Goal: Use online tool/utility: Utilize a website feature to perform a specific function

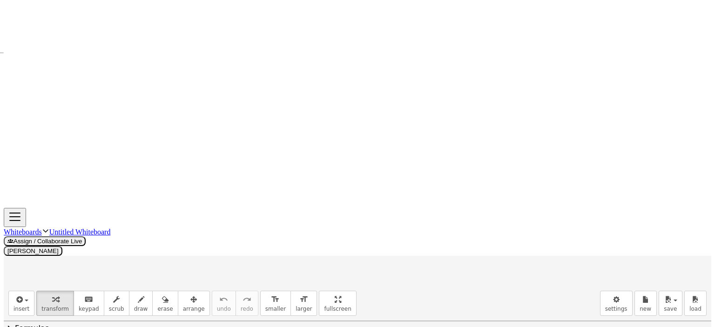
scroll to position [47, 0]
click at [138, 294] on icon "button" at bounding box center [141, 299] width 7 height 11
drag, startPoint x: 171, startPoint y: 82, endPoint x: 160, endPoint y: 120, distance: 39.3
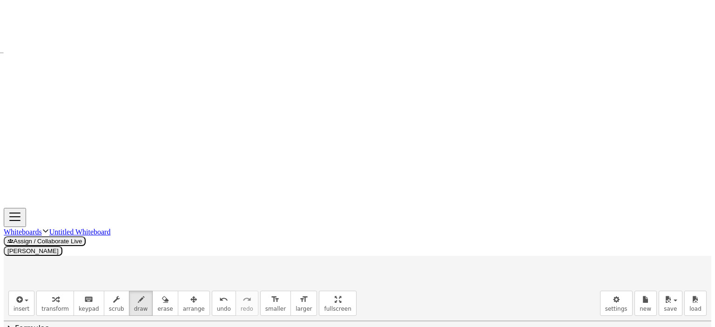
drag, startPoint x: 171, startPoint y: 82, endPoint x: 289, endPoint y: 168, distance: 146.2
drag, startPoint x: 130, startPoint y: 165, endPoint x: 292, endPoint y: 169, distance: 162.0
drag, startPoint x: 127, startPoint y: 170, endPoint x: 130, endPoint y: 174, distance: 5.3
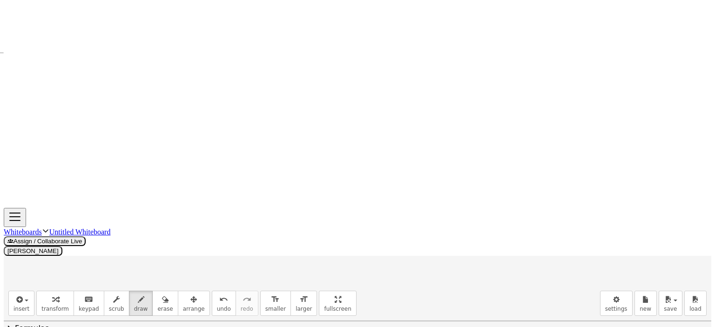
drag, startPoint x: 130, startPoint y: 173, endPoint x: 120, endPoint y: 188, distance: 18.5
drag, startPoint x: 117, startPoint y: 186, endPoint x: 139, endPoint y: 186, distance: 21.4
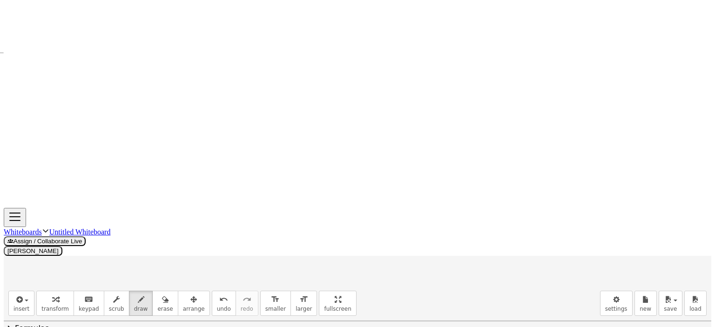
drag, startPoint x: 192, startPoint y: 74, endPoint x: 195, endPoint y: 86, distance: 12.7
drag, startPoint x: 302, startPoint y: 178, endPoint x: 317, endPoint y: 185, distance: 16.3
drag, startPoint x: 434, startPoint y: 88, endPoint x: 381, endPoint y: 174, distance: 100.7
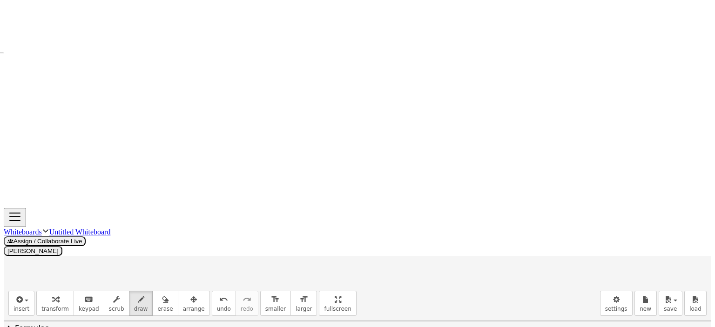
drag, startPoint x: 435, startPoint y: 87, endPoint x: 549, endPoint y: 190, distance: 153.9
drag, startPoint x: 382, startPoint y: 176, endPoint x: 551, endPoint y: 187, distance: 170.2
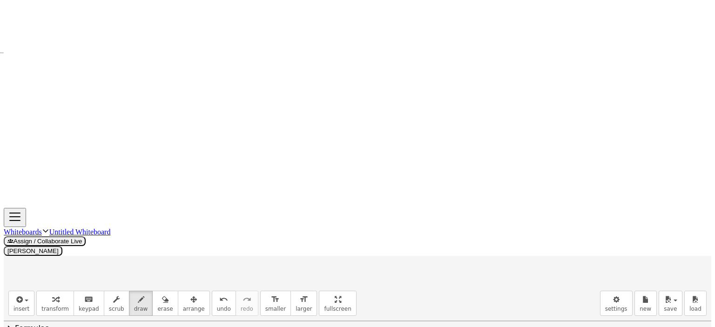
drag, startPoint x: 376, startPoint y: 187, endPoint x: 367, endPoint y: 203, distance: 19.2
drag, startPoint x: 390, startPoint y: 197, endPoint x: 389, endPoint y: 210, distance: 13.2
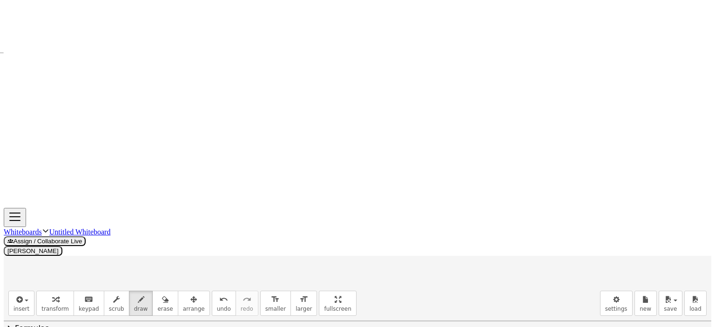
drag, startPoint x: 448, startPoint y: 75, endPoint x: 449, endPoint y: 89, distance: 14.0
drag, startPoint x: 476, startPoint y: 93, endPoint x: 478, endPoint y: 99, distance: 6.9
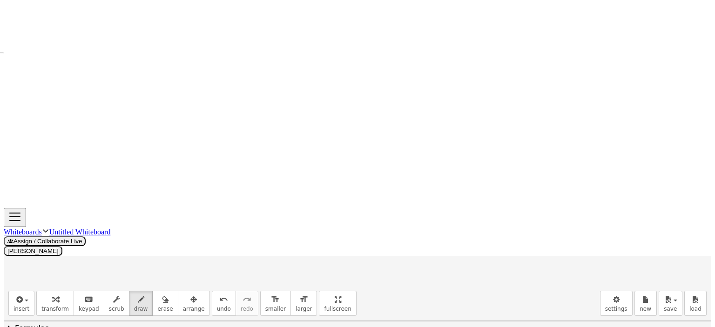
drag, startPoint x: 554, startPoint y: 193, endPoint x: 556, endPoint y: 201, distance: 8.7
drag, startPoint x: 560, startPoint y: 206, endPoint x: 559, endPoint y: 211, distance: 4.7
drag, startPoint x: 147, startPoint y: 114, endPoint x: 162, endPoint y: 124, distance: 18.5
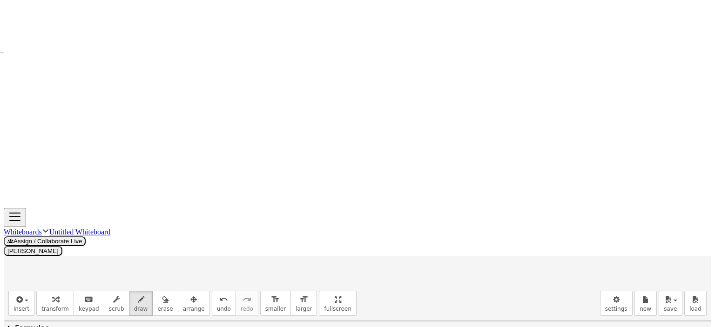
drag, startPoint x: 399, startPoint y: 128, endPoint x: 413, endPoint y: 136, distance: 16.3
drag, startPoint x: 50, startPoint y: 223, endPoint x: 55, endPoint y: 229, distance: 8.3
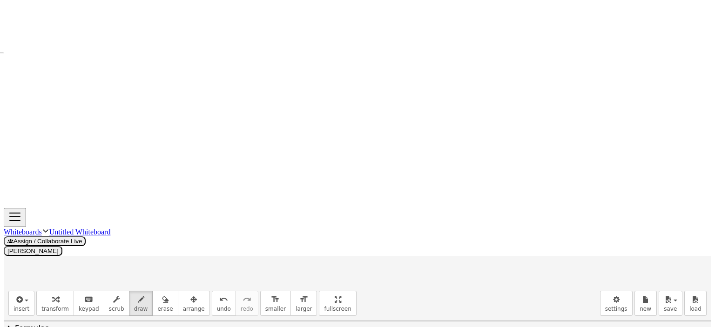
drag, startPoint x: 54, startPoint y: 222, endPoint x: 62, endPoint y: 247, distance: 26.8
drag, startPoint x: 48, startPoint y: 238, endPoint x: 62, endPoint y: 240, distance: 14.1
drag, startPoint x: 69, startPoint y: 226, endPoint x: 72, endPoint y: 243, distance: 18.0
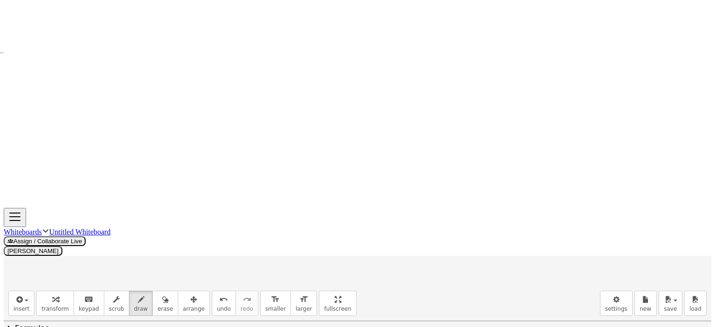
drag, startPoint x: 94, startPoint y: 233, endPoint x: 105, endPoint y: 240, distance: 12.8
drag, startPoint x: 98, startPoint y: 241, endPoint x: 119, endPoint y: 241, distance: 20.9
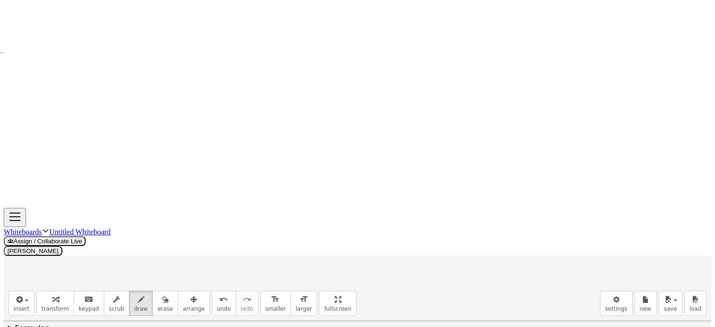
drag, startPoint x: 135, startPoint y: 232, endPoint x: 130, endPoint y: 247, distance: 15.7
drag, startPoint x: 139, startPoint y: 227, endPoint x: 142, endPoint y: 244, distance: 18.1
drag, startPoint x: 132, startPoint y: 238, endPoint x: 142, endPoint y: 239, distance: 9.8
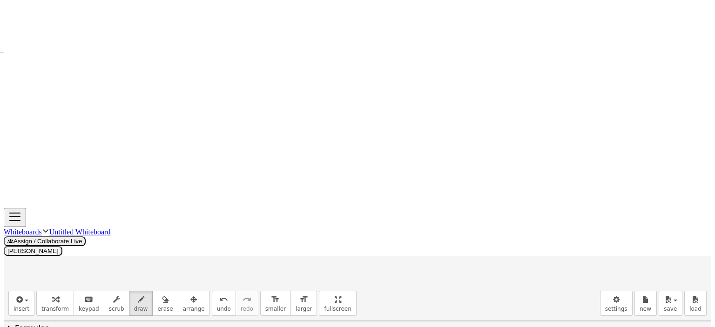
drag, startPoint x: 149, startPoint y: 239, endPoint x: 148, endPoint y: 248, distance: 9.4
drag, startPoint x: 160, startPoint y: 226, endPoint x: 162, endPoint y: 243, distance: 17.8
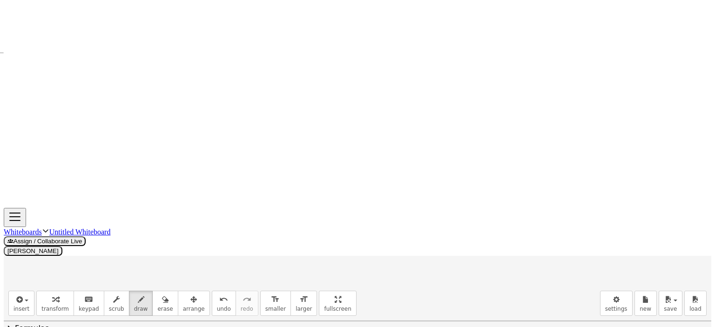
drag
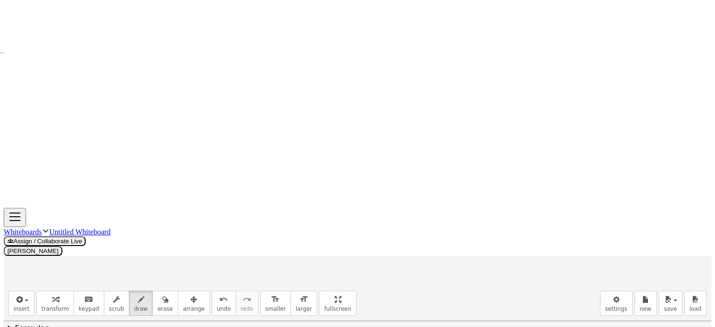
drag, startPoint x: 467, startPoint y: 277, endPoint x: 686, endPoint y: 273, distance: 219.2
drag, startPoint x: 156, startPoint y: 76, endPoint x: 114, endPoint y: 121, distance: 62.2
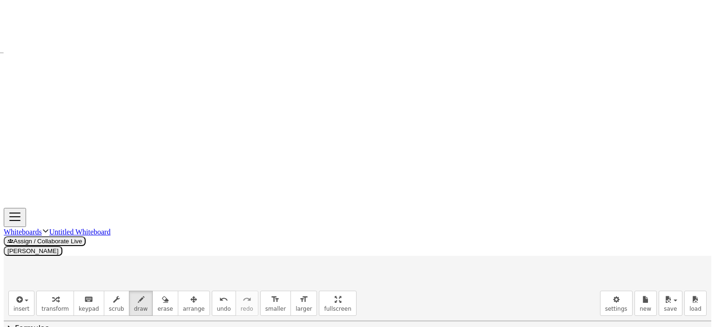
drag, startPoint x: 117, startPoint y: 118, endPoint x: 108, endPoint y: 135, distance: 18.9
click at [162, 294] on icon "button" at bounding box center [165, 299] width 7 height 11
drag, startPoint x: 162, startPoint y: 83, endPoint x: 167, endPoint y: 41, distance: 41.7
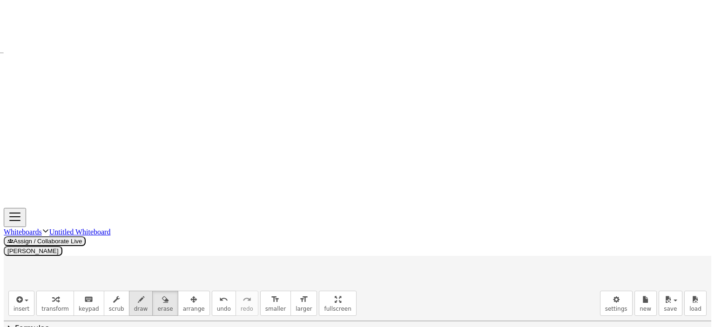
click at [138, 294] on icon "button" at bounding box center [141, 299] width 7 height 11
drag, startPoint x: 134, startPoint y: 75, endPoint x: 77, endPoint y: 155, distance: 97.8
drag, startPoint x: 77, startPoint y: 156, endPoint x: 257, endPoint y: 159, distance: 180.1
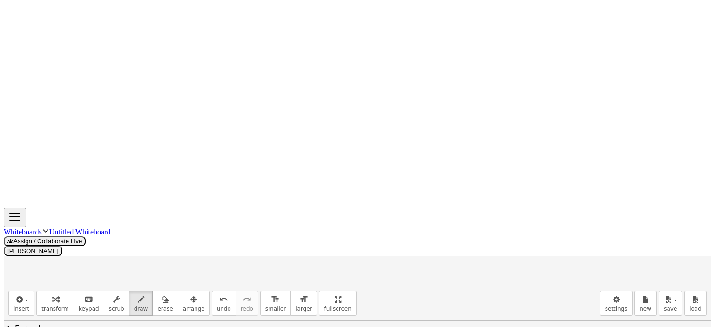
drag, startPoint x: 134, startPoint y: 75, endPoint x: 252, endPoint y: 156, distance: 143.3
drag, startPoint x: 261, startPoint y: 161, endPoint x: 262, endPoint y: 174, distance: 12.6
drag, startPoint x: 80, startPoint y: 155, endPoint x: 299, endPoint y: 80, distance: 231.4
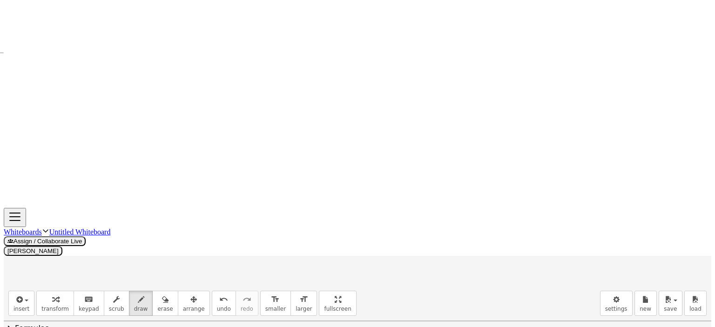
drag, startPoint x: 301, startPoint y: 81, endPoint x: 258, endPoint y: 156, distance: 86.7
drag, startPoint x: 143, startPoint y: 67, endPoint x: 144, endPoint y: 78, distance: 10.7
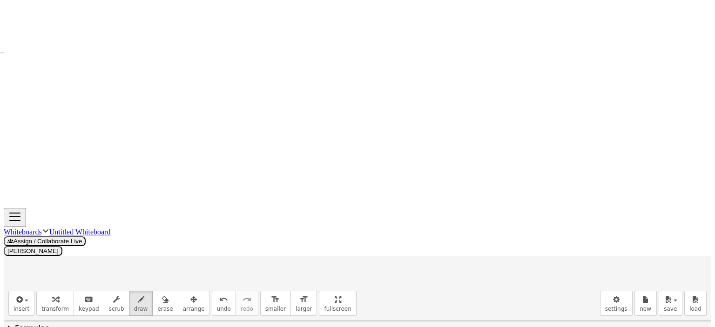
drag, startPoint x: 144, startPoint y: 67, endPoint x: 146, endPoint y: 80, distance: 12.2
drag, startPoint x: 76, startPoint y: 164, endPoint x: 69, endPoint y: 183, distance: 19.9
drag, startPoint x: 77, startPoint y: 166, endPoint x: 75, endPoint y: 181, distance: 15.0
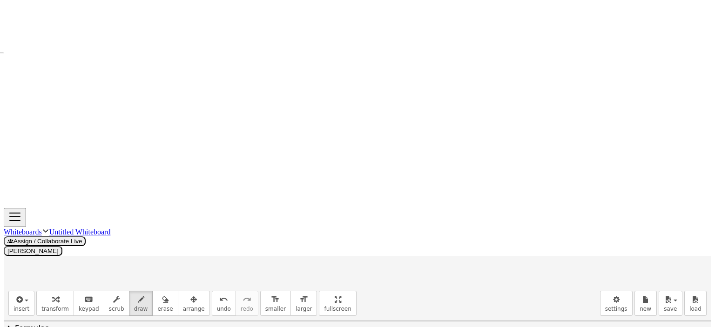
drag, startPoint x: 73, startPoint y: 178, endPoint x: 79, endPoint y: 178, distance: 6.5
drag, startPoint x: 316, startPoint y: 71, endPoint x: 308, endPoint y: 72, distance: 7.9
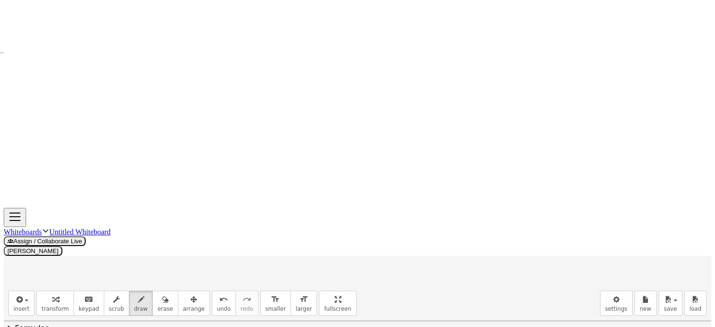
drag, startPoint x: 254, startPoint y: 90, endPoint x: 262, endPoint y: 101, distance: 13.6
drag, startPoint x: 145, startPoint y: 127, endPoint x: 149, endPoint y: 131, distance: 5.9
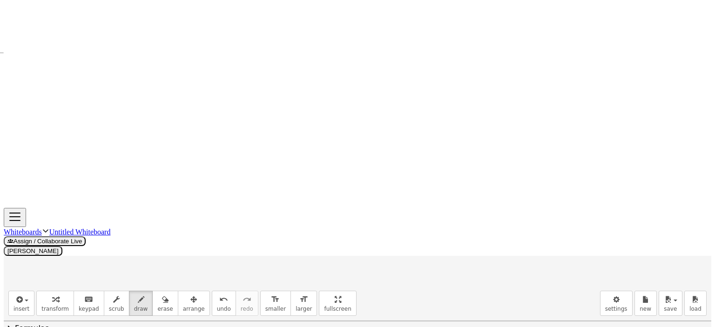
drag, startPoint x: 177, startPoint y: 95, endPoint x: 168, endPoint y: 107, distance: 14.8
drag, startPoint x: 223, startPoint y: 132, endPoint x: 215, endPoint y: 144, distance: 14.1
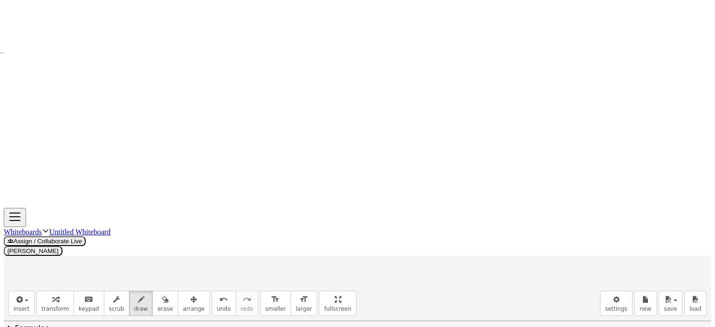
drag, startPoint x: 229, startPoint y: 135, endPoint x: 221, endPoint y: 145, distance: 12.6
drag, startPoint x: 129, startPoint y: 87, endPoint x: 143, endPoint y: 83, distance: 14.8
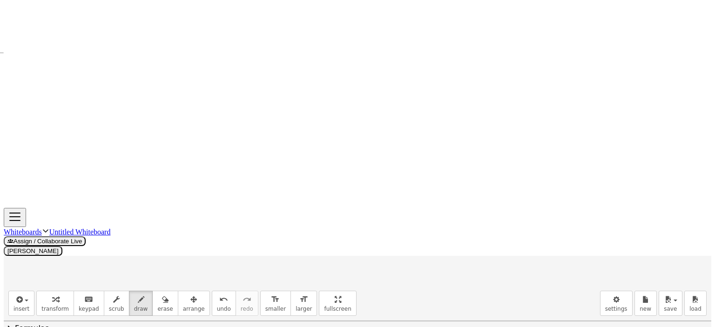
drag, startPoint x: 236, startPoint y: 150, endPoint x: 235, endPoint y: 158, distance: 8.0
drag, startPoint x: 233, startPoint y: 147, endPoint x: 230, endPoint y: 158, distance: 11.4
drag, startPoint x: 353, startPoint y: 70, endPoint x: 343, endPoint y: 74, distance: 10.9
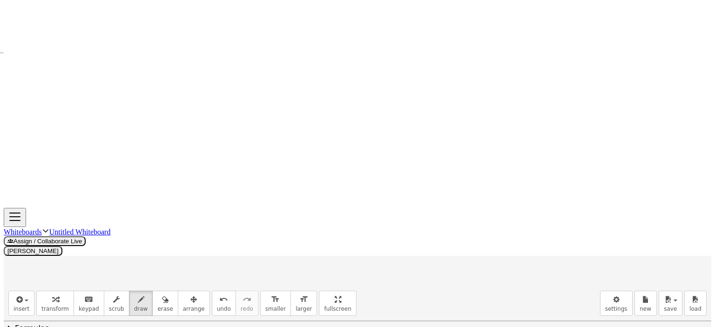
drag, startPoint x: 376, startPoint y: 77, endPoint x: 386, endPoint y: 81, distance: 10.0
drag, startPoint x: 387, startPoint y: 75, endPoint x: 410, endPoint y: 76, distance: 23.8
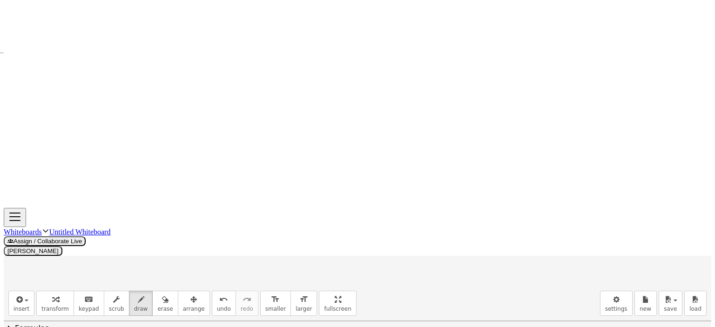
drag, startPoint x: 410, startPoint y: 71, endPoint x: 412, endPoint y: 80, distance: 9.1
drag, startPoint x: 423, startPoint y: 76, endPoint x: 432, endPoint y: 75, distance: 9.4
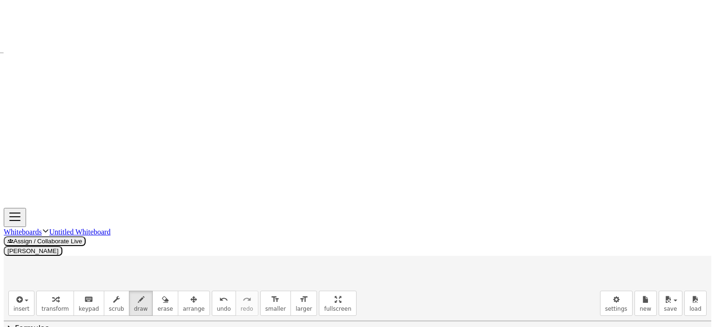
drag, startPoint x: 444, startPoint y: 72, endPoint x: 445, endPoint y: 77, distance: 5.8
drag, startPoint x: 447, startPoint y: 72, endPoint x: 447, endPoint y: 87, distance: 15.4
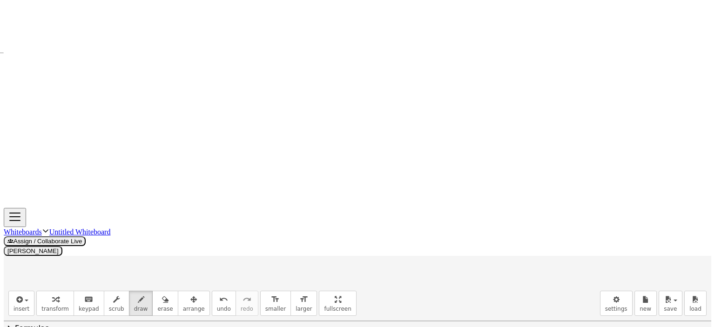
drag, startPoint x: 439, startPoint y: 81, endPoint x: 446, endPoint y: 81, distance: 7.4
drag, startPoint x: 457, startPoint y: 78, endPoint x: 467, endPoint y: 81, distance: 11.0
drag, startPoint x: 462, startPoint y: 84, endPoint x: 467, endPoint y: 84, distance: 5.1
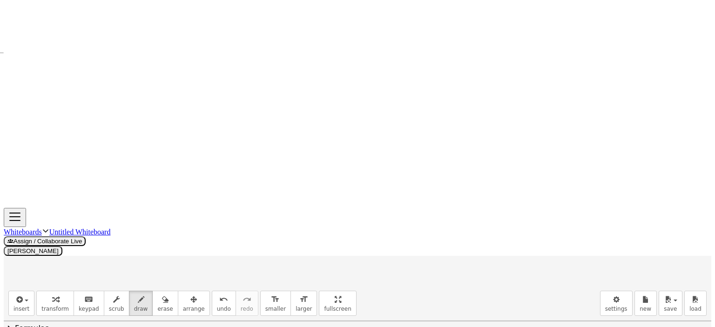
drag, startPoint x: 498, startPoint y: 74, endPoint x: 491, endPoint y: 76, distance: 6.7
drag, startPoint x: 424, startPoint y: 98, endPoint x: 439, endPoint y: 100, distance: 15.0
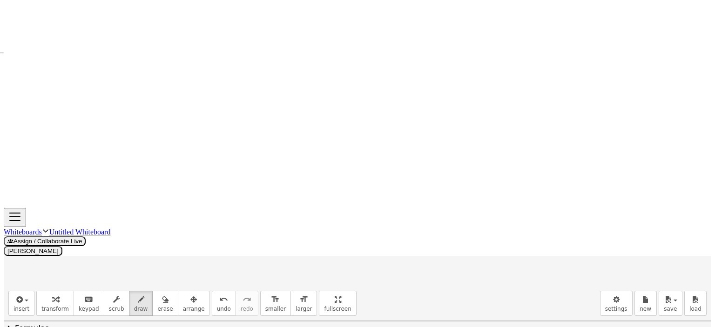
drag, startPoint x: 440, startPoint y: 98, endPoint x: 441, endPoint y: 109, distance: 11.3
drag, startPoint x: 463, startPoint y: 102, endPoint x: 474, endPoint y: 102, distance: 11.2
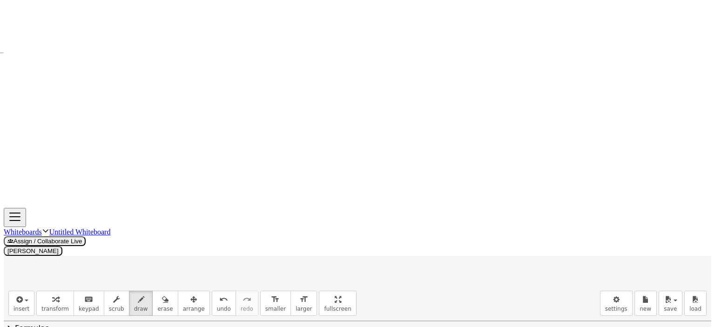
drag, startPoint x: 462, startPoint y: 108, endPoint x: 475, endPoint y: 108, distance: 13.5
drag, startPoint x: 513, startPoint y: 102, endPoint x: 514, endPoint y: 112, distance: 10.3
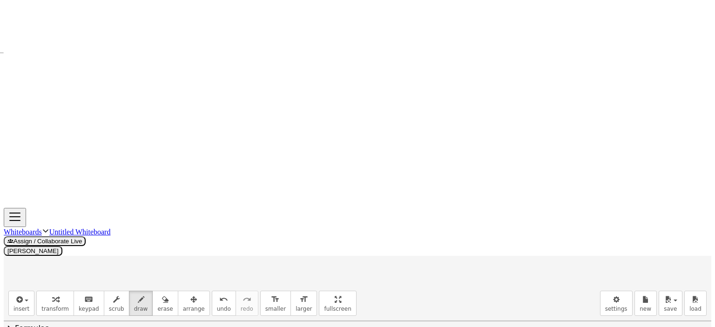
drag, startPoint x: 428, startPoint y: 128, endPoint x: 430, endPoint y: 139, distance: 11.1
drag, startPoint x: 434, startPoint y: 134, endPoint x: 440, endPoint y: 139, distance: 7.9
drag, startPoint x: 450, startPoint y: 131, endPoint x: 463, endPoint y: 131, distance: 12.6
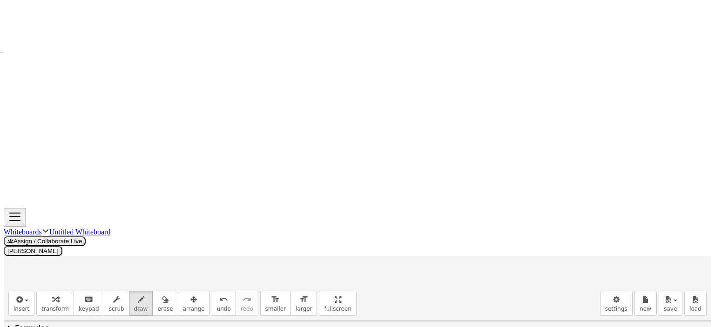
drag, startPoint x: 450, startPoint y: 136, endPoint x: 463, endPoint y: 136, distance: 12.1
drag, startPoint x: 477, startPoint y: 133, endPoint x: 499, endPoint y: 131, distance: 22.4
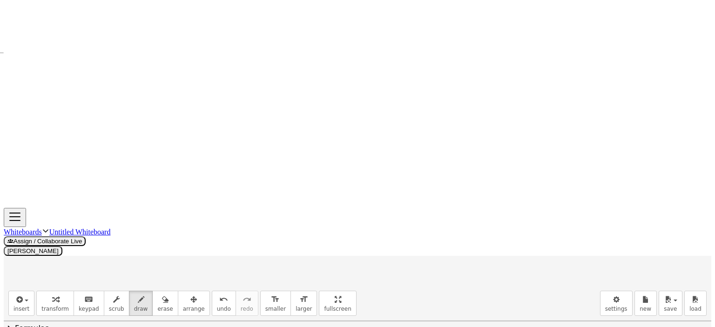
drag, startPoint x: 497, startPoint y: 125, endPoint x: 501, endPoint y: 131, distance: 7.1
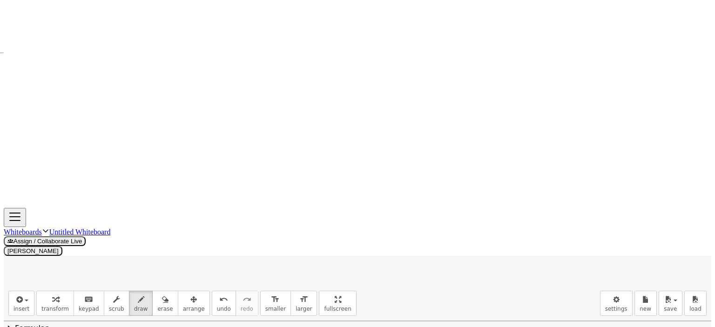
drag, startPoint x: 432, startPoint y: 156, endPoint x: 434, endPoint y: 165, distance: 9.4
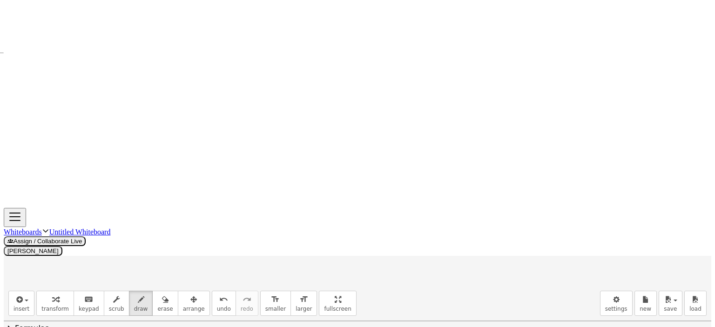
drag, startPoint x: 348, startPoint y: 175, endPoint x: 530, endPoint y: 175, distance: 181.5
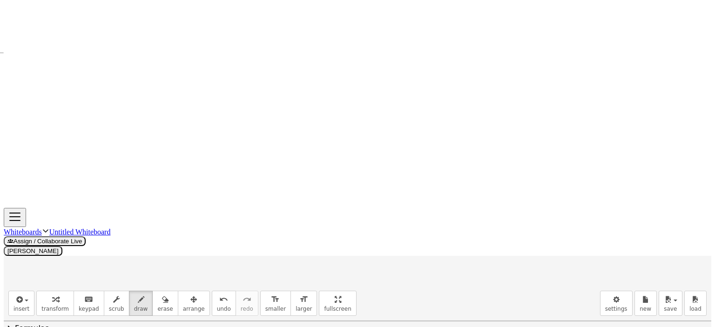
drag, startPoint x: 17, startPoint y: 78, endPoint x: 23, endPoint y: 76, distance: 6.5
drag, startPoint x: 22, startPoint y: 74, endPoint x: 17, endPoint y: 87, distance: 13.8
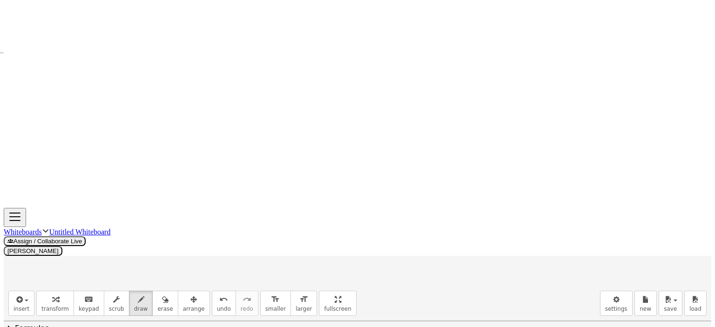
drag, startPoint x: 35, startPoint y: 73, endPoint x: 40, endPoint y: 79, distance: 7.0
drag, startPoint x: 36, startPoint y: 73, endPoint x: 45, endPoint y: 74, distance: 8.4
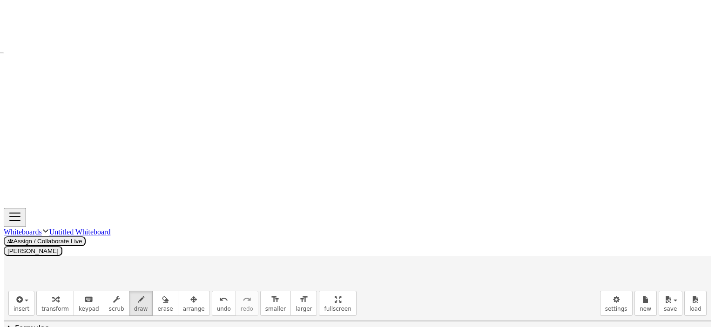
drag, startPoint x: 352, startPoint y: 186, endPoint x: 356, endPoint y: 188, distance: 5.4
drag, startPoint x: 363, startPoint y: 187, endPoint x: 368, endPoint y: 195, distance: 9.7
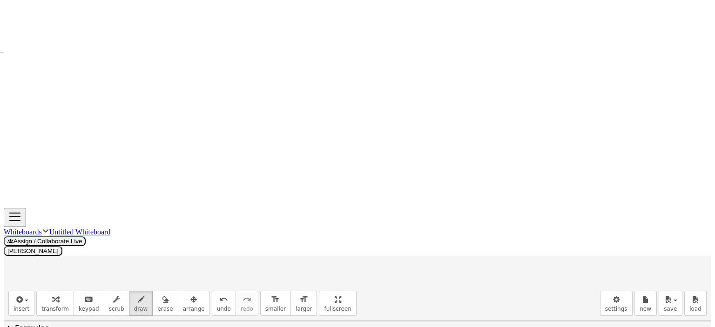
drag, startPoint x: 383, startPoint y: 189, endPoint x: 378, endPoint y: 187, distance: 5.6
drag, startPoint x: 378, startPoint y: 186, endPoint x: 387, endPoint y: 185, distance: 9.4
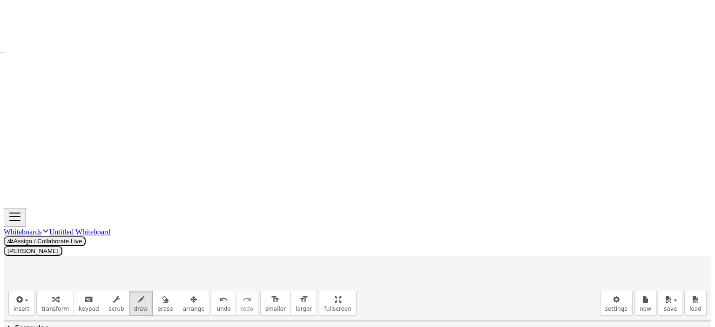
drag, startPoint x: 412, startPoint y: 187, endPoint x: 409, endPoint y: 199, distance: 12.1
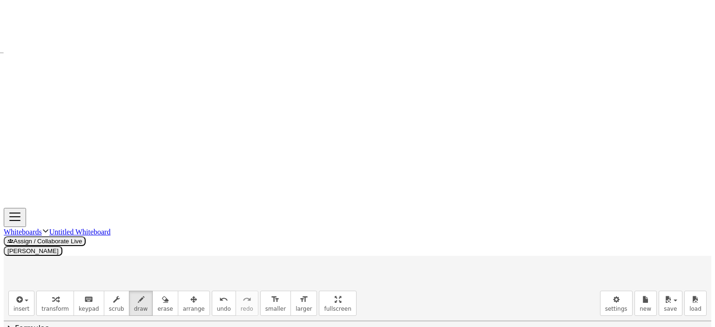
drag, startPoint x: 426, startPoint y: 182, endPoint x: 423, endPoint y: 195, distance: 12.4
drag, startPoint x: 428, startPoint y: 182, endPoint x: 432, endPoint y: 202, distance: 20.8
drag, startPoint x: 423, startPoint y: 193, endPoint x: 441, endPoint y: 192, distance: 18.2
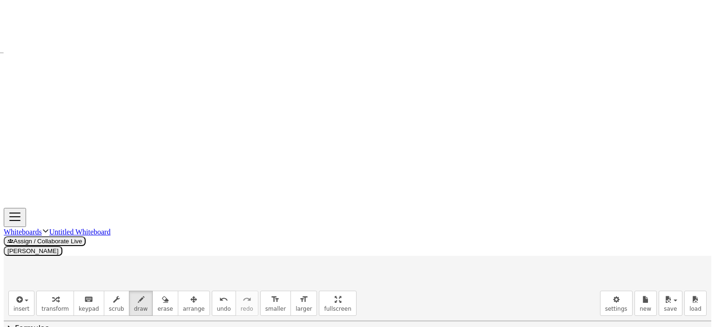
drag, startPoint x: 439, startPoint y: 185, endPoint x: 444, endPoint y: 188, distance: 6.1
drag, startPoint x: 456, startPoint y: 182, endPoint x: 458, endPoint y: 197, distance: 15.0
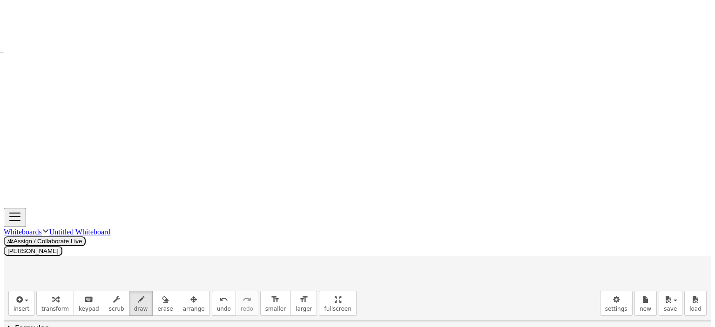
drag, startPoint x: 480, startPoint y: 188, endPoint x: 491, endPoint y: 188, distance: 10.2
drag, startPoint x: 480, startPoint y: 194, endPoint x: 499, endPoint y: 193, distance: 19.1
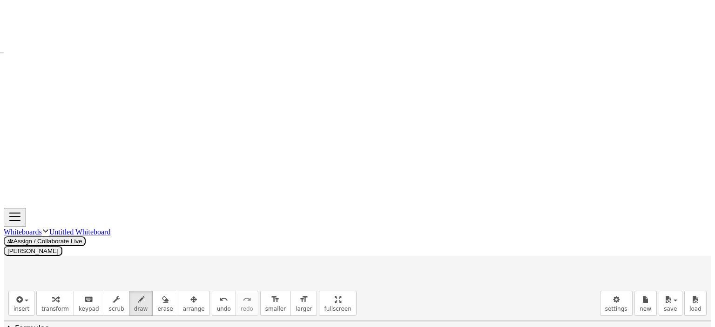
drag, startPoint x: 507, startPoint y: 186, endPoint x: 501, endPoint y: 199, distance: 13.9
drag, startPoint x: 530, startPoint y: 185, endPoint x: 524, endPoint y: 190, distance: 8.6
drag, startPoint x: 545, startPoint y: 187, endPoint x: 564, endPoint y: 188, distance: 19.1
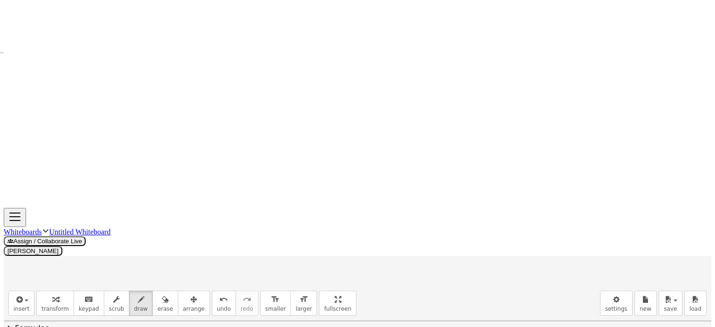
drag, startPoint x: 568, startPoint y: 186, endPoint x: 570, endPoint y: 198, distance: 12.7
drag, startPoint x: 527, startPoint y: 176, endPoint x: 578, endPoint y: 173, distance: 50.8
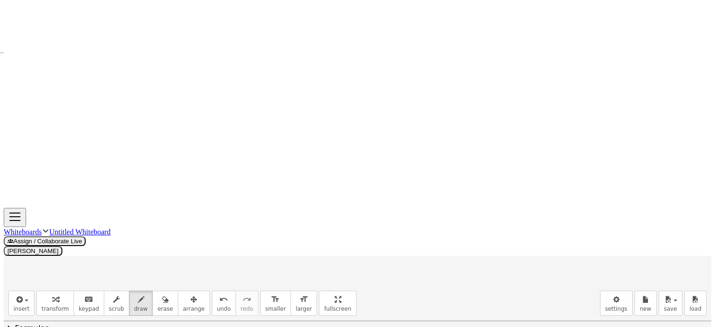
drag, startPoint x: 189, startPoint y: 202, endPoint x: 197, endPoint y: 202, distance: 7.9
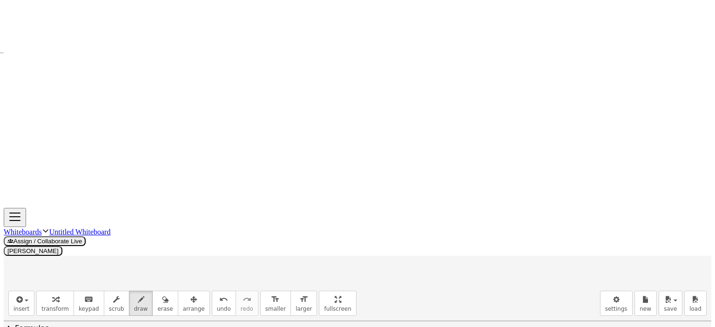
drag, startPoint x: 194, startPoint y: 207, endPoint x: 200, endPoint y: 213, distance: 8.6
drag, startPoint x: 205, startPoint y: 208, endPoint x: 211, endPoint y: 208, distance: 6.5
drag, startPoint x: 222, startPoint y: 206, endPoint x: 226, endPoint y: 206, distance: 4.7
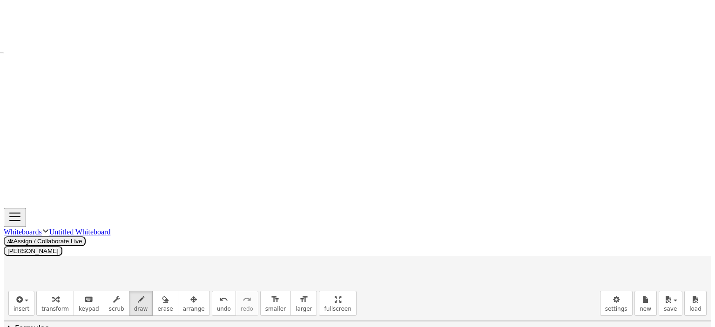
drag, startPoint x: 24, startPoint y: 245, endPoint x: 35, endPoint y: 247, distance: 11.7
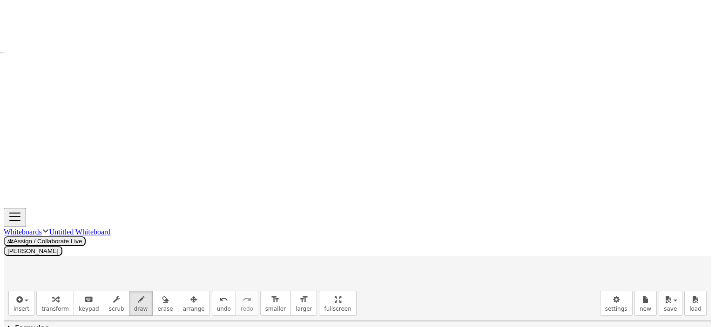
drag, startPoint x: 47, startPoint y: 239, endPoint x: 48, endPoint y: 248, distance: 9.0
drag, startPoint x: 47, startPoint y: 238, endPoint x: 54, endPoint y: 255, distance: 18.8
drag, startPoint x: 43, startPoint y: 249, endPoint x: 54, endPoint y: 249, distance: 10.7
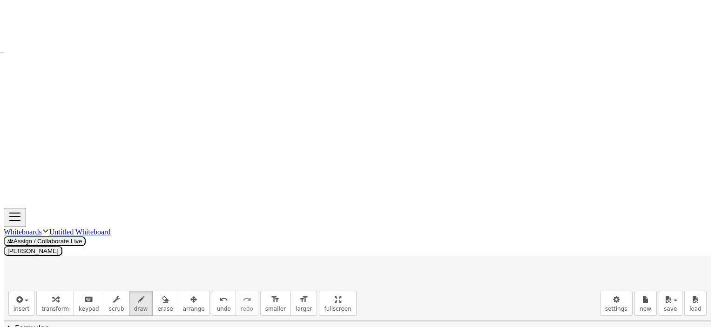
drag, startPoint x: 65, startPoint y: 247, endPoint x: 81, endPoint y: 247, distance: 15.8
drag, startPoint x: 65, startPoint y: 254, endPoint x: 78, endPoint y: 255, distance: 13.1
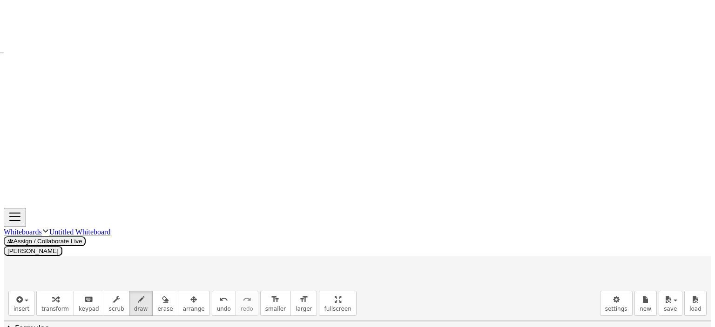
drag, startPoint x: 92, startPoint y: 241, endPoint x: 120, endPoint y: 243, distance: 28.0
drag, startPoint x: 118, startPoint y: 237, endPoint x: 112, endPoint y: 236, distance: 5.8
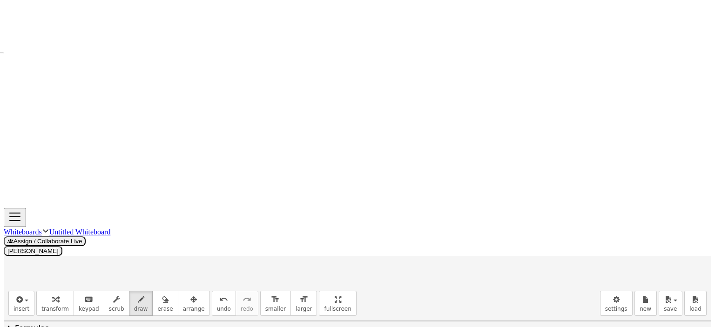
drag, startPoint x: 45, startPoint y: 265, endPoint x: 50, endPoint y: 279, distance: 14.9
drag, startPoint x: 70, startPoint y: 274, endPoint x: 87, endPoint y: 273, distance: 16.8
drag, startPoint x: 74, startPoint y: 281, endPoint x: 91, endPoint y: 281, distance: 16.8
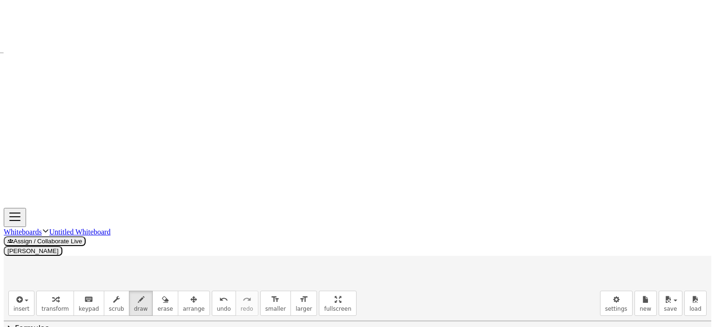
drag, startPoint x: 104, startPoint y: 279, endPoint x: 106, endPoint y: 273, distance: 5.9
drag, startPoint x: 130, startPoint y: 268, endPoint x: 134, endPoint y: 278, distance: 11.2
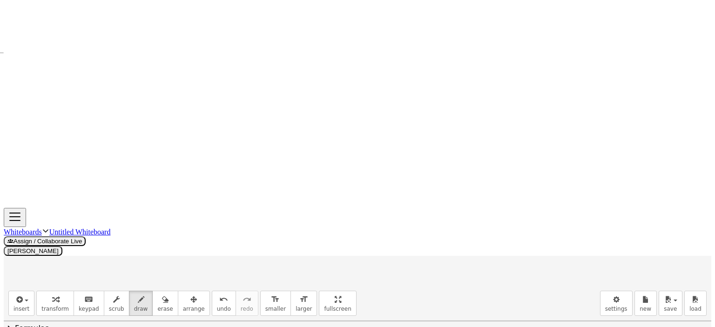
drag, startPoint x: 184, startPoint y: 109, endPoint x: 184, endPoint y: 120, distance: 10.2
drag, startPoint x: 180, startPoint y: 107, endPoint x: 177, endPoint y: 111, distance: 4.9
drag, startPoint x: 175, startPoint y: 105, endPoint x: 175, endPoint y: 123, distance: 17.7
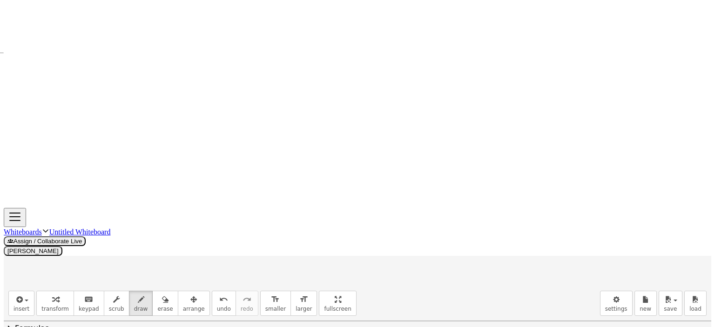
drag, startPoint x: 203, startPoint y: 114, endPoint x: 204, endPoint y: 122, distance: 8.0
drag, startPoint x: 208, startPoint y: 110, endPoint x: 212, endPoint y: 121, distance: 10.9
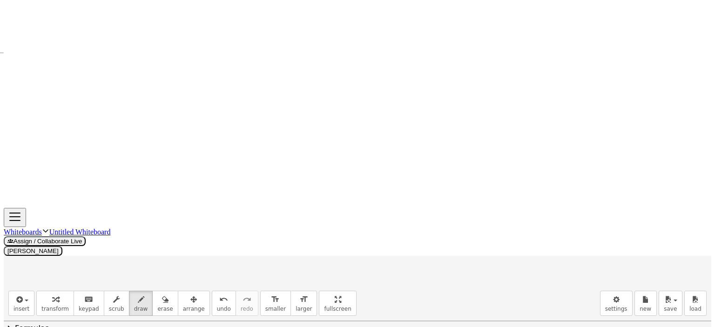
drag, startPoint x: 215, startPoint y: 110, endPoint x: 210, endPoint y: 129, distance: 19.6
drag, startPoint x: 302, startPoint y: 210, endPoint x: 467, endPoint y: 103, distance: 196.6
click at [510, 101] on div at bounding box center [357, 228] width 707 height 990
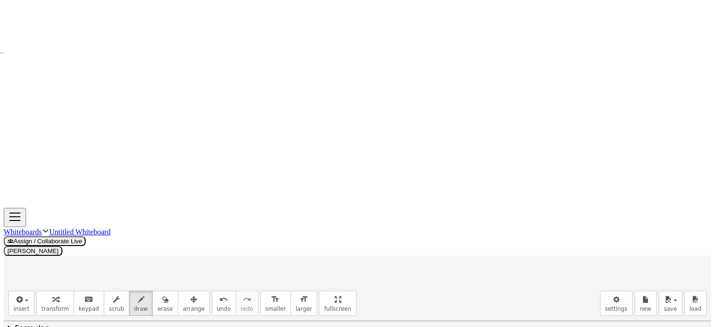
drag, startPoint x: 299, startPoint y: 113, endPoint x: 516, endPoint y: 184, distance: 228.0
click at [553, 193] on div at bounding box center [357, 228] width 707 height 990
drag, startPoint x: 397, startPoint y: 139, endPoint x: 396, endPoint y: 154, distance: 15.4
click at [396, 154] on div at bounding box center [357, 228] width 707 height 990
drag, startPoint x: 443, startPoint y: 136, endPoint x: 445, endPoint y: 156, distance: 19.6
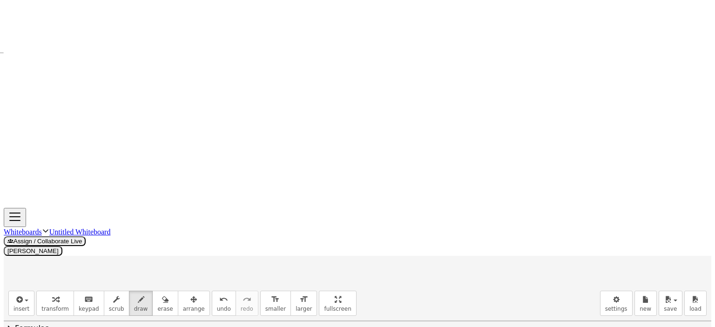
click at [445, 156] on div at bounding box center [357, 228] width 707 height 990
drag, startPoint x: 42, startPoint y: 178, endPoint x: 227, endPoint y: 170, distance: 184.9
click at [229, 174] on div at bounding box center [357, 228] width 707 height 990
drag, startPoint x: 121, startPoint y: 175, endPoint x: 196, endPoint y: 120, distance: 92.9
click at [197, 119] on div at bounding box center [357, 228] width 707 height 990
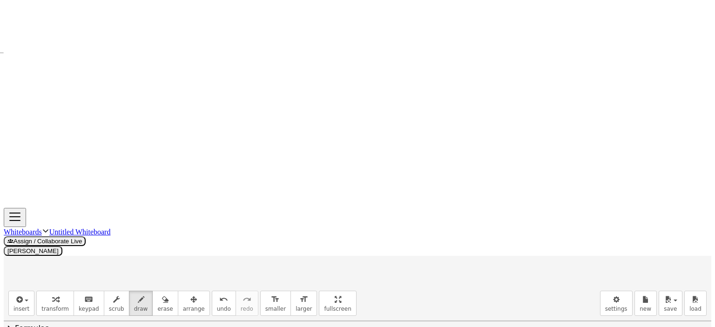
click at [148, 173] on div at bounding box center [357, 228] width 707 height 990
drag, startPoint x: 104, startPoint y: 173, endPoint x: 138, endPoint y: 159, distance: 36.6
click at [138, 159] on div at bounding box center [357, 228] width 707 height 990
drag, startPoint x: 97, startPoint y: 170, endPoint x: 141, endPoint y: 153, distance: 46.6
click at [141, 153] on div at bounding box center [357, 228] width 707 height 990
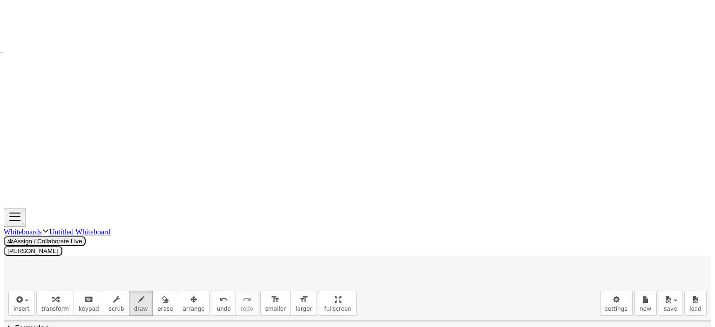
scroll to position [262, 0]
drag, startPoint x: 155, startPoint y: 159, endPoint x: 158, endPoint y: 168, distance: 8.8
drag, startPoint x: 230, startPoint y: 159, endPoint x: 229, endPoint y: 167, distance: 8.4
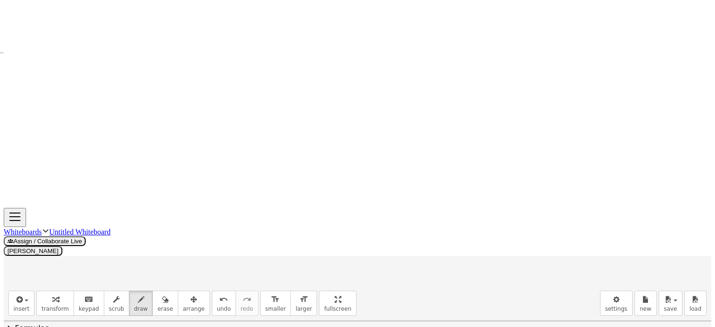
drag, startPoint x: 232, startPoint y: 165, endPoint x: 230, endPoint y: 171, distance: 6.8
drag, startPoint x: 214, startPoint y: 193, endPoint x: 221, endPoint y: 198, distance: 8.7
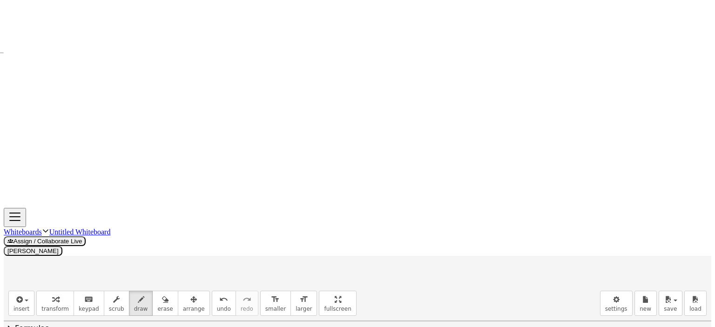
scroll to position [300, 0]
drag, startPoint x: 220, startPoint y: 249, endPoint x: 232, endPoint y: 250, distance: 12.1
drag, startPoint x: 229, startPoint y: 248, endPoint x: 235, endPoint y: 257, distance: 10.6
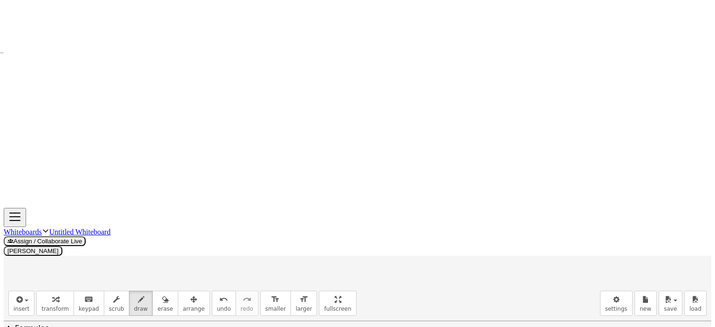
drag, startPoint x: 251, startPoint y: 249, endPoint x: 263, endPoint y: 253, distance: 12.2
drag, startPoint x: 251, startPoint y: 255, endPoint x: 264, endPoint y: 255, distance: 13.0
drag, startPoint x: 279, startPoint y: 245, endPoint x: 289, endPoint y: 245, distance: 9.8
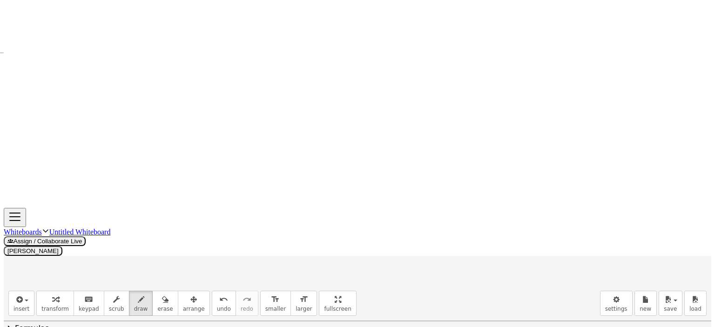
drag, startPoint x: 289, startPoint y: 246, endPoint x: 296, endPoint y: 247, distance: 7.6
drag, startPoint x: 296, startPoint y: 245, endPoint x: 305, endPoint y: 250, distance: 10.4
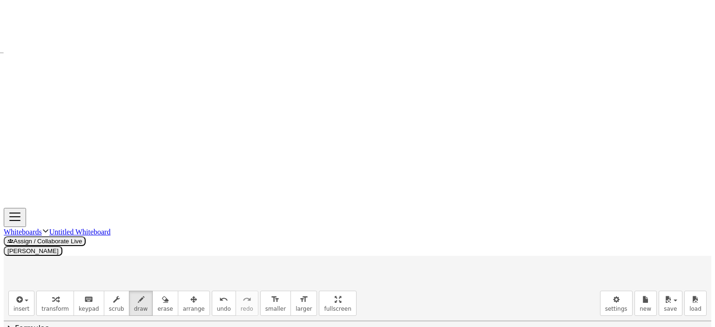
drag, startPoint x: 305, startPoint y: 249, endPoint x: 321, endPoint y: 249, distance: 15.8
drag, startPoint x: 332, startPoint y: 242, endPoint x: 339, endPoint y: 240, distance: 7.1
drag, startPoint x: 335, startPoint y: 245, endPoint x: 343, endPoint y: 249, distance: 9.0
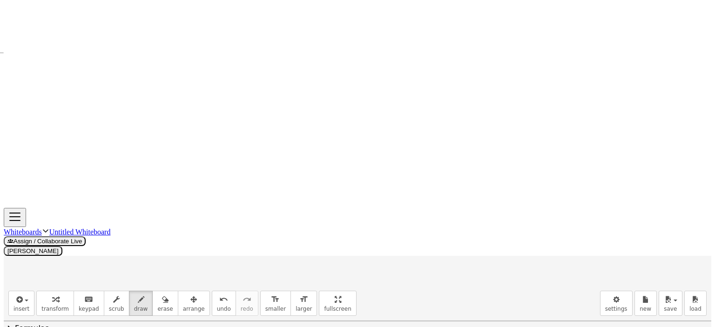
drag, startPoint x: 349, startPoint y: 251, endPoint x: 358, endPoint y: 243, distance: 12.2
drag, startPoint x: 357, startPoint y: 241, endPoint x: 375, endPoint y: 238, distance: 18.3
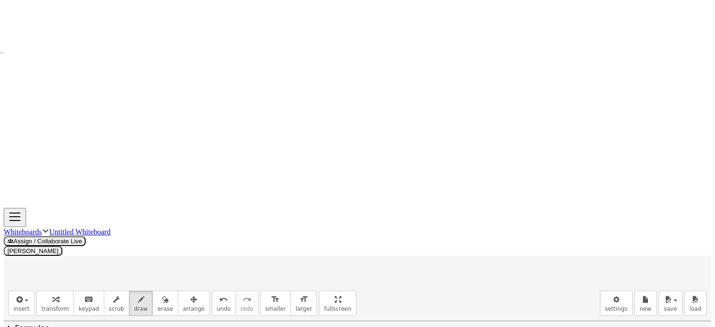
drag, startPoint x: 370, startPoint y: 242, endPoint x: 374, endPoint y: 247, distance: 6.0
drag, startPoint x: 395, startPoint y: 242, endPoint x: 394, endPoint y: 247, distance: 5.2
drag, startPoint x: 410, startPoint y: 247, endPoint x: 437, endPoint y: 245, distance: 28.0
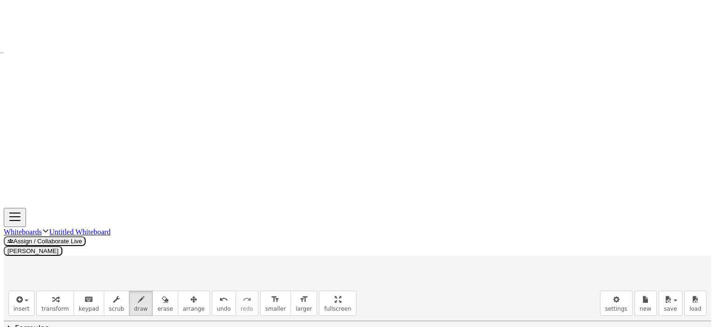
drag, startPoint x: 436, startPoint y: 240, endPoint x: 444, endPoint y: 240, distance: 8.4
drag, startPoint x: 446, startPoint y: 245, endPoint x: 460, endPoint y: 243, distance: 14.1
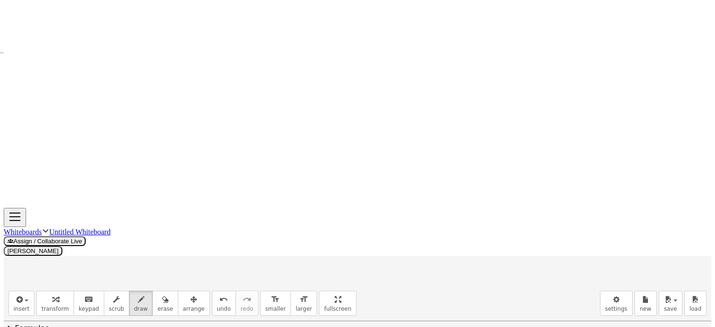
drag, startPoint x: 460, startPoint y: 239, endPoint x: 467, endPoint y: 241, distance: 7.2
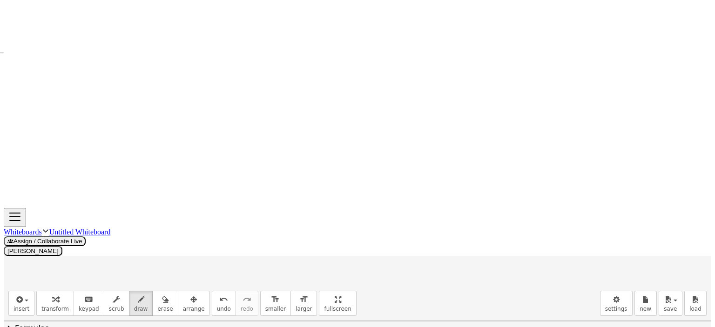
drag, startPoint x: 482, startPoint y: 242, endPoint x: 517, endPoint y: 244, distance: 35.5
drag, startPoint x: 512, startPoint y: 236, endPoint x: 554, endPoint y: 247, distance: 43.7
drag, startPoint x: 541, startPoint y: 243, endPoint x: 553, endPoint y: 245, distance: 11.7
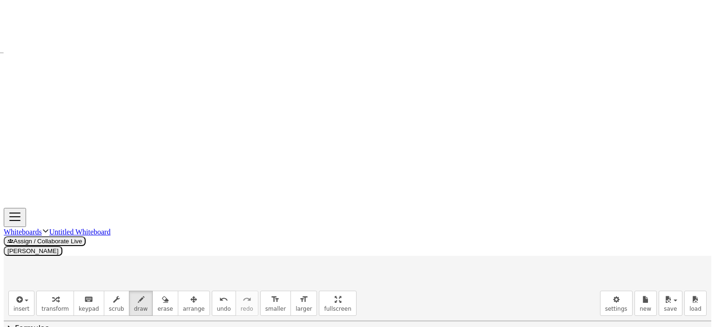
drag, startPoint x: 191, startPoint y: 282, endPoint x: 192, endPoint y: 293, distance: 10.7
drag, startPoint x: 214, startPoint y: 285, endPoint x: 228, endPoint y: 288, distance: 13.7
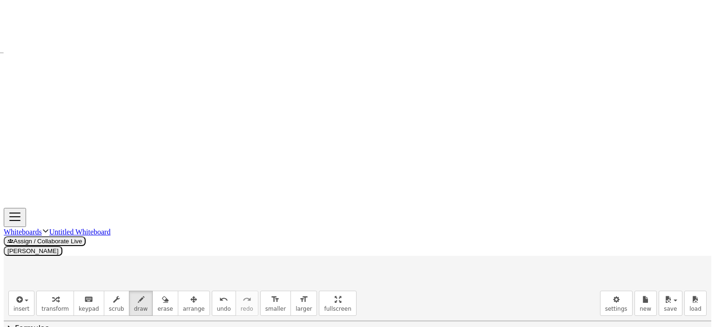
drag, startPoint x: 233, startPoint y: 287, endPoint x: 268, endPoint y: 289, distance: 35.4
drag, startPoint x: 271, startPoint y: 284, endPoint x: 266, endPoint y: 282, distance: 5.0
drag, startPoint x: 274, startPoint y: 282, endPoint x: 289, endPoint y: 282, distance: 15.8
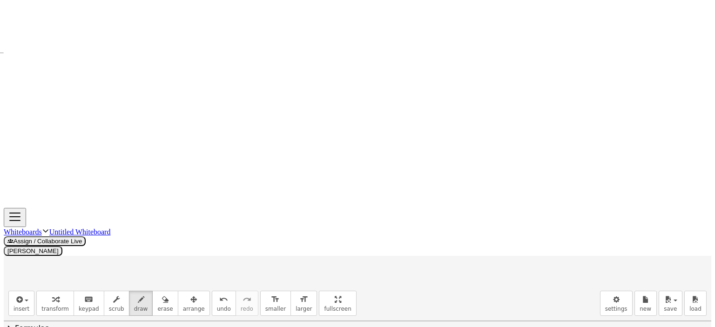
drag, startPoint x: 288, startPoint y: 280, endPoint x: 284, endPoint y: 290, distance: 10.5
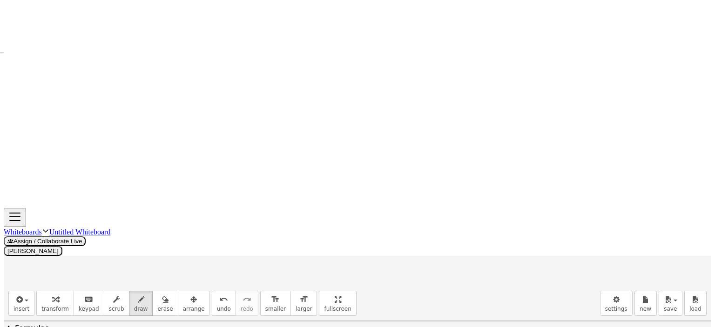
drag, startPoint x: 307, startPoint y: 270, endPoint x: 315, endPoint y: 290, distance: 21.5
drag, startPoint x: 307, startPoint y: 283, endPoint x: 312, endPoint y: 283, distance: 4.7
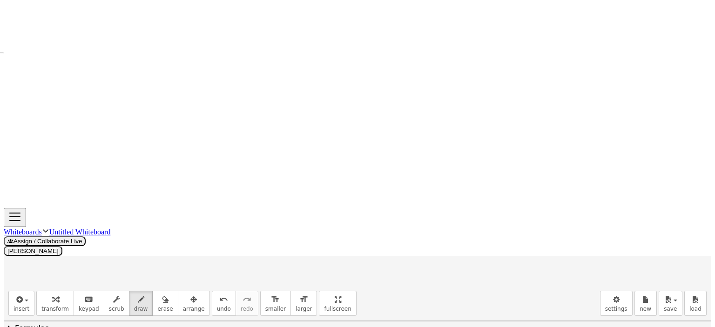
drag, startPoint x: 419, startPoint y: 271, endPoint x: 441, endPoint y: 273, distance: 21.9
drag, startPoint x: 441, startPoint y: 273, endPoint x: 448, endPoint y: 282, distance: 11.3
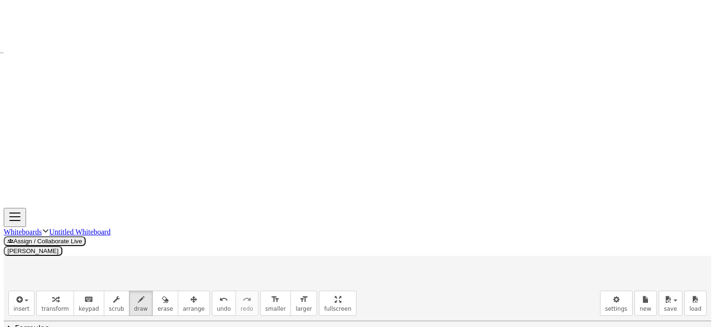
drag, startPoint x: 544, startPoint y: 270, endPoint x: 571, endPoint y: 276, distance: 27.8
drag, startPoint x: 573, startPoint y: 274, endPoint x: 580, endPoint y: 282, distance: 10.9
drag, startPoint x: 587, startPoint y: 269, endPoint x: 600, endPoint y: 276, distance: 15.2
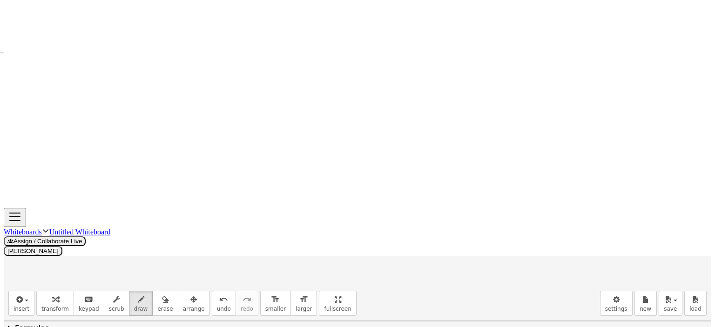
drag, startPoint x: 604, startPoint y: 271, endPoint x: 612, endPoint y: 276, distance: 9.4
drag, startPoint x: 624, startPoint y: 268, endPoint x: 627, endPoint y: 273, distance: 6.1
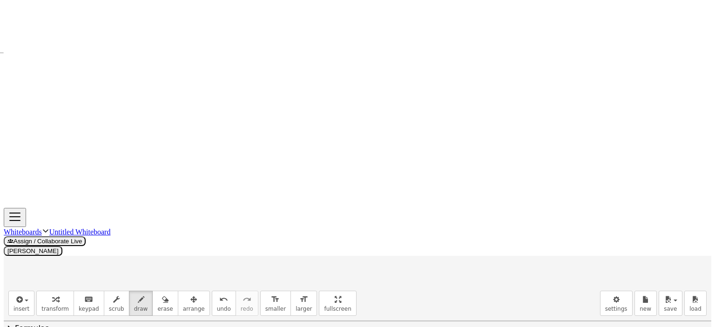
drag, startPoint x: 634, startPoint y: 267, endPoint x: 644, endPoint y: 276, distance: 13.5
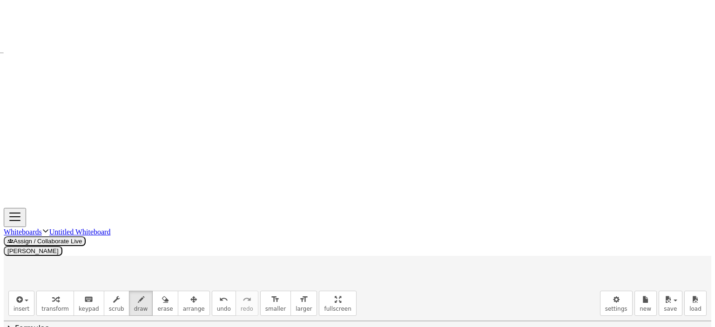
drag, startPoint x: 516, startPoint y: 299, endPoint x: 529, endPoint y: 299, distance: 13.0
drag, startPoint x: 529, startPoint y: 299, endPoint x: 536, endPoint y: 302, distance: 6.9
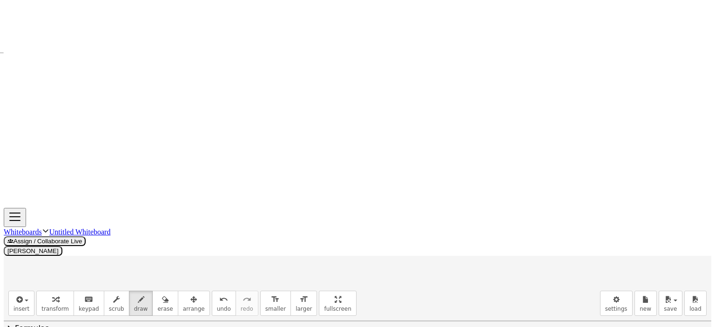
drag, startPoint x: 553, startPoint y: 300, endPoint x: 573, endPoint y: 299, distance: 20.0
drag, startPoint x: 575, startPoint y: 297, endPoint x: 586, endPoint y: 301, distance: 11.3
drag, startPoint x: 585, startPoint y: 296, endPoint x: 583, endPoint y: 302, distance: 6.3
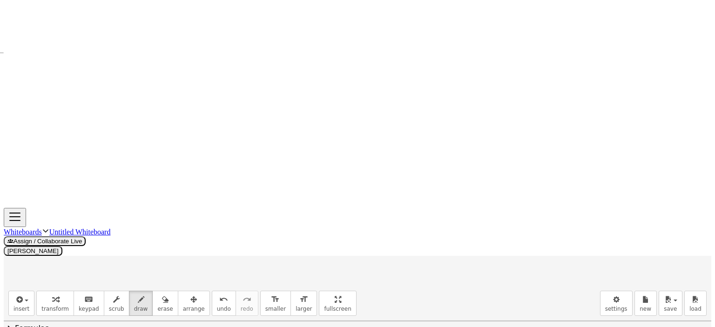
drag, startPoint x: 581, startPoint y: 296, endPoint x: 586, endPoint y: 296, distance: 5.6
drag, startPoint x: 596, startPoint y: 289, endPoint x: 597, endPoint y: 300, distance: 10.7
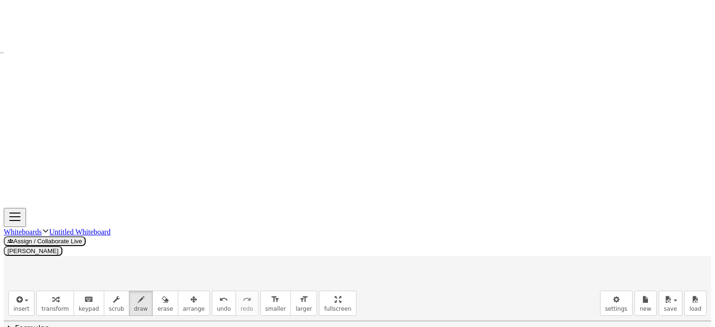
drag, startPoint x: 598, startPoint y: 292, endPoint x: 600, endPoint y: 299, distance: 7.2
drag, startPoint x: 609, startPoint y: 297, endPoint x: 614, endPoint y: 301, distance: 6.7
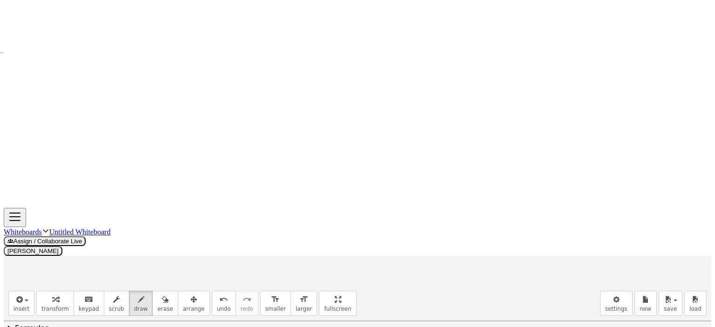
drag, startPoint x: 633, startPoint y: 295, endPoint x: 633, endPoint y: 301, distance: 6.0
drag, startPoint x: 629, startPoint y: 295, endPoint x: 637, endPoint y: 294, distance: 7.5
drag, startPoint x: 640, startPoint y: 294, endPoint x: 640, endPoint y: 300, distance: 5.6
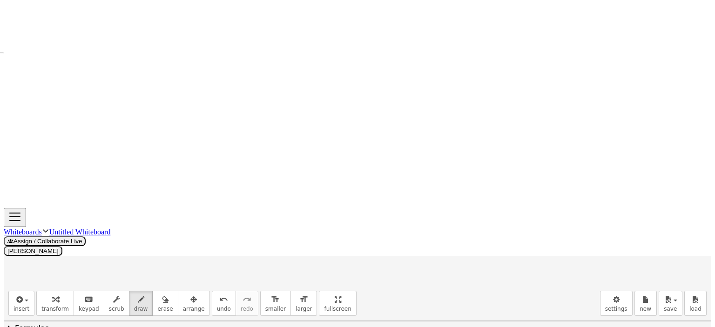
drag, startPoint x: 648, startPoint y: 299, endPoint x: 654, endPoint y: 299, distance: 5.6
drag, startPoint x: 658, startPoint y: 294, endPoint x: 662, endPoint y: 300, distance: 7.5
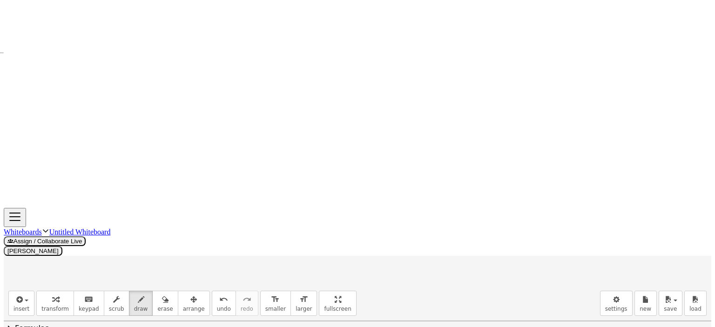
drag, startPoint x: 667, startPoint y: 296, endPoint x: 679, endPoint y: 301, distance: 12.5
drag, startPoint x: 680, startPoint y: 296, endPoint x: 685, endPoint y: 297, distance: 4.7
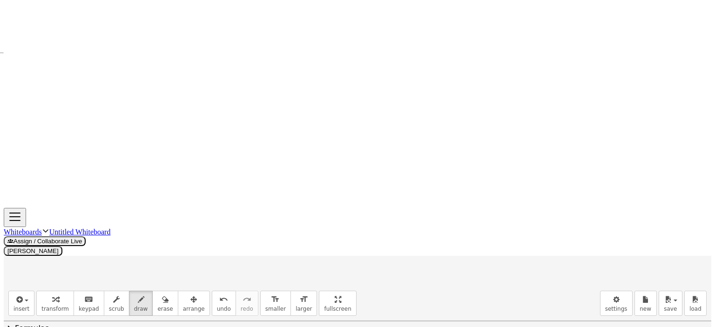
click at [162, 294] on icon "button" at bounding box center [165, 299] width 7 height 11
drag, startPoint x: 401, startPoint y: 230, endPoint x: 93, endPoint y: 71, distance: 347.0
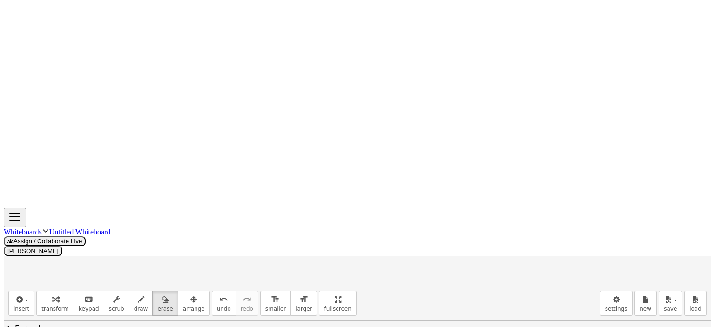
click at [162, 294] on icon "button" at bounding box center [165, 299] width 7 height 11
click at [138, 294] on icon "button" at bounding box center [141, 299] width 7 height 11
drag, startPoint x: 73, startPoint y: 87, endPoint x: 77, endPoint y: 82, distance: 6.7
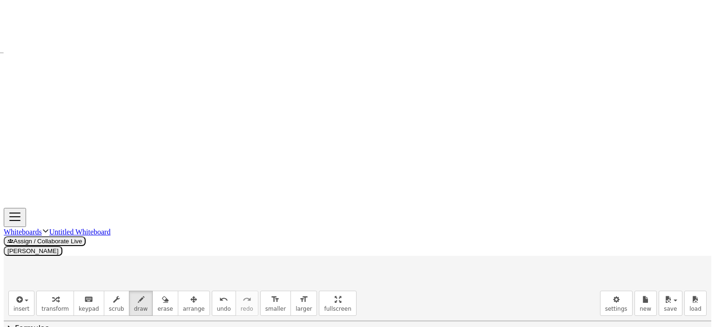
drag, startPoint x: 378, startPoint y: 195, endPoint x: 383, endPoint y: 204, distance: 10.2
drag, startPoint x: 406, startPoint y: 188, endPoint x: 399, endPoint y: 200, distance: 13.3
drag, startPoint x: 404, startPoint y: 189, endPoint x: 410, endPoint y: 206, distance: 17.5
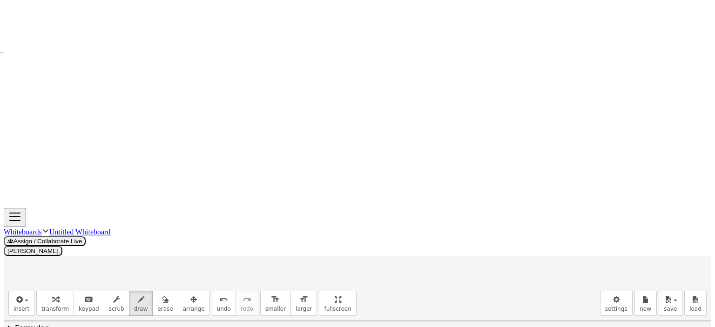
drag, startPoint x: 425, startPoint y: 192, endPoint x: 433, endPoint y: 200, distance: 11.8
drag, startPoint x: 433, startPoint y: 201, endPoint x: 430, endPoint y: 193, distance: 8.0
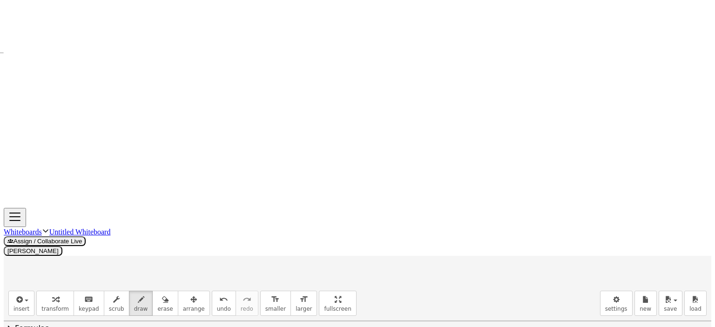
drag, startPoint x: 450, startPoint y: 199, endPoint x: 465, endPoint y: 198, distance: 14.9
drag, startPoint x: 482, startPoint y: 191, endPoint x: 487, endPoint y: 201, distance: 10.6
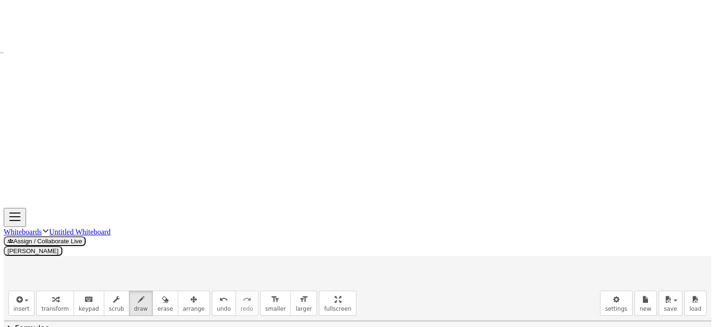
drag, startPoint x: 146, startPoint y: 196, endPoint x: 146, endPoint y: 210, distance: 14.0
drag, startPoint x: 148, startPoint y: 195, endPoint x: 151, endPoint y: 203, distance: 9.0
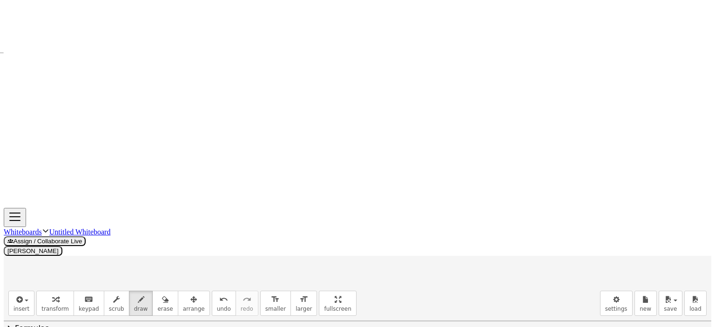
drag, startPoint x: 161, startPoint y: 209, endPoint x: 191, endPoint y: 210, distance: 30.7
drag, startPoint x: 196, startPoint y: 207, endPoint x: 228, endPoint y: 207, distance: 31.6
drag, startPoint x: 225, startPoint y: 202, endPoint x: 244, endPoint y: 207, distance: 19.2
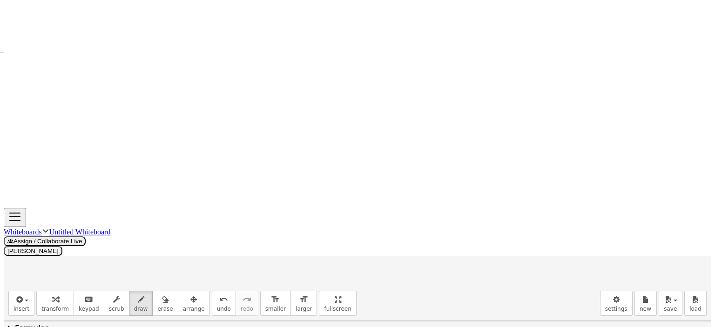
drag, startPoint x: 240, startPoint y: 205, endPoint x: 249, endPoint y: 210, distance: 10.2
drag, startPoint x: 138, startPoint y: 217, endPoint x: 256, endPoint y: 218, distance: 118.2
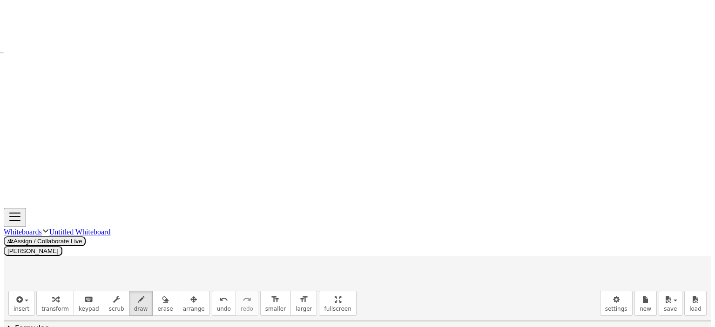
drag, startPoint x: 45, startPoint y: 248, endPoint x: 53, endPoint y: 258, distance: 12.9
drag, startPoint x: 61, startPoint y: 242, endPoint x: 54, endPoint y: 261, distance: 20.3
drag, startPoint x: 61, startPoint y: 241, endPoint x: 67, endPoint y: 263, distance: 23.1
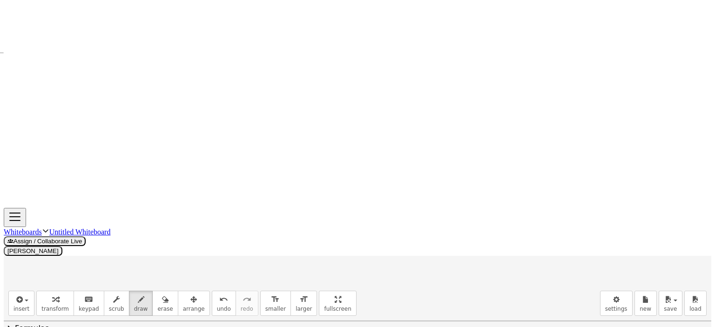
drag, startPoint x: 57, startPoint y: 257, endPoint x: 64, endPoint y: 256, distance: 6.5
drag, startPoint x: 88, startPoint y: 247, endPoint x: 92, endPoint y: 255, distance: 9.0
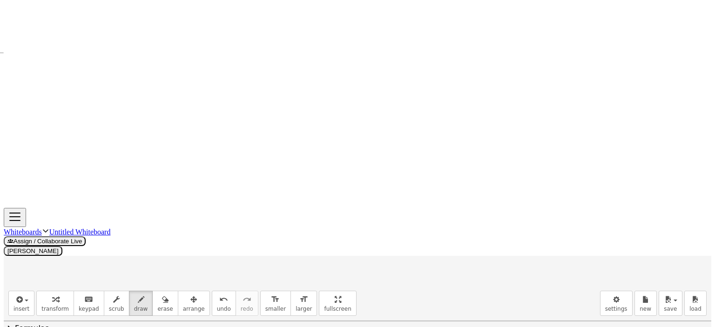
drag, startPoint x: 103, startPoint y: 241, endPoint x: 102, endPoint y: 251, distance: 10.2
drag, startPoint x: 132, startPoint y: 250, endPoint x: 143, endPoint y: 250, distance: 11.2
drag, startPoint x: 126, startPoint y: 259, endPoint x: 146, endPoint y: 256, distance: 20.1
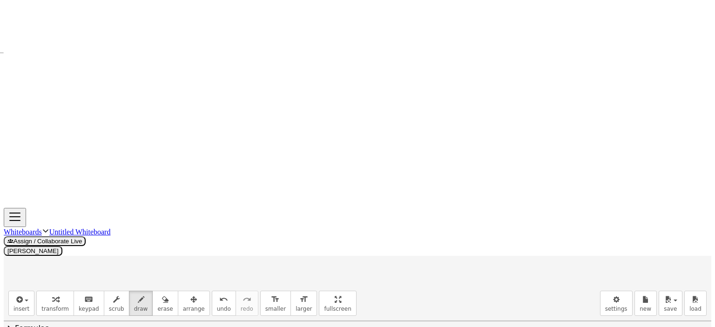
drag, startPoint x: 408, startPoint y: 225, endPoint x: 403, endPoint y: 237, distance: 12.8
drag, startPoint x: 410, startPoint y: 224, endPoint x: 402, endPoint y: 241, distance: 18.5
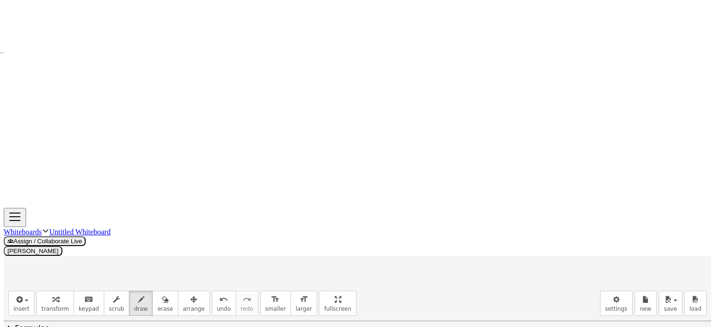
drag, startPoint x: 435, startPoint y: 218, endPoint x: 441, endPoint y: 241, distance: 23.3
drag, startPoint x: 427, startPoint y: 233, endPoint x: 444, endPoint y: 230, distance: 17.4
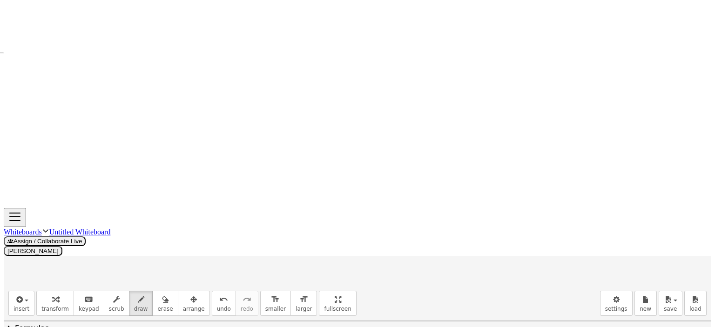
drag, startPoint x: 448, startPoint y: 227, endPoint x: 452, endPoint y: 230, distance: 5.6
drag, startPoint x: 468, startPoint y: 219, endPoint x: 470, endPoint y: 236, distance: 16.9
drag, startPoint x: 494, startPoint y: 227, endPoint x: 512, endPoint y: 227, distance: 18.6
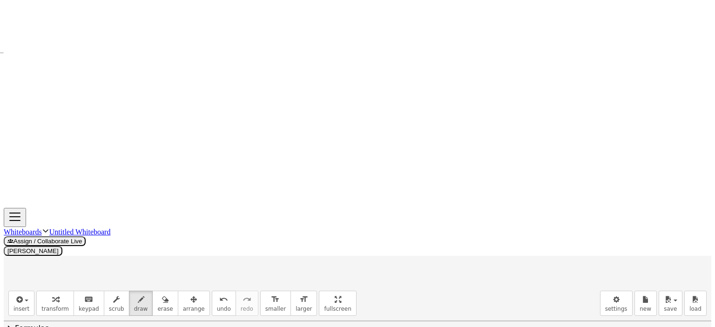
drag, startPoint x: 493, startPoint y: 235, endPoint x: 511, endPoint y: 235, distance: 18.6
drag, startPoint x: 531, startPoint y: 222, endPoint x: 529, endPoint y: 233, distance: 10.9
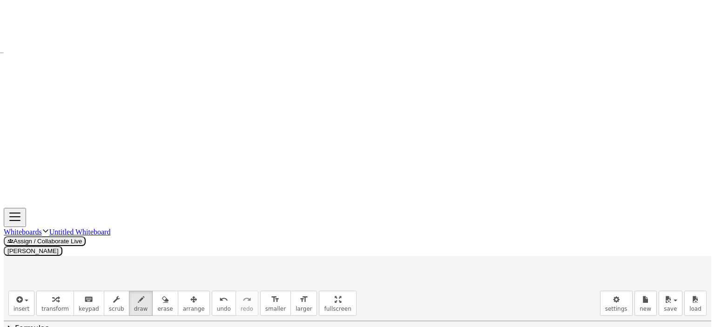
drag, startPoint x: 534, startPoint y: 222, endPoint x: 523, endPoint y: 242, distance: 22.7
drag, startPoint x: 555, startPoint y: 220, endPoint x: 551, endPoint y: 227, distance: 8.5
drag, startPoint x: 572, startPoint y: 221, endPoint x: 578, endPoint y: 224, distance: 7.5
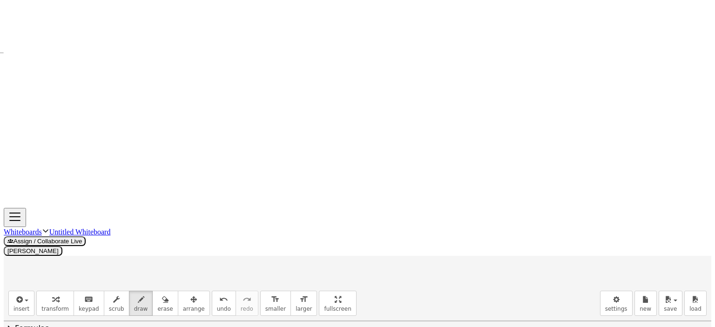
drag, startPoint x: 571, startPoint y: 221, endPoint x: 575, endPoint y: 226, distance: 6.0
drag, startPoint x: 600, startPoint y: 223, endPoint x: 589, endPoint y: 242, distance: 22.0
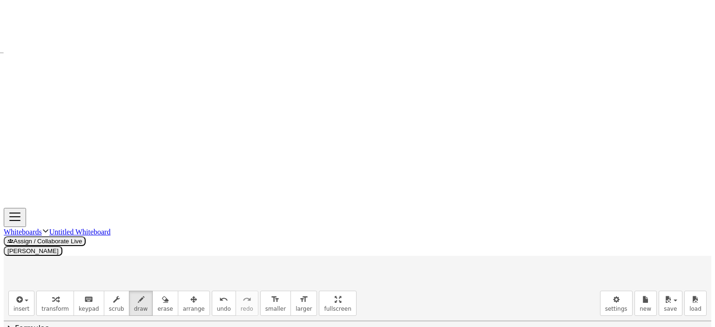
drag, startPoint x: 525, startPoint y: 236, endPoint x: 524, endPoint y: 241, distance: 5.3
drag, startPoint x: 394, startPoint y: 256, endPoint x: 621, endPoint y: 256, distance: 227.1
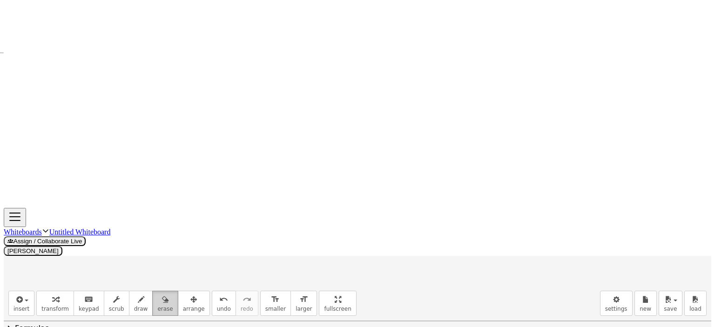
click at [162, 294] on icon "button" at bounding box center [165, 299] width 7 height 11
drag, startPoint x: 187, startPoint y: 225, endPoint x: 128, endPoint y: 43, distance: 191.5
click at [307, 219] on div at bounding box center [357, 237] width 707 height 990
click at [138, 294] on icon "button" at bounding box center [141, 299] width 7 height 11
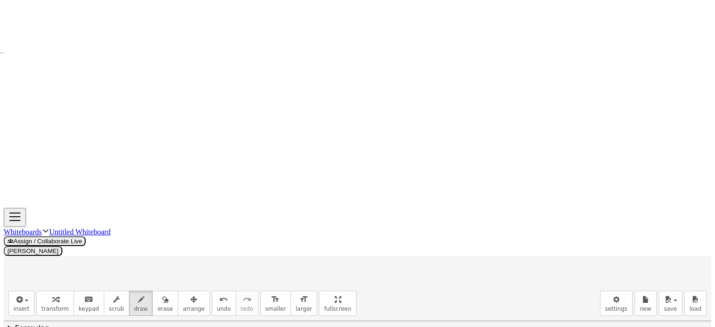
drag, startPoint x: 285, startPoint y: 114, endPoint x: 282, endPoint y: 124, distance: 10.7
click at [250, 160] on div at bounding box center [357, 237] width 707 height 990
drag, startPoint x: 286, startPoint y: 113, endPoint x: 359, endPoint y: 162, distance: 88.2
click at [359, 162] on div at bounding box center [357, 237] width 707 height 990
drag, startPoint x: 248, startPoint y: 161, endPoint x: 357, endPoint y: 161, distance: 109.4
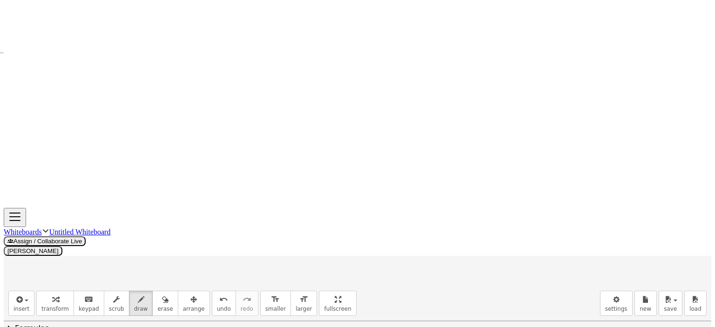
click at [357, 161] on div at bounding box center [357, 237] width 707 height 990
drag, startPoint x: 440, startPoint y: 122, endPoint x: 407, endPoint y: 161, distance: 50.8
click at [407, 161] on div at bounding box center [357, 237] width 707 height 990
drag, startPoint x: 441, startPoint y: 121, endPoint x: 527, endPoint y: 164, distance: 95.9
click at [527, 164] on div at bounding box center [357, 237] width 707 height 990
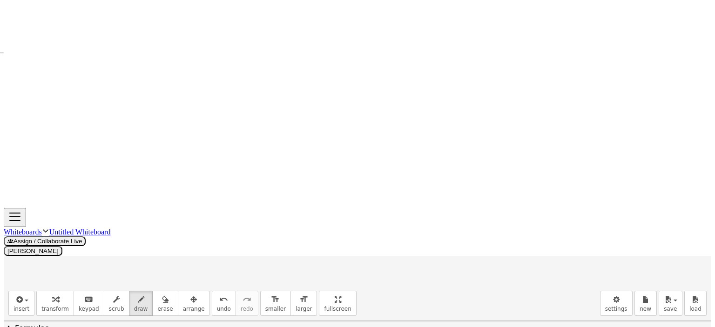
drag, startPoint x: 411, startPoint y: 161, endPoint x: 524, endPoint y: 168, distance: 113.2
click at [524, 168] on div at bounding box center [357, 237] width 707 height 990
drag, startPoint x: 259, startPoint y: 136, endPoint x: 274, endPoint y: 141, distance: 15.7
click at [274, 141] on div at bounding box center [357, 237] width 707 height 990
drag, startPoint x: 417, startPoint y: 139, endPoint x: 430, endPoint y: 142, distance: 13.4
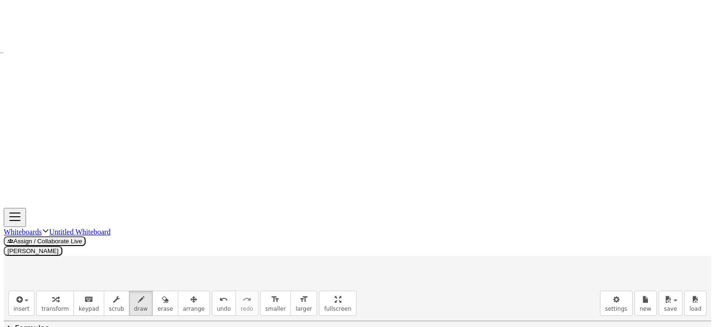
click at [430, 142] on div at bounding box center [357, 237] width 707 height 990
drag, startPoint x: 320, startPoint y: 130, endPoint x: 308, endPoint y: 144, distance: 18.5
click at [308, 144] on div at bounding box center [357, 237] width 707 height 990
drag, startPoint x: 328, startPoint y: 134, endPoint x: 317, endPoint y: 145, distance: 15.5
click at [316, 145] on div at bounding box center [357, 237] width 707 height 990
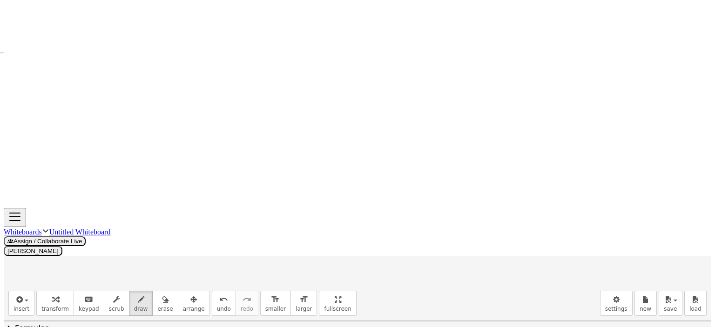
drag, startPoint x: 483, startPoint y: 133, endPoint x: 475, endPoint y: 146, distance: 14.6
click at [475, 146] on div at bounding box center [357, 237] width 707 height 990
drag, startPoint x: 489, startPoint y: 135, endPoint x: 482, endPoint y: 147, distance: 13.2
click at [482, 147] on div at bounding box center [357, 237] width 707 height 990
click at [291, 168] on div at bounding box center [357, 237] width 707 height 990
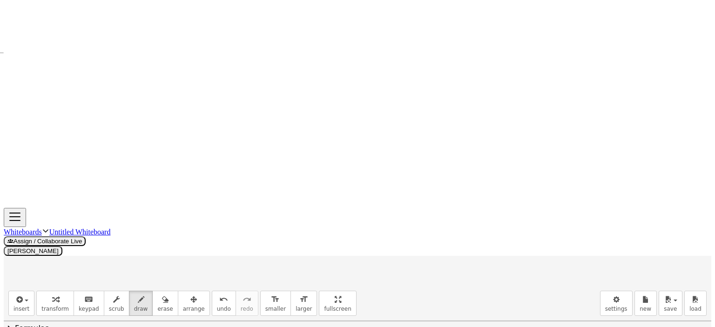
drag, startPoint x: 298, startPoint y: 161, endPoint x: 298, endPoint y: 168, distance: 6.5
click at [298, 168] on div at bounding box center [357, 237] width 707 height 990
click at [309, 167] on div at bounding box center [357, 237] width 707 height 990
click at [459, 168] on div at bounding box center [357, 237] width 707 height 990
click at [467, 170] on div at bounding box center [357, 237] width 707 height 990
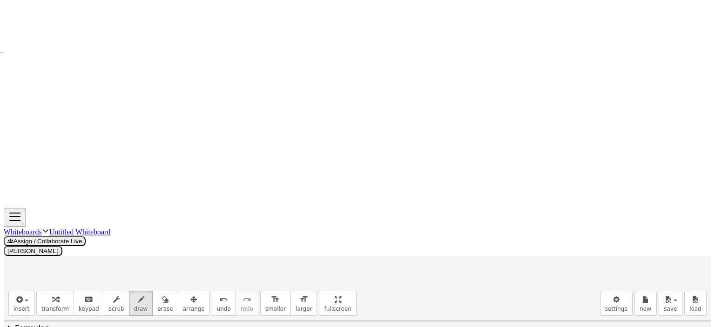
click at [476, 171] on div at bounding box center [357, 237] width 707 height 990
click at [260, 161] on div at bounding box center [357, 237] width 707 height 990
click at [292, 122] on div at bounding box center [357, 237] width 707 height 990
click at [297, 128] on div at bounding box center [357, 237] width 707 height 990
click at [337, 160] on div at bounding box center [357, 237] width 707 height 990
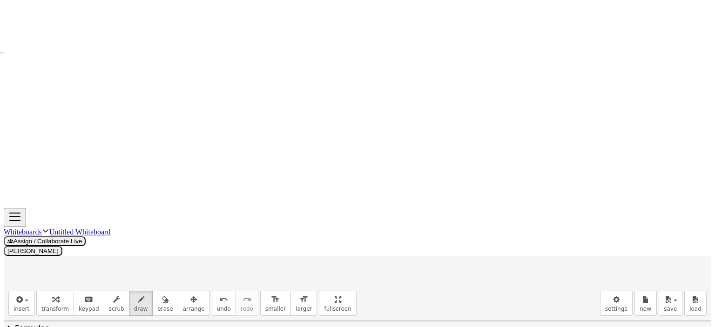
click at [330, 160] on div at bounding box center [357, 237] width 707 height 990
click at [325, 161] on div at bounding box center [357, 237] width 707 height 990
click at [502, 165] on div at bounding box center [357, 237] width 707 height 990
click at [506, 165] on div at bounding box center [357, 237] width 707 height 990
click at [512, 165] on div at bounding box center [357, 237] width 707 height 990
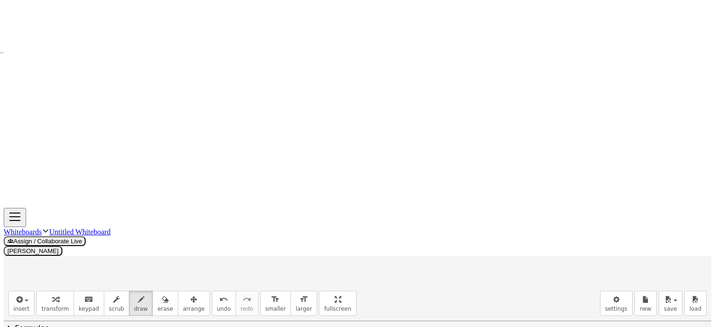
scroll to position [300, 0]
drag, startPoint x: 417, startPoint y: 214, endPoint x: 398, endPoint y: 255, distance: 46.0
drag, startPoint x: 423, startPoint y: 213, endPoint x: 616, endPoint y: 257, distance: 198.0
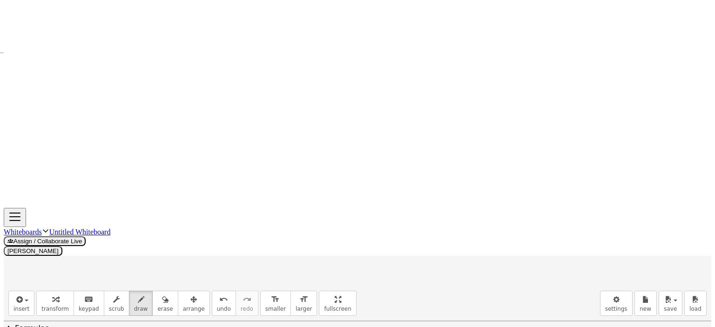
drag, startPoint x: 386, startPoint y: 264, endPoint x: 391, endPoint y: 275, distance: 11.7
drag, startPoint x: 397, startPoint y: 269, endPoint x: 401, endPoint y: 265, distance: 4.9
drag, startPoint x: 401, startPoint y: 262, endPoint x: 406, endPoint y: 277, distance: 16.2
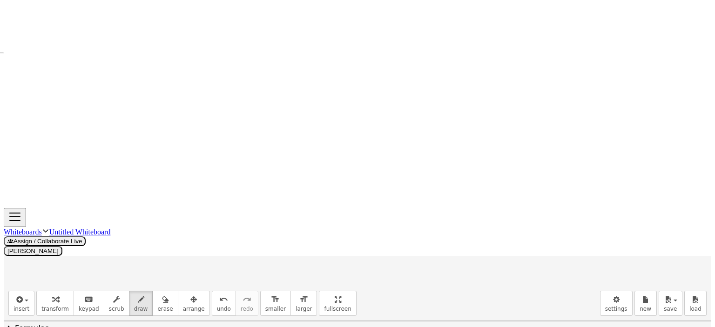
drag, startPoint x: 417, startPoint y: 268, endPoint x: 429, endPoint y: 269, distance: 11.7
drag, startPoint x: 418, startPoint y: 273, endPoint x: 430, endPoint y: 273, distance: 11.2
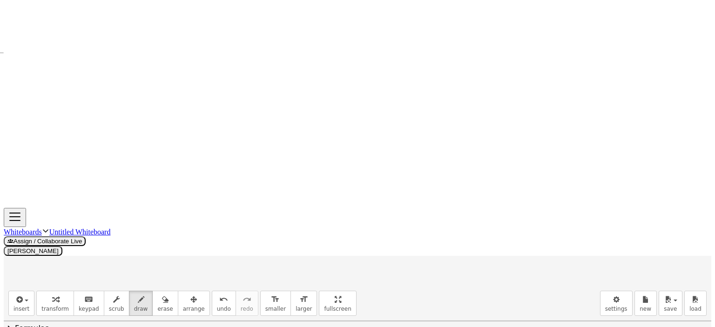
drag, startPoint x: 87, startPoint y: 152, endPoint x: 93, endPoint y: 157, distance: 7.2
drag, startPoint x: 100, startPoint y: 141, endPoint x: 102, endPoint y: 148, distance: 7.8
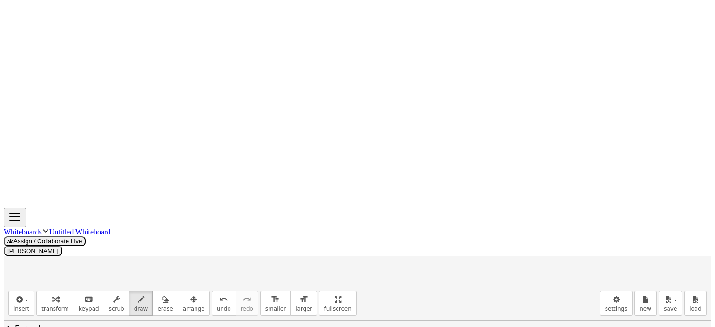
drag, startPoint x: 100, startPoint y: 141, endPoint x: 108, endPoint y: 141, distance: 8.4
drag, startPoint x: 289, startPoint y: 93, endPoint x: 293, endPoint y: 102, distance: 10.4
drag, startPoint x: 281, startPoint y: 101, endPoint x: 301, endPoint y: 122, distance: 29.3
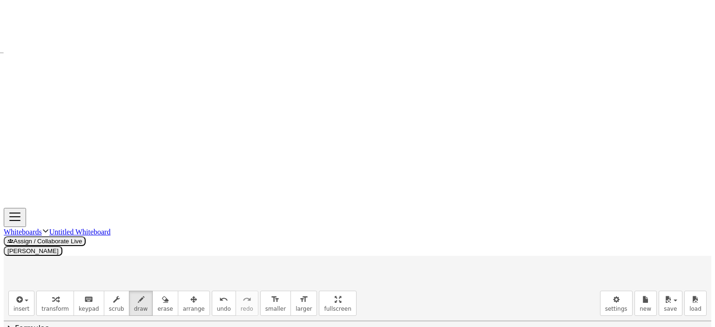
drag, startPoint x: 444, startPoint y: 266, endPoint x: 457, endPoint y: 267, distance: 14.0
drag, startPoint x: 458, startPoint y: 264, endPoint x: 450, endPoint y: 266, distance: 9.0
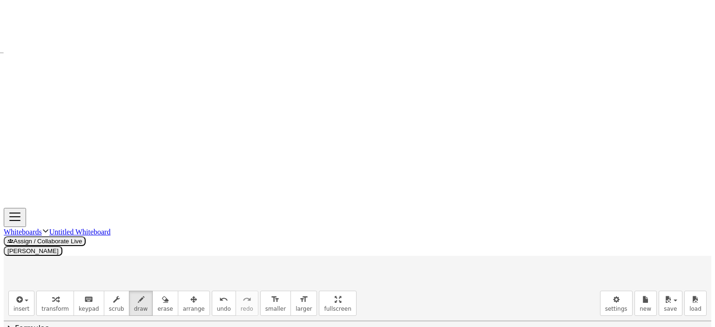
drag, startPoint x: 246, startPoint y: 161, endPoint x: 261, endPoint y: 157, distance: 15.2
drag, startPoint x: 249, startPoint y: 145, endPoint x: 254, endPoint y: 152, distance: 8.4
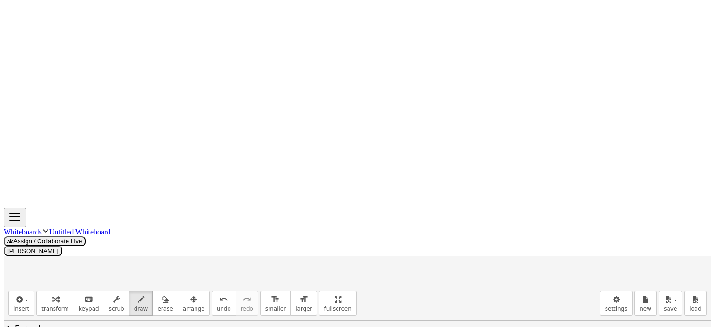
drag, startPoint x: 253, startPoint y: 147, endPoint x: 259, endPoint y: 148, distance: 5.8
drag, startPoint x: 524, startPoint y: 268, endPoint x: 527, endPoint y: 277, distance: 9.7
drag, startPoint x: 540, startPoint y: 269, endPoint x: 555, endPoint y: 273, distance: 15.6
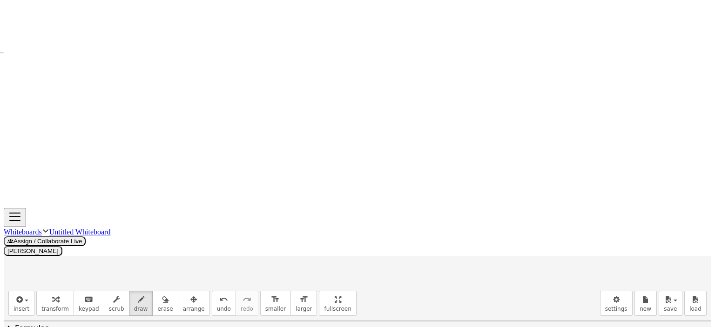
drag, startPoint x: 553, startPoint y: 268, endPoint x: 566, endPoint y: 269, distance: 13.1
drag, startPoint x: 555, startPoint y: 273, endPoint x: 583, endPoint y: 269, distance: 27.8
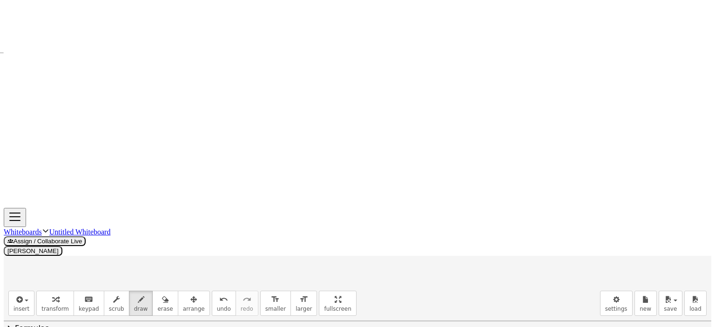
drag, startPoint x: 581, startPoint y: 267, endPoint x: 585, endPoint y: 276, distance: 10.2
drag, startPoint x: 594, startPoint y: 267, endPoint x: 601, endPoint y: 277, distance: 12.3
drag, startPoint x: 598, startPoint y: 271, endPoint x: 607, endPoint y: 272, distance: 9.3
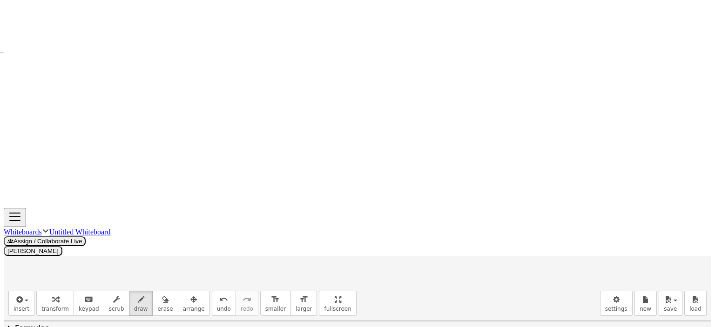
drag, startPoint x: 162, startPoint y: 247, endPoint x: 175, endPoint y: 247, distance: 13.0
drag, startPoint x: 174, startPoint y: 245, endPoint x: 193, endPoint y: 252, distance: 20.3
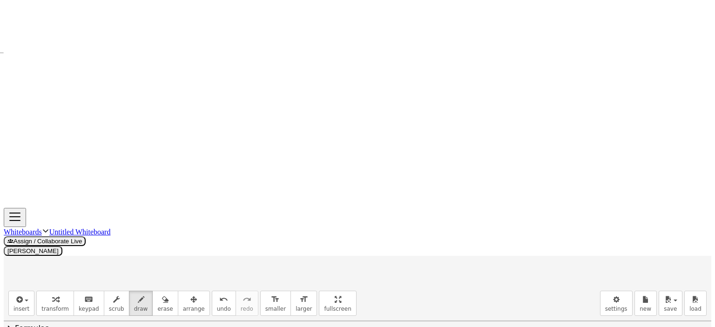
drag, startPoint x: 206, startPoint y: 243, endPoint x: 204, endPoint y: 251, distance: 8.0
drag, startPoint x: 229, startPoint y: 241, endPoint x: 235, endPoint y: 253, distance: 13.5
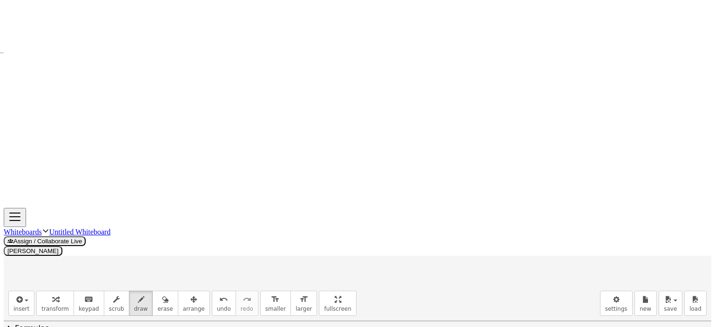
drag, startPoint x: 242, startPoint y: 240, endPoint x: 249, endPoint y: 254, distance: 16.2
drag, startPoint x: 244, startPoint y: 247, endPoint x: 254, endPoint y: 244, distance: 10.2
drag, startPoint x: 264, startPoint y: 243, endPoint x: 282, endPoint y: 243, distance: 17.2
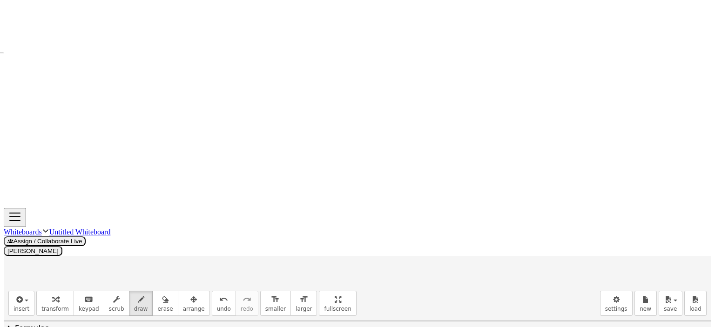
drag, startPoint x: 270, startPoint y: 249, endPoint x: 286, endPoint y: 248, distance: 15.4
drag, startPoint x: 85, startPoint y: 281, endPoint x: 107, endPoint y: 280, distance: 21.4
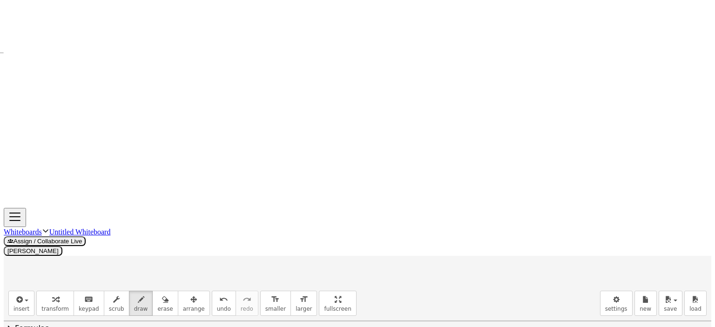
drag, startPoint x: 86, startPoint y: 289, endPoint x: 106, endPoint y: 289, distance: 20.0
drag, startPoint x: 186, startPoint y: 280, endPoint x: 299, endPoint y: 280, distance: 113.6
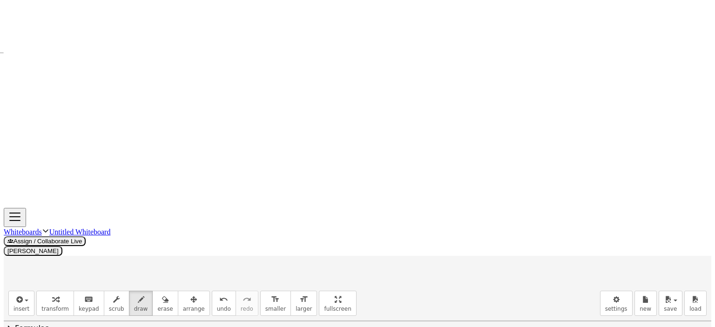
drag, startPoint x: 345, startPoint y: 214, endPoint x: 296, endPoint y: 277, distance: 80.0
drag, startPoint x: 181, startPoint y: 285, endPoint x: 180, endPoint y: 292, distance: 7.2
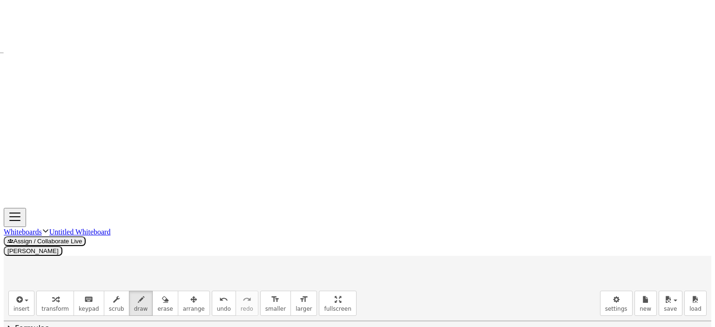
drag, startPoint x: 181, startPoint y: 286, endPoint x: 180, endPoint y: 294, distance: 8.0
drag, startPoint x: 177, startPoint y: 293, endPoint x: 184, endPoint y: 294, distance: 7.0
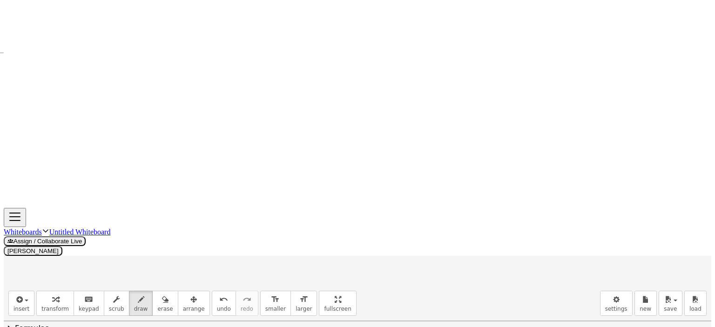
drag, startPoint x: 307, startPoint y: 282, endPoint x: 351, endPoint y: 244, distance: 58.4
drag, startPoint x: 343, startPoint y: 214, endPoint x: 355, endPoint y: 215, distance: 11.3
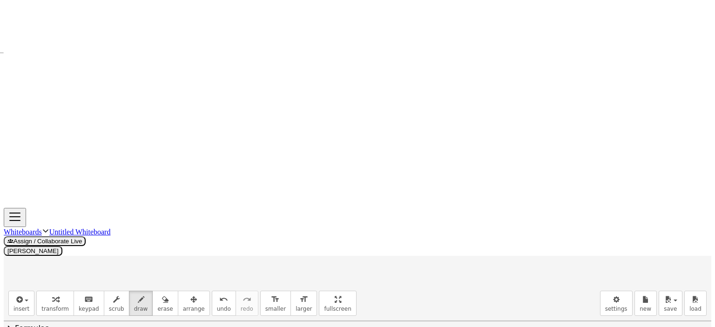
drag, startPoint x: 357, startPoint y: 211, endPoint x: 352, endPoint y: 210, distance: 5.1
drag, startPoint x: 283, startPoint y: 278, endPoint x: 303, endPoint y: 262, distance: 25.9
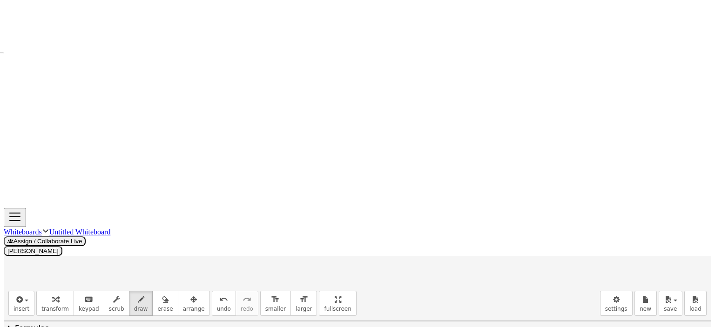
drag, startPoint x: 125, startPoint y: 271, endPoint x: 123, endPoint y: 286, distance: 15.0
drag, startPoint x: 153, startPoint y: 272, endPoint x: 143, endPoint y: 278, distance: 11.5
drag, startPoint x: 157, startPoint y: 269, endPoint x: 179, endPoint y: 279, distance: 24.2
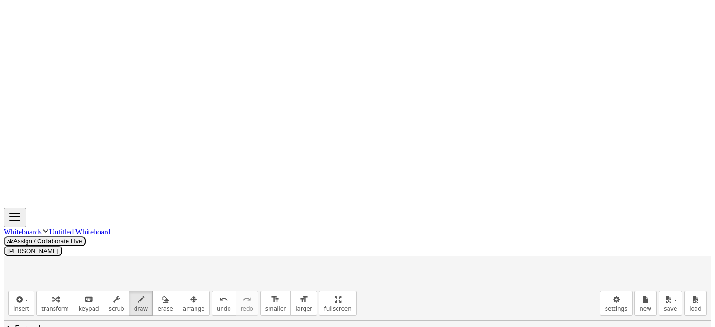
drag, startPoint x: 167, startPoint y: 277, endPoint x: 178, endPoint y: 277, distance: 11.2
drag, startPoint x: 175, startPoint y: 273, endPoint x: 174, endPoint y: 281, distance: 7.5
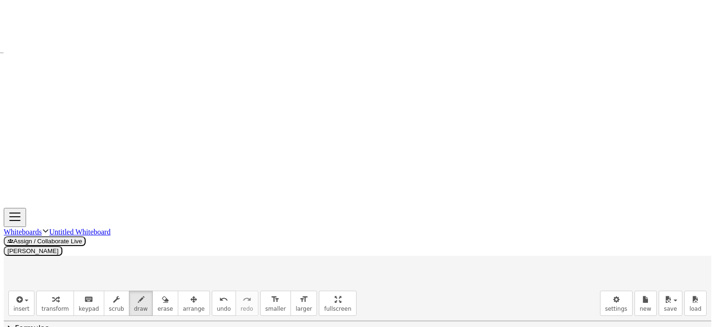
drag, startPoint x: 187, startPoint y: 272, endPoint x: 191, endPoint y: 281, distance: 9.4
drag, startPoint x: 188, startPoint y: 276, endPoint x: 207, endPoint y: 270, distance: 19.1
drag, startPoint x: 205, startPoint y: 266, endPoint x: 207, endPoint y: 276, distance: 9.5
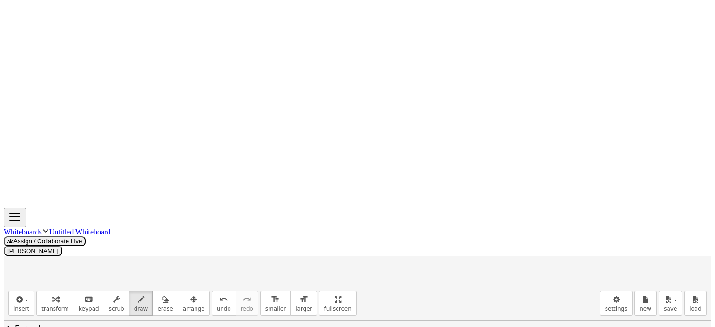
drag, startPoint x: 208, startPoint y: 271, endPoint x: 217, endPoint y: 272, distance: 9.4
drag, startPoint x: 216, startPoint y: 270, endPoint x: 218, endPoint y: 277, distance: 6.8
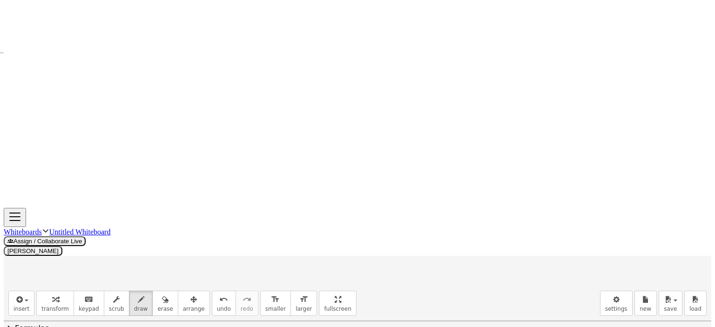
drag, startPoint x: 217, startPoint y: 277, endPoint x: 219, endPoint y: 264, distance: 13.2
drag, startPoint x: 236, startPoint y: 266, endPoint x: 247, endPoint y: 279, distance: 16.2
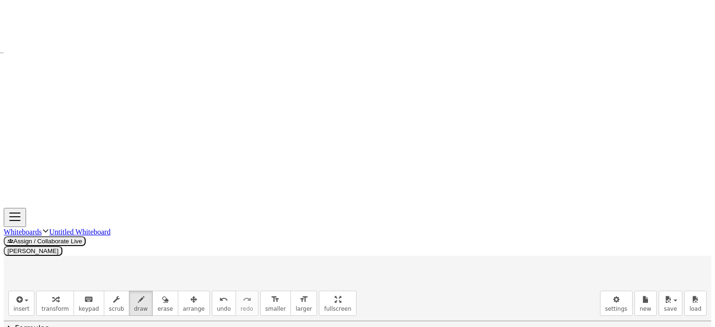
drag, startPoint x: 250, startPoint y: 273, endPoint x: 263, endPoint y: 268, distance: 14.3
drag, startPoint x: 262, startPoint y: 267, endPoint x: 286, endPoint y: 262, distance: 23.7
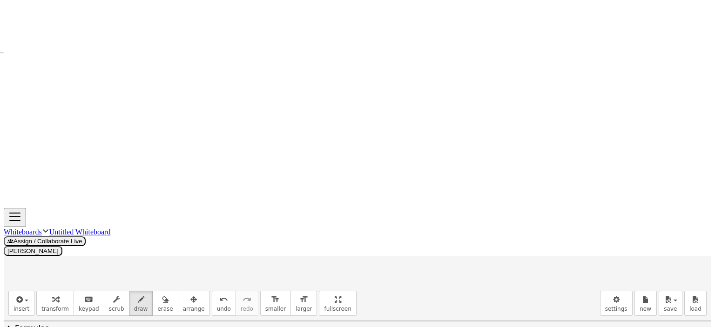
scroll to position [579, 0]
click at [162, 294] on icon "button" at bounding box center [165, 299] width 7 height 11
drag, startPoint x: 310, startPoint y: 182, endPoint x: 125, endPoint y: 45, distance: 230.3
click at [186, 87] on div at bounding box center [357, 237] width 707 height 990
click at [138, 294] on icon "button" at bounding box center [141, 299] width 7 height 11
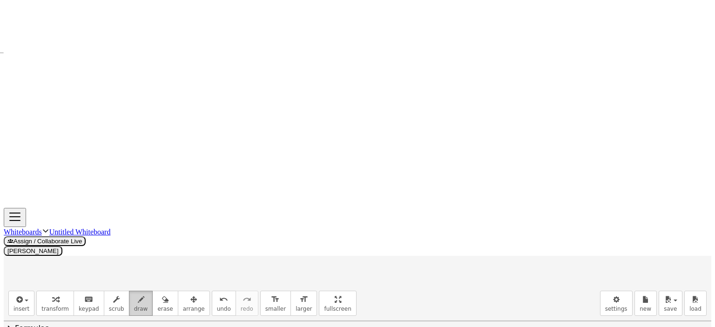
click at [138, 294] on icon "button" at bounding box center [141, 299] width 7 height 11
click at [84, 199] on div at bounding box center [357, 237] width 707 height 990
drag, startPoint x: 86, startPoint y: 197, endPoint x: 307, endPoint y: 128, distance: 231.7
click at [306, 128] on div at bounding box center [357, 237] width 707 height 990
click at [308, 127] on div at bounding box center [357, 237] width 707 height 990
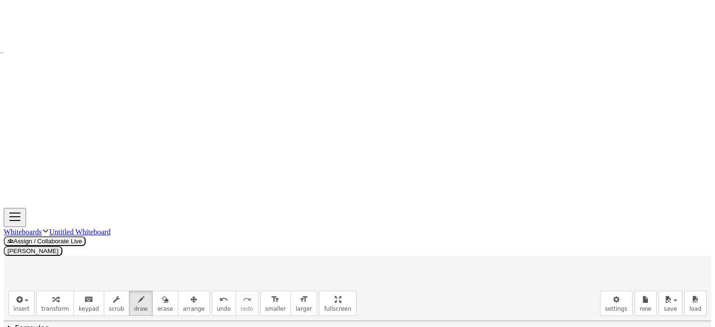
click at [84, 198] on div at bounding box center [357, 237] width 707 height 990
drag, startPoint x: 86, startPoint y: 204, endPoint x: 83, endPoint y: 221, distance: 16.9
click at [83, 221] on div at bounding box center [357, 237] width 707 height 990
drag, startPoint x: 87, startPoint y: 203, endPoint x: 94, endPoint y: 218, distance: 16.4
click at [94, 218] on div at bounding box center [357, 237] width 707 height 990
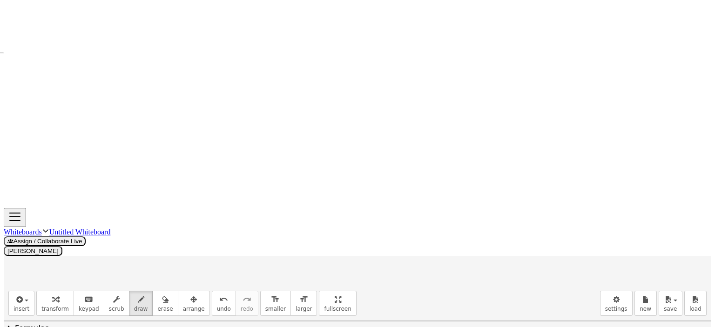
drag, startPoint x: 85, startPoint y: 214, endPoint x: 135, endPoint y: 200, distance: 51.7
click at [90, 214] on div at bounding box center [357, 237] width 707 height 990
drag, startPoint x: 326, startPoint y: 112, endPoint x: 332, endPoint y: 127, distance: 15.8
click at [332, 127] on div at bounding box center [357, 237] width 707 height 990
click at [309, 126] on div at bounding box center [357, 237] width 707 height 990
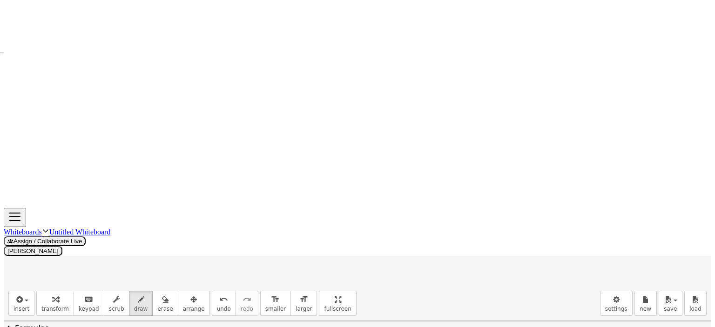
drag, startPoint x: 133, startPoint y: 109, endPoint x: 279, endPoint y: 201, distance: 172.1
click at [279, 202] on div at bounding box center [357, 237] width 707 height 990
click at [162, 294] on icon "button" at bounding box center [165, 299] width 7 height 11
drag, startPoint x: 191, startPoint y: 139, endPoint x: 127, endPoint y: 36, distance: 121.3
click at [276, 201] on div at bounding box center [357, 237] width 707 height 990
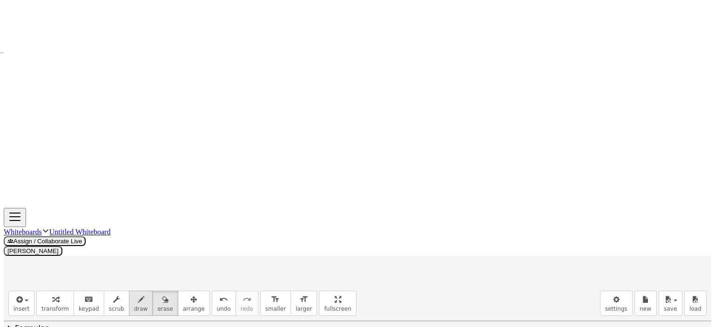
click at [138, 294] on icon "button" at bounding box center [141, 299] width 7 height 11
drag, startPoint x: 177, startPoint y: 165, endPoint x: 243, endPoint y: 143, distance: 70.2
click at [243, 143] on div at bounding box center [357, 237] width 707 height 990
click at [162, 294] on icon "button" at bounding box center [165, 299] width 7 height 11
drag, startPoint x: 173, startPoint y: 185, endPoint x: 123, endPoint y: 46, distance: 147.9
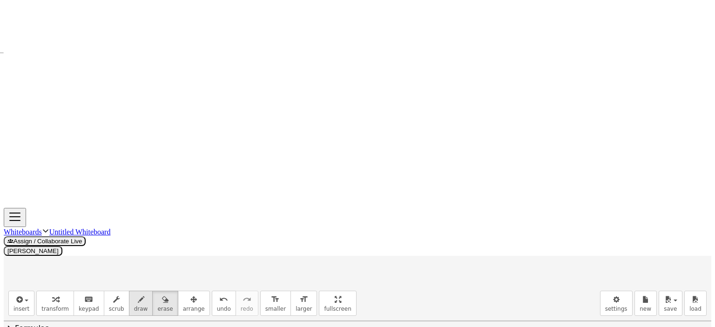
click at [94, 187] on div at bounding box center [357, 237] width 707 height 990
click at [138, 294] on icon "button" at bounding box center [141, 299] width 7 height 11
drag, startPoint x: 87, startPoint y: 209, endPoint x: 94, endPoint y: 208, distance: 6.1
click at [87, 208] on div at bounding box center [357, 237] width 707 height 990
drag, startPoint x: 88, startPoint y: 207, endPoint x: 298, endPoint y: 127, distance: 224.8
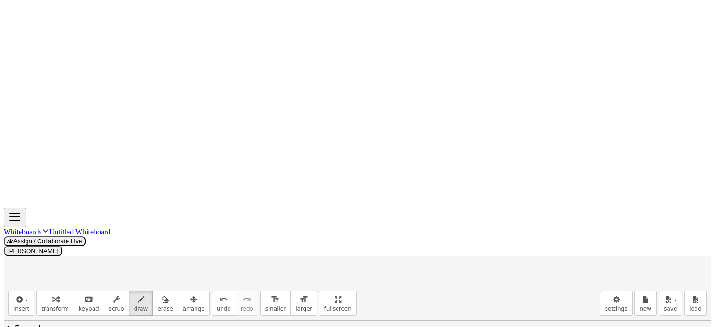
click at [298, 127] on div at bounding box center [357, 237] width 707 height 990
click at [300, 126] on div at bounding box center [357, 237] width 707 height 990
click at [80, 242] on div at bounding box center [357, 237] width 707 height 990
drag, startPoint x: 92, startPoint y: 214, endPoint x: 93, endPoint y: 242, distance: 27.9
click at [93, 242] on div at bounding box center [357, 237] width 707 height 990
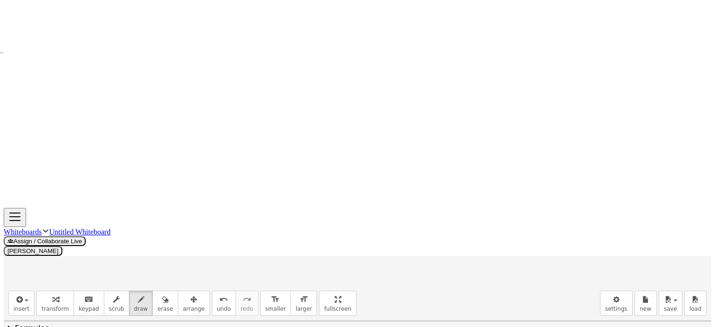
drag, startPoint x: 82, startPoint y: 234, endPoint x: 93, endPoint y: 232, distance: 10.9
click at [92, 232] on div at bounding box center [357, 237] width 707 height 990
drag, startPoint x: 332, startPoint y: 93, endPoint x: 334, endPoint y: 111, distance: 18.2
click at [334, 112] on div at bounding box center [357, 237] width 707 height 990
drag, startPoint x: 104, startPoint y: 100, endPoint x: 315, endPoint y: 205, distance: 235.6
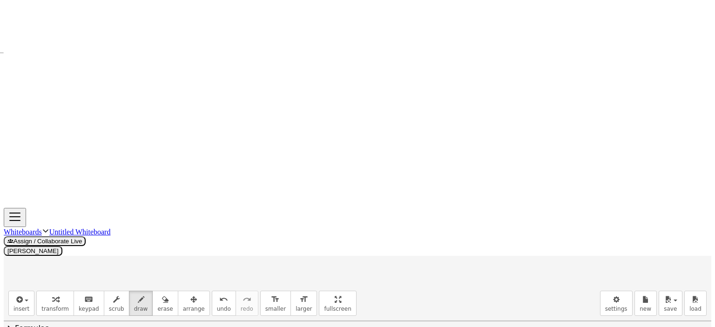
click at [315, 205] on div at bounding box center [357, 237] width 707 height 990
drag, startPoint x: 313, startPoint y: 205, endPoint x: 337, endPoint y: 215, distance: 25.8
click at [337, 215] on div at bounding box center [357, 237] width 707 height 990
click at [162, 294] on icon "button" at bounding box center [165, 299] width 7 height 11
drag, startPoint x: 344, startPoint y: 119, endPoint x: 145, endPoint y: 50, distance: 210.8
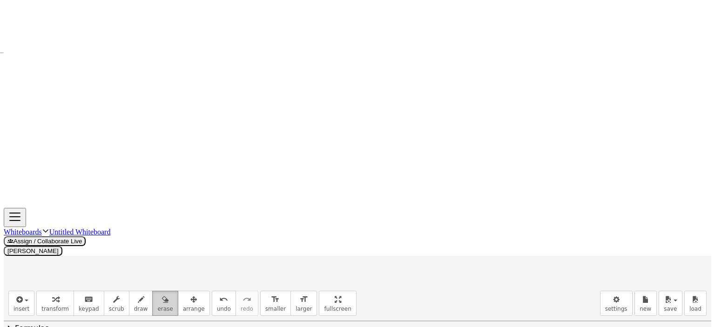
click at [334, 121] on div at bounding box center [357, 237] width 707 height 990
click at [138, 294] on icon "button" at bounding box center [141, 299] width 7 height 11
drag, startPoint x: 292, startPoint y: 128, endPoint x: 338, endPoint y: 108, distance: 49.6
click at [333, 108] on div at bounding box center [357, 237] width 707 height 990
click at [337, 107] on div at bounding box center [357, 237] width 707 height 990
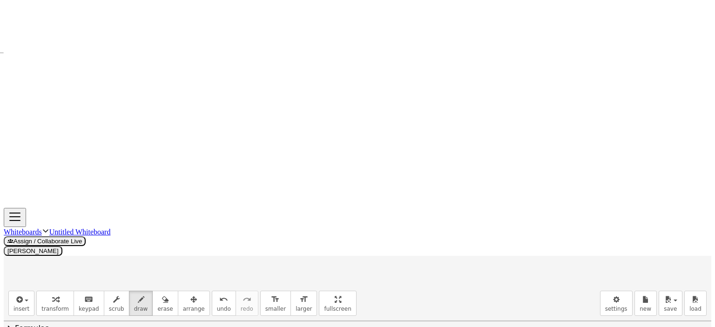
drag, startPoint x: 356, startPoint y: 84, endPoint x: 366, endPoint y: 97, distance: 16.9
click at [366, 97] on div at bounding box center [357, 237] width 707 height 990
click at [104, 101] on div at bounding box center [357, 237] width 707 height 990
drag, startPoint x: 110, startPoint y: 84, endPoint x: 113, endPoint y: 97, distance: 13.4
click at [114, 96] on div at bounding box center [357, 237] width 707 height 990
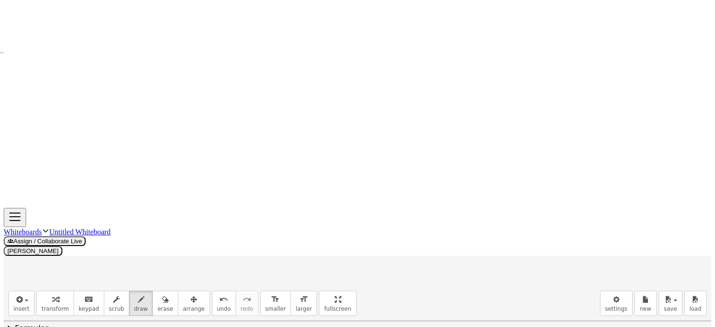
drag, startPoint x: 339, startPoint y: 214, endPoint x: 356, endPoint y: 210, distance: 16.8
click at [340, 219] on div at bounding box center [357, 237] width 707 height 990
drag, startPoint x: 348, startPoint y: 232, endPoint x: 340, endPoint y: 231, distance: 7.5
click at [340, 231] on div at bounding box center [357, 237] width 707 height 990
click at [217, 139] on div at bounding box center [357, 237] width 707 height 990
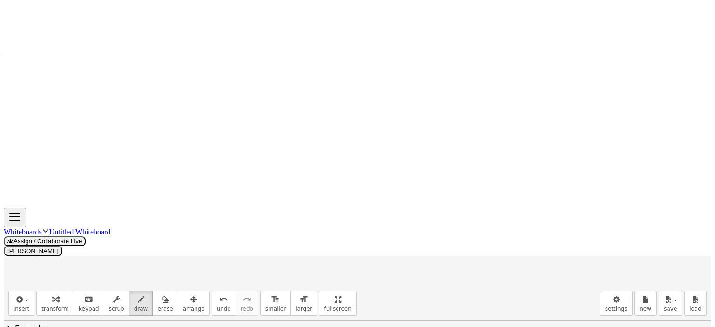
drag, startPoint x: 147, startPoint y: 177, endPoint x: 161, endPoint y: 189, distance: 18.8
click at [161, 189] on div at bounding box center [357, 237] width 707 height 990
drag, startPoint x: 278, startPoint y: 127, endPoint x: 291, endPoint y: 139, distance: 18.1
click at [291, 139] on div at bounding box center [357, 237] width 707 height 990
drag, startPoint x: 162, startPoint y: 123, endPoint x: 153, endPoint y: 138, distance: 17.8
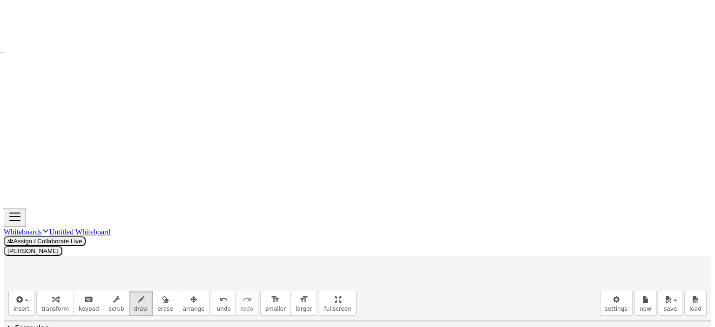
click at [153, 138] on div at bounding box center [357, 237] width 707 height 990
drag, startPoint x: 168, startPoint y: 126, endPoint x: 158, endPoint y: 141, distance: 18.4
click at [158, 141] on div at bounding box center [357, 237] width 707 height 990
drag, startPoint x: 280, startPoint y: 181, endPoint x: 270, endPoint y: 194, distance: 16.3
click at [270, 194] on div at bounding box center [357, 237] width 707 height 990
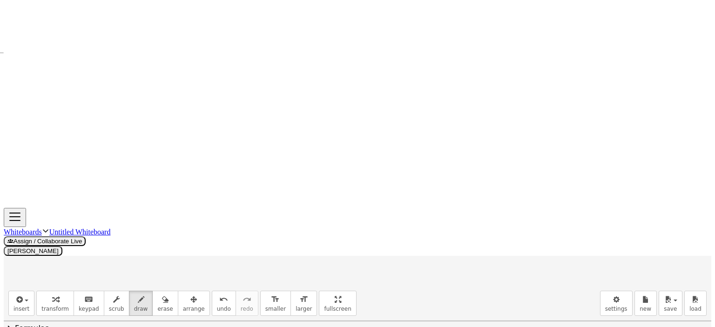
drag, startPoint x: 284, startPoint y: 182, endPoint x: 275, endPoint y: 197, distance: 17.4
click at [275, 197] on div at bounding box center [357, 237] width 707 height 990
drag, startPoint x: 409, startPoint y: 72, endPoint x: 398, endPoint y: 78, distance: 12.1
click at [392, 74] on div at bounding box center [357, 237] width 707 height 990
drag, startPoint x: 421, startPoint y: 83, endPoint x: 426, endPoint y: 83, distance: 5.6
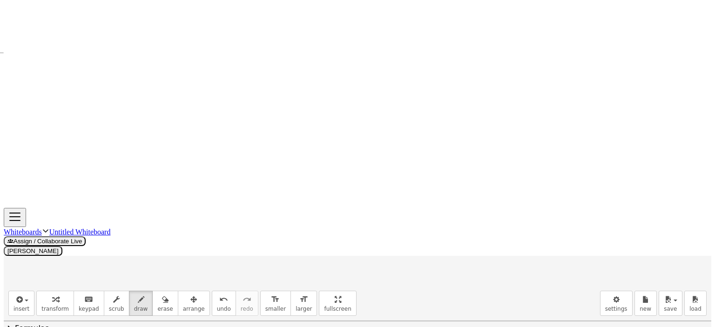
click at [420, 81] on div at bounding box center [357, 237] width 707 height 990
drag, startPoint x: 428, startPoint y: 80, endPoint x: 446, endPoint y: 81, distance: 18.2
click at [447, 80] on div at bounding box center [357, 237] width 707 height 990
drag, startPoint x: 7, startPoint y: 76, endPoint x: 12, endPoint y: 81, distance: 7.3
click at [10, 81] on div at bounding box center [357, 237] width 707 height 990
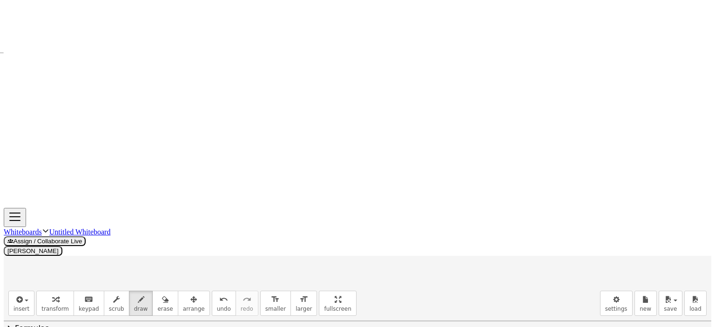
drag, startPoint x: 18, startPoint y: 80, endPoint x: 15, endPoint y: 92, distance: 13.0
click at [15, 92] on div at bounding box center [357, 237] width 707 height 990
drag, startPoint x: 32, startPoint y: 76, endPoint x: 34, endPoint y: 87, distance: 11.4
click at [36, 94] on div at bounding box center [357, 237] width 707 height 990
drag, startPoint x: 34, startPoint y: 87, endPoint x: 43, endPoint y: 87, distance: 9.3
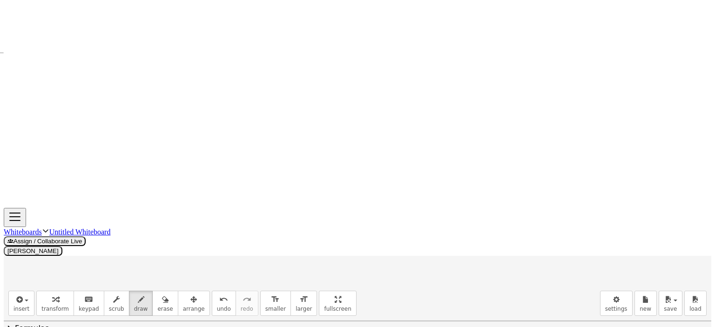
click at [43, 87] on div at bounding box center [357, 237] width 707 height 990
drag, startPoint x: 13, startPoint y: 108, endPoint x: 48, endPoint y: 104, distance: 36.0
click at [48, 107] on div at bounding box center [357, 237] width 707 height 990
drag, startPoint x: 49, startPoint y: 71, endPoint x: 53, endPoint y: 103, distance: 32.3
click at [53, 106] on div at bounding box center [357, 237] width 707 height 990
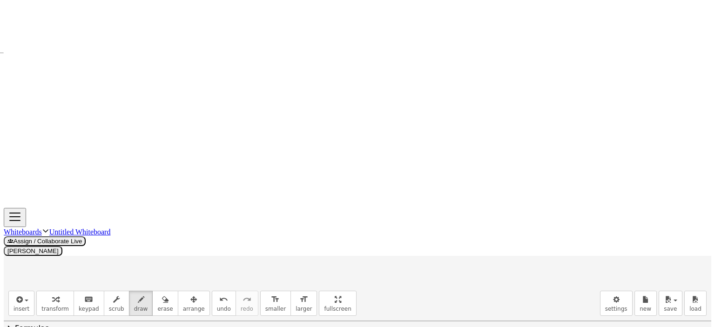
click at [461, 76] on div at bounding box center [357, 237] width 707 height 990
click at [460, 81] on div at bounding box center [357, 237] width 707 height 990
drag, startPoint x: 478, startPoint y: 70, endPoint x: 471, endPoint y: 89, distance: 20.3
click at [471, 89] on div at bounding box center [357, 237] width 707 height 990
drag, startPoint x: 478, startPoint y: 72, endPoint x: 476, endPoint y: 85, distance: 13.7
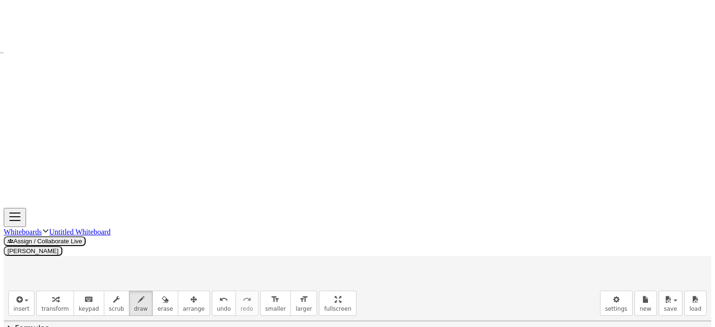
click at [484, 91] on div at bounding box center [357, 237] width 707 height 990
drag, startPoint x: 473, startPoint y: 83, endPoint x: 489, endPoint y: 79, distance: 16.5
click at [482, 83] on div at bounding box center [357, 237] width 707 height 990
drag, startPoint x: 491, startPoint y: 74, endPoint x: 498, endPoint y: 80, distance: 9.2
click at [492, 79] on div at bounding box center [357, 237] width 707 height 990
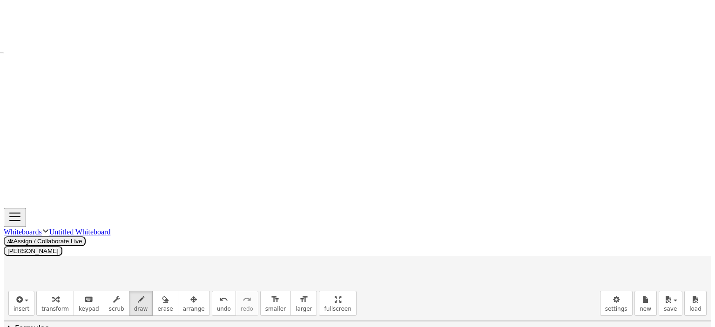
drag, startPoint x: 506, startPoint y: 80, endPoint x: 514, endPoint y: 80, distance: 8.4
click at [514, 80] on div at bounding box center [357, 237] width 707 height 990
drag, startPoint x: 514, startPoint y: 87, endPoint x: 534, endPoint y: 79, distance: 21.5
click at [515, 87] on div at bounding box center [357, 237] width 707 height 990
drag, startPoint x: 531, startPoint y: 76, endPoint x: 547, endPoint y: 78, distance: 16.4
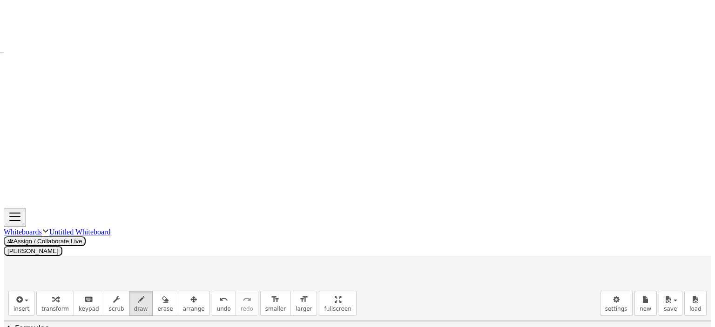
click at [531, 79] on div at bounding box center [357, 237] width 707 height 990
drag, startPoint x: 543, startPoint y: 76, endPoint x: 553, endPoint y: 80, distance: 10.7
click at [553, 86] on div at bounding box center [357, 237] width 707 height 990
drag, startPoint x: 548, startPoint y: 73, endPoint x: 547, endPoint y: 78, distance: 5.2
click at [547, 78] on div at bounding box center [357, 237] width 707 height 990
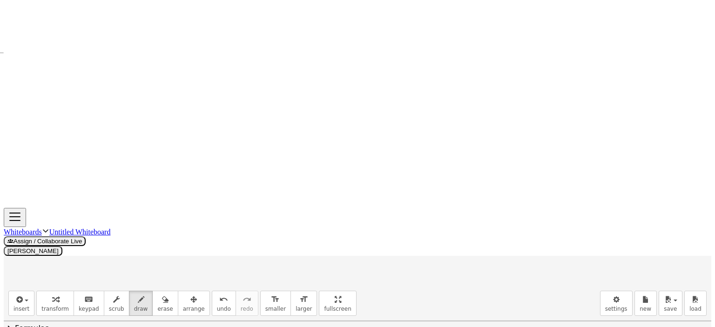
drag, startPoint x: 474, startPoint y: 106, endPoint x: 480, endPoint y: 121, distance: 16.3
click at [480, 121] on div at bounding box center [357, 237] width 707 height 990
drag, startPoint x: 501, startPoint y: 111, endPoint x: 509, endPoint y: 113, distance: 8.5
click at [502, 111] on div at bounding box center [357, 237] width 707 height 990
drag, startPoint x: 522, startPoint y: 111, endPoint x: 534, endPoint y: 111, distance: 12.1
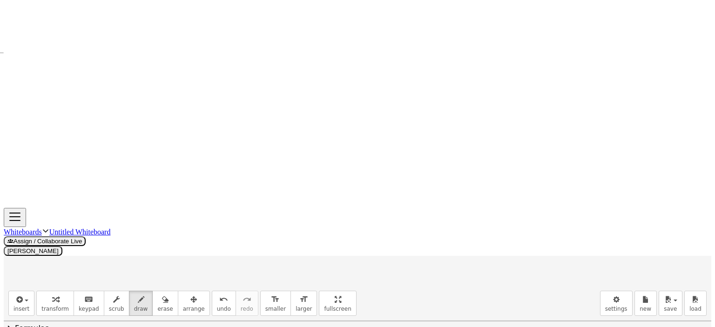
click at [534, 111] on div at bounding box center [357, 237] width 707 height 990
click at [535, 117] on div at bounding box center [357, 237] width 707 height 990
click at [157, 294] on div "button" at bounding box center [164, 299] width 15 height 11
drag, startPoint x: 117, startPoint y: 93, endPoint x: 119, endPoint y: 53, distance: 39.6
click at [119, 86] on div at bounding box center [357, 237] width 707 height 990
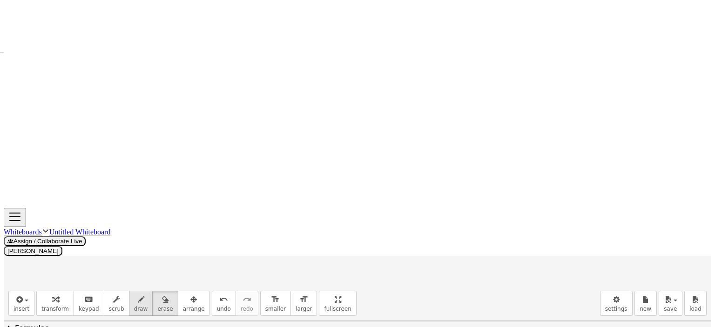
click at [138, 294] on icon "button" at bounding box center [141, 299] width 7 height 11
drag, startPoint x: 101, startPoint y: 100, endPoint x: 129, endPoint y: 113, distance: 31.2
click at [129, 113] on div at bounding box center [357, 237] width 707 height 990
click at [104, 99] on div at bounding box center [357, 237] width 707 height 990
drag, startPoint x: 108, startPoint y: 81, endPoint x: 112, endPoint y: 94, distance: 13.7
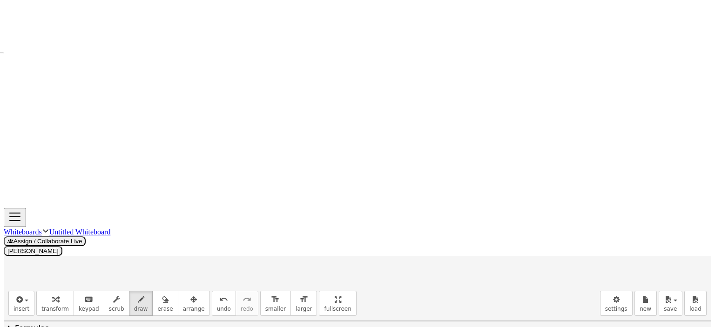
click at [112, 94] on div at bounding box center [357, 237] width 707 height 990
drag, startPoint x: 121, startPoint y: 111, endPoint x: 131, endPoint y: 115, distance: 10.4
click at [130, 115] on div at bounding box center [357, 237] width 707 height 990
click at [547, 111] on div at bounding box center [357, 237] width 707 height 990
drag, startPoint x: 560, startPoint y: 109, endPoint x: 555, endPoint y: 105, distance: 6.6
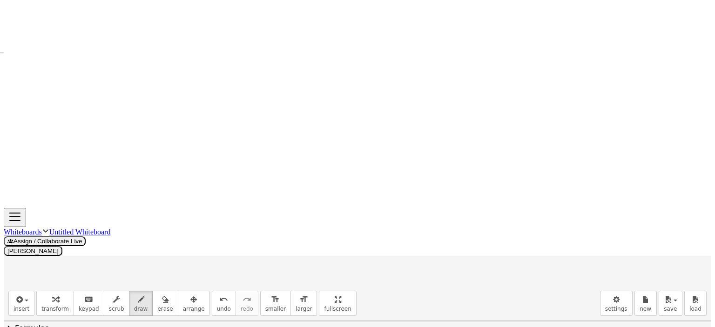
click at [554, 104] on div at bounding box center [357, 237] width 707 height 990
drag, startPoint x: 411, startPoint y: 141, endPoint x: 599, endPoint y: 135, distance: 188.1
click at [599, 135] on div at bounding box center [357, 237] width 707 height 990
drag, startPoint x: 410, startPoint y: 154, endPoint x: 417, endPoint y: 157, distance: 7.5
click at [411, 156] on div at bounding box center [357, 237] width 707 height 990
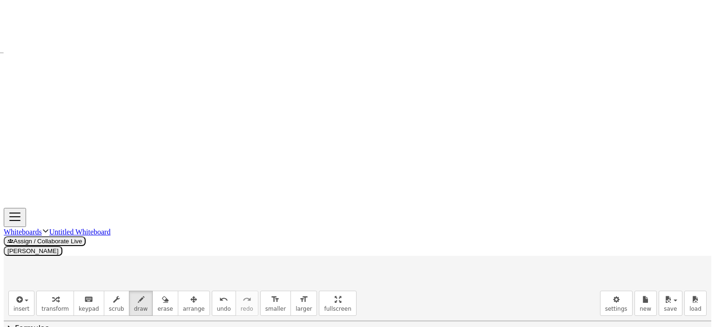
drag, startPoint x: 417, startPoint y: 156, endPoint x: 424, endPoint y: 161, distance: 8.7
click at [417, 163] on div at bounding box center [357, 237] width 707 height 990
drag, startPoint x: 424, startPoint y: 157, endPoint x: 432, endPoint y: 157, distance: 7.5
click at [432, 157] on div at bounding box center [357, 237] width 707 height 990
drag, startPoint x: 439, startPoint y: 151, endPoint x: 439, endPoint y: 158, distance: 7.0
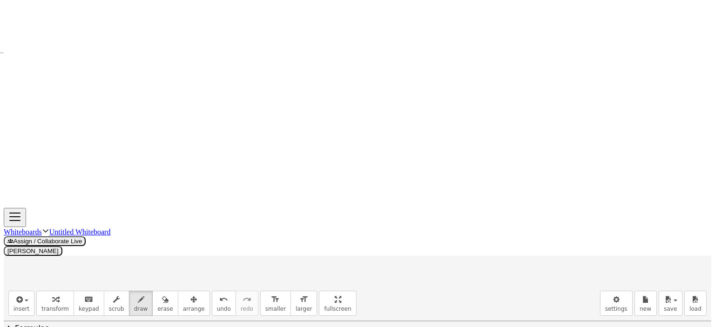
click at [439, 158] on div at bounding box center [357, 237] width 707 height 990
drag, startPoint x: 433, startPoint y: 150, endPoint x: 442, endPoint y: 150, distance: 9.3
click at [441, 149] on div at bounding box center [357, 237] width 707 height 990
drag, startPoint x: 448, startPoint y: 148, endPoint x: 465, endPoint y: 160, distance: 20.9
click at [448, 155] on div at bounding box center [357, 237] width 707 height 990
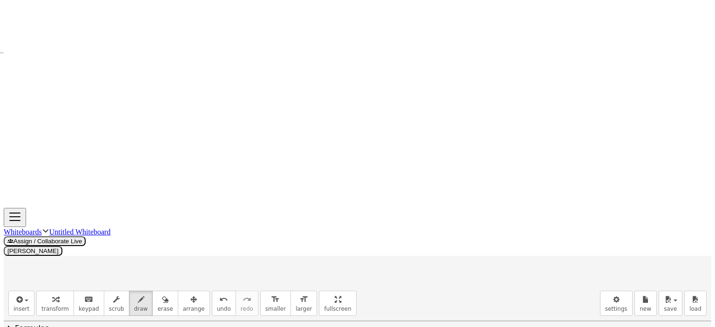
drag, startPoint x: 461, startPoint y: 159, endPoint x: 459, endPoint y: 165, distance: 6.8
click at [459, 165] on div at bounding box center [357, 237] width 707 height 990
drag, startPoint x: 463, startPoint y: 151, endPoint x: 478, endPoint y: 155, distance: 16.4
click at [476, 156] on div at bounding box center [357, 237] width 707 height 990
click at [481, 158] on div at bounding box center [357, 237] width 707 height 990
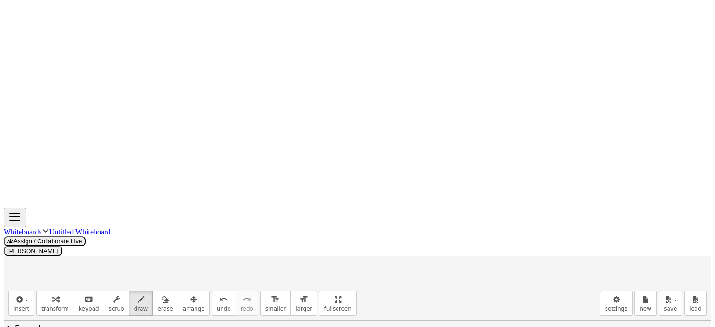
click at [488, 148] on div at bounding box center [357, 237] width 707 height 990
drag, startPoint x: 491, startPoint y: 151, endPoint x: 493, endPoint y: 156, distance: 5.0
click at [493, 155] on div at bounding box center [357, 237] width 707 height 990
click at [515, 160] on div at bounding box center [357, 237] width 707 height 990
drag, startPoint x: 521, startPoint y: 148, endPoint x: 515, endPoint y: 163, distance: 16.1
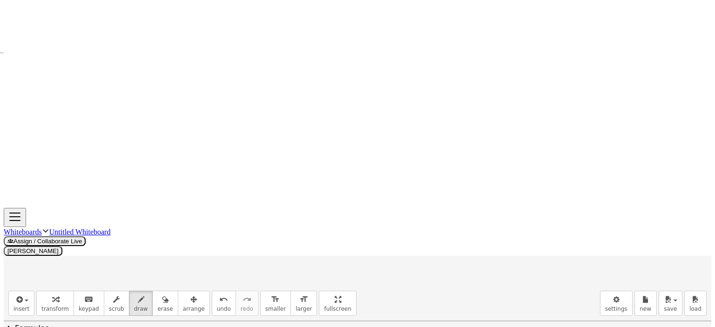
click at [515, 163] on div at bounding box center [357, 237] width 707 height 990
drag, startPoint x: 544, startPoint y: 143, endPoint x: 543, endPoint y: 151, distance: 8.1
click at [537, 165] on div at bounding box center [357, 237] width 707 height 990
drag, startPoint x: 544, startPoint y: 143, endPoint x: 546, endPoint y: 161, distance: 17.9
click at [547, 162] on div at bounding box center [357, 237] width 707 height 990
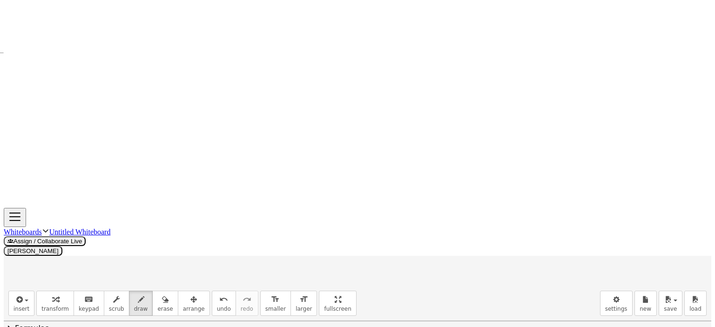
drag, startPoint x: 540, startPoint y: 156, endPoint x: 547, endPoint y: 156, distance: 7.0
click at [547, 156] on div at bounding box center [357, 237] width 707 height 990
drag, startPoint x: 555, startPoint y: 146, endPoint x: 566, endPoint y: 157, distance: 16.1
click at [557, 161] on div at bounding box center [357, 237] width 707 height 990
drag, startPoint x: 580, startPoint y: 148, endPoint x: 582, endPoint y: 157, distance: 9.9
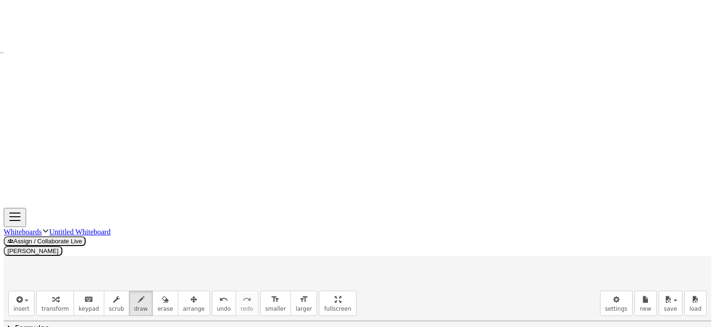
click at [581, 158] on div at bounding box center [357, 237] width 707 height 990
drag, startPoint x: 591, startPoint y: 150, endPoint x: 603, endPoint y: 150, distance: 12.1
click at [602, 150] on div at bounding box center [357, 237] width 707 height 990
drag, startPoint x: 591, startPoint y: 156, endPoint x: 614, endPoint y: 150, distance: 24.5
click at [604, 156] on div at bounding box center [357, 237] width 707 height 990
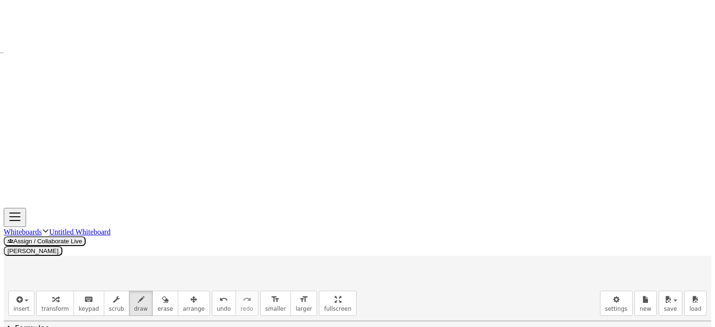
click at [609, 161] on div at bounding box center [357, 237] width 707 height 990
drag, startPoint x: 614, startPoint y: 147, endPoint x: 610, endPoint y: 162, distance: 15.8
click at [610, 162] on div at bounding box center [357, 237] width 707 height 990
drag, startPoint x: 638, startPoint y: 146, endPoint x: 644, endPoint y: 152, distance: 8.6
click at [643, 154] on div at bounding box center [357, 237] width 707 height 990
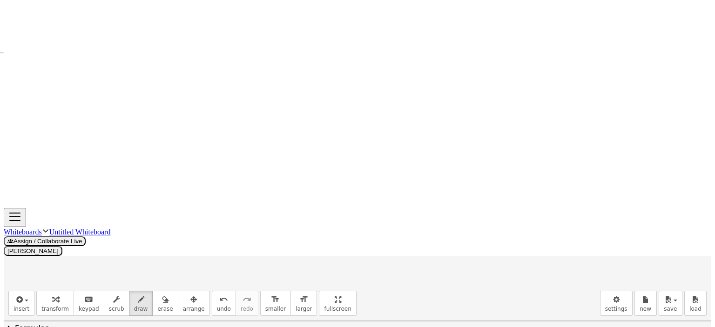
click at [644, 142] on div at bounding box center [357, 237] width 707 height 990
drag, startPoint x: 665, startPoint y: 140, endPoint x: 666, endPoint y: 147, distance: 7.5
click at [655, 159] on div at bounding box center [357, 237] width 707 height 990
drag, startPoint x: 667, startPoint y: 138, endPoint x: 673, endPoint y: 160, distance: 22.7
click at [673, 160] on div at bounding box center [357, 237] width 707 height 990
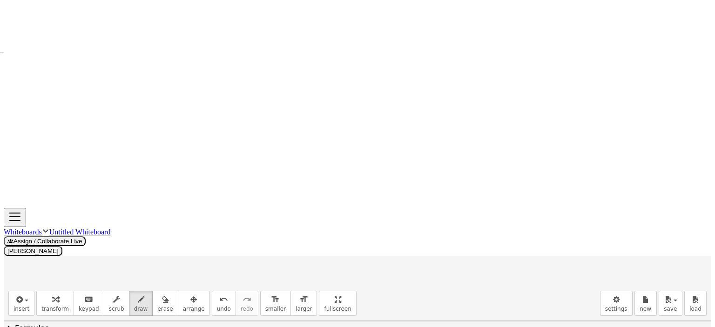
click at [671, 152] on div at bounding box center [357, 237] width 707 height 990
click at [682, 135] on div at bounding box center [357, 237] width 707 height 990
click at [452, 185] on div at bounding box center [357, 237] width 707 height 990
click at [481, 192] on div at bounding box center [357, 237] width 707 height 990
click at [501, 185] on div at bounding box center [357, 237] width 707 height 990
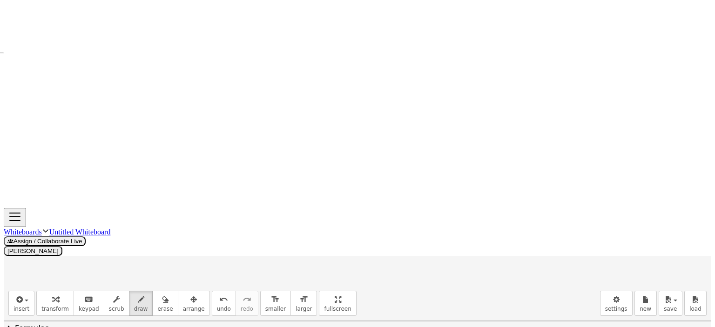
click at [503, 195] on div at bounding box center [357, 237] width 707 height 990
click at [515, 191] on div at bounding box center [357, 237] width 707 height 990
click at [525, 191] on div at bounding box center [357, 237] width 707 height 990
click at [540, 189] on div at bounding box center [357, 237] width 707 height 990
click at [550, 202] on div at bounding box center [357, 237] width 707 height 990
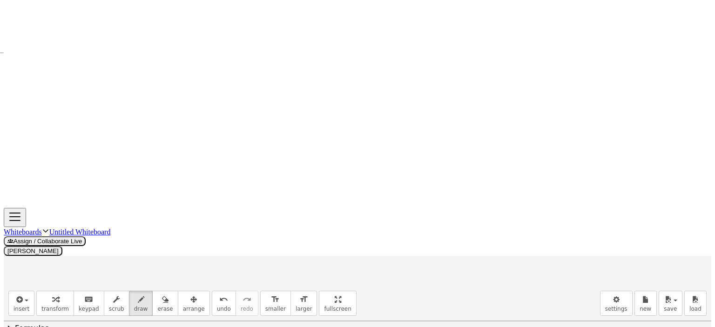
click at [86, 206] on div at bounding box center [357, 237] width 707 height 990
click at [162, 294] on icon "button" at bounding box center [165, 299] width 7 height 11
click at [84, 166] on div at bounding box center [357, 237] width 707 height 990
click at [138, 294] on icon "button" at bounding box center [141, 299] width 7 height 11
click at [88, 208] on div at bounding box center [357, 237] width 707 height 990
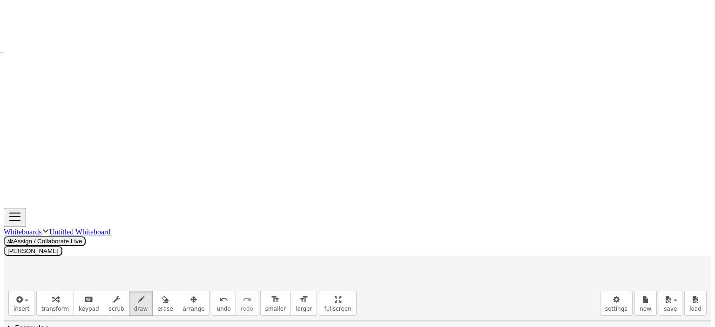
drag, startPoint x: 102, startPoint y: 97, endPoint x: 339, endPoint y: 103, distance: 237.0
click at [339, 103] on div at bounding box center [357, 237] width 707 height 990
click at [338, 105] on div at bounding box center [357, 237] width 707 height 990
drag, startPoint x: 341, startPoint y: 102, endPoint x: 336, endPoint y: 213, distance: 110.4
click at [336, 214] on div at bounding box center [357, 237] width 707 height 990
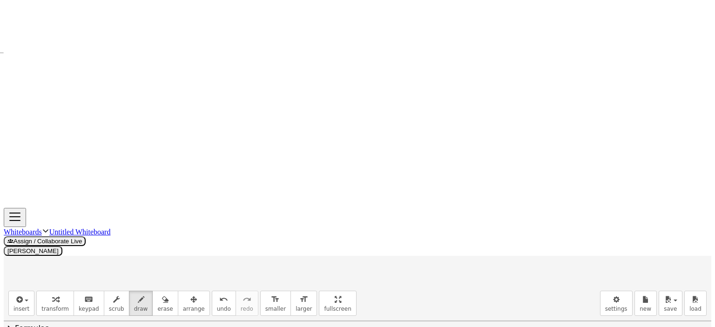
drag, startPoint x: 89, startPoint y: 210, endPoint x: 341, endPoint y: 216, distance: 251.8
click at [341, 216] on div at bounding box center [357, 237] width 707 height 990
drag, startPoint x: 338, startPoint y: 214, endPoint x: 175, endPoint y: 122, distance: 188.0
click at [337, 215] on div at bounding box center [357, 237] width 707 height 990
drag, startPoint x: 103, startPoint y: 96, endPoint x: 100, endPoint y: 102, distance: 6.9
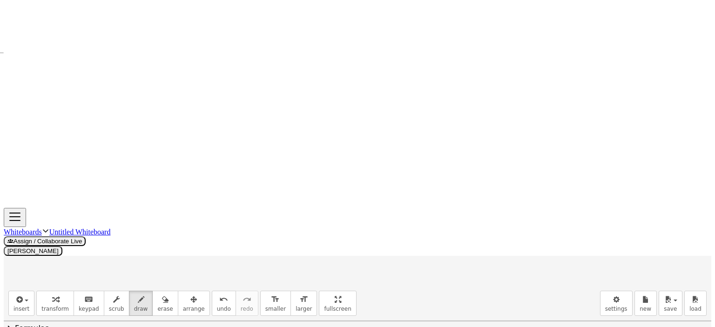
click at [100, 98] on div at bounding box center [357, 237] width 707 height 990
click at [88, 208] on div at bounding box center [357, 237] width 707 height 990
drag, startPoint x: 342, startPoint y: 102, endPoint x: 338, endPoint y: 107, distance: 5.7
click at [339, 105] on div at bounding box center [357, 237] width 707 height 990
click at [214, 155] on div at bounding box center [357, 237] width 707 height 990
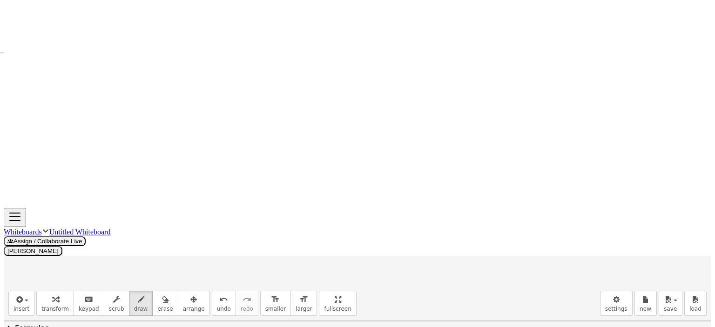
click at [210, 159] on div at bounding box center [357, 237] width 707 height 990
drag, startPoint x: 151, startPoint y: 161, endPoint x: 156, endPoint y: 164, distance: 6.1
click at [156, 164] on div at bounding box center [357, 237] width 707 height 990
drag, startPoint x: 262, startPoint y: 157, endPoint x: 272, endPoint y: 163, distance: 11.5
click at [272, 163] on div at bounding box center [357, 237] width 707 height 990
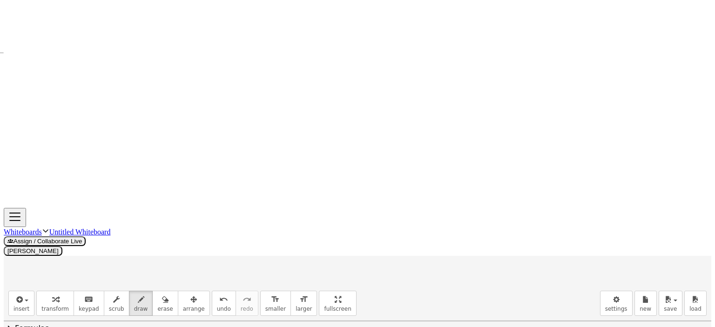
drag, startPoint x: 397, startPoint y: 227, endPoint x: 387, endPoint y: 242, distance: 17.8
click at [387, 242] on div at bounding box center [357, 237] width 707 height 990
drag, startPoint x: 396, startPoint y: 227, endPoint x: 249, endPoint y: 229, distance: 147.5
click at [389, 241] on div at bounding box center [357, 237] width 707 height 990
drag, startPoint x: 417, startPoint y: 221, endPoint x: 410, endPoint y: 239, distance: 18.7
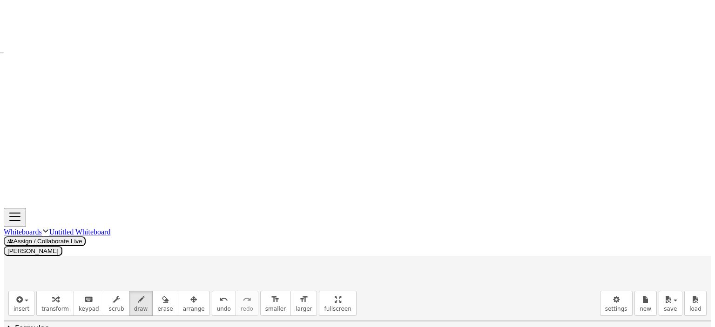
click at [407, 245] on div at bounding box center [357, 237] width 707 height 990
drag, startPoint x: 417, startPoint y: 215, endPoint x: 423, endPoint y: 244, distance: 30.3
click at [423, 244] on div at bounding box center [357, 237] width 707 height 990
drag, startPoint x: 416, startPoint y: 234, endPoint x: 424, endPoint y: 232, distance: 9.0
click at [419, 234] on div at bounding box center [357, 237] width 707 height 990
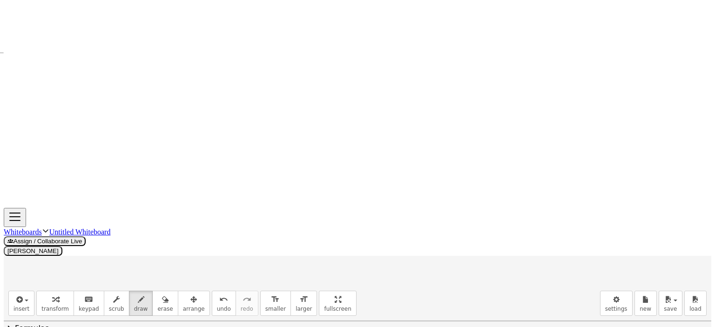
drag, startPoint x: 428, startPoint y: 223, endPoint x: 444, endPoint y: 221, distance: 15.5
click at [427, 226] on div at bounding box center [357, 237] width 707 height 990
drag, startPoint x: 444, startPoint y: 221, endPoint x: 477, endPoint y: 238, distance: 37.5
click at [445, 238] on div at bounding box center [357, 237] width 707 height 990
drag, startPoint x: 494, startPoint y: 229, endPoint x: 496, endPoint y: 236, distance: 6.9
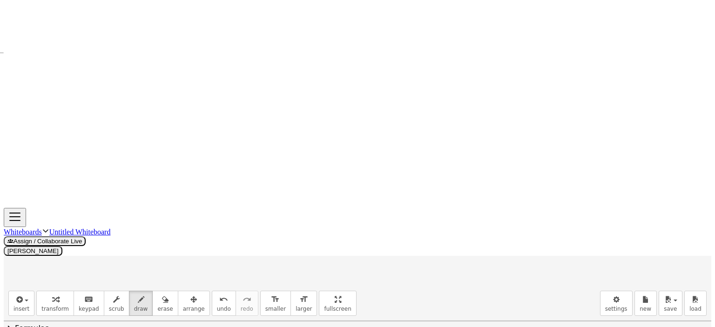
click at [504, 241] on div at bounding box center [357, 237] width 707 height 990
drag, startPoint x: 536, startPoint y: 223, endPoint x: 527, endPoint y: 234, distance: 14.2
click at [527, 236] on div at bounding box center [357, 237] width 707 height 990
drag, startPoint x: 534, startPoint y: 222, endPoint x: 531, endPoint y: 236, distance: 14.9
click at [529, 236] on div at bounding box center [357, 237] width 707 height 990
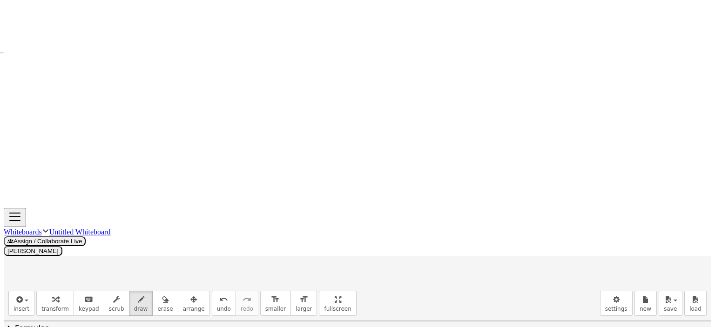
drag, startPoint x: 570, startPoint y: 223, endPoint x: 578, endPoint y: 226, distance: 8.2
click at [571, 229] on div at bounding box center [357, 237] width 707 height 990
drag, startPoint x: 580, startPoint y: 222, endPoint x: 588, endPoint y: 225, distance: 9.0
click at [578, 223] on div at bounding box center [357, 237] width 707 height 990
click at [590, 217] on div at bounding box center [357, 237] width 707 height 990
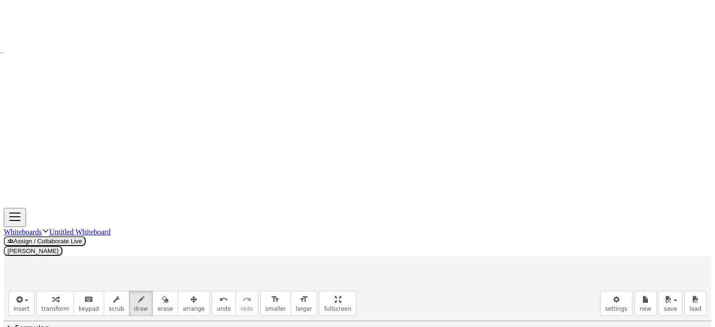
drag, startPoint x: 203, startPoint y: 121, endPoint x: 203, endPoint y: 131, distance: 10.2
click at [203, 131] on div at bounding box center [357, 237] width 707 height 990
click at [209, 188] on div at bounding box center [357, 237] width 707 height 990
drag, startPoint x: 174, startPoint y: 141, endPoint x: 170, endPoint y: 160, distance: 19.4
click at [170, 160] on div at bounding box center [357, 237] width 707 height 990
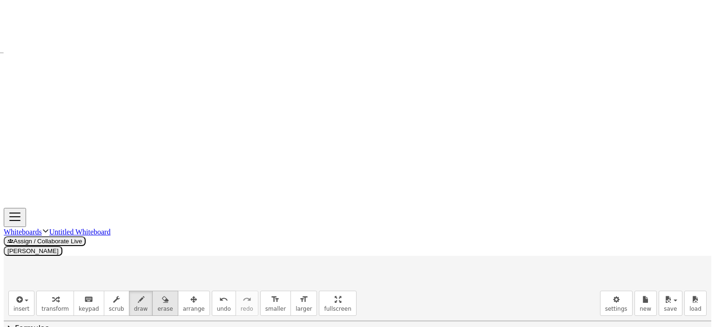
click at [157, 294] on div "button" at bounding box center [164, 299] width 15 height 11
drag, startPoint x: 207, startPoint y: 115, endPoint x: 207, endPoint y: 106, distance: 9.3
click at [208, 109] on div at bounding box center [357, 237] width 707 height 990
click at [138, 294] on icon "button" at bounding box center [141, 299] width 7 height 11
drag, startPoint x: 186, startPoint y: 96, endPoint x: 224, endPoint y: 97, distance: 38.2
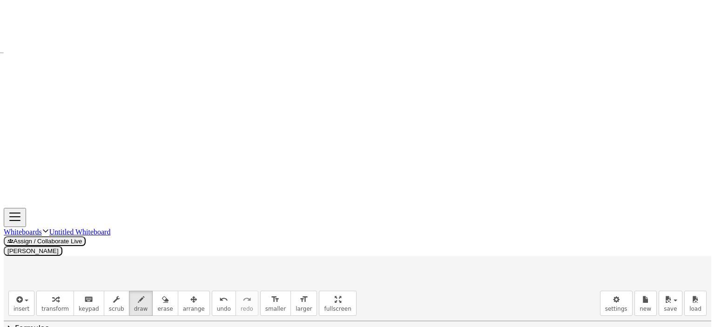
click at [224, 97] on div at bounding box center [357, 237] width 707 height 990
drag, startPoint x: 414, startPoint y: 252, endPoint x: 428, endPoint y: 248, distance: 15.2
click at [428, 248] on div at bounding box center [357, 237] width 707 height 990
drag, startPoint x: 566, startPoint y: 240, endPoint x: 584, endPoint y: 239, distance: 17.7
click at [584, 239] on div at bounding box center [357, 237] width 707 height 990
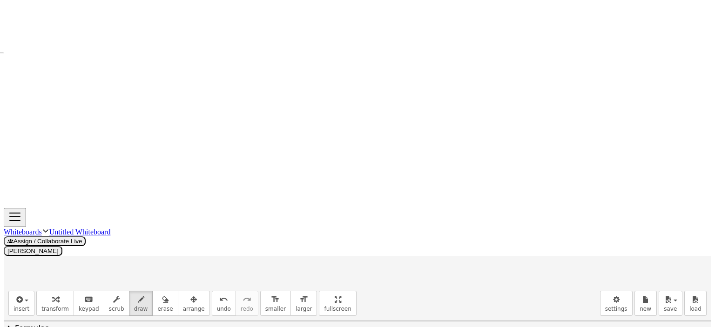
drag, startPoint x: 434, startPoint y: 215, endPoint x: 446, endPoint y: 216, distance: 12.6
click at [446, 216] on div at bounding box center [357, 237] width 707 height 990
drag, startPoint x: 585, startPoint y: 211, endPoint x: 598, endPoint y: 212, distance: 13.0
click at [598, 212] on div at bounding box center [357, 237] width 707 height 990
drag, startPoint x: 362, startPoint y: 264, endPoint x: 356, endPoint y: 276, distance: 12.7
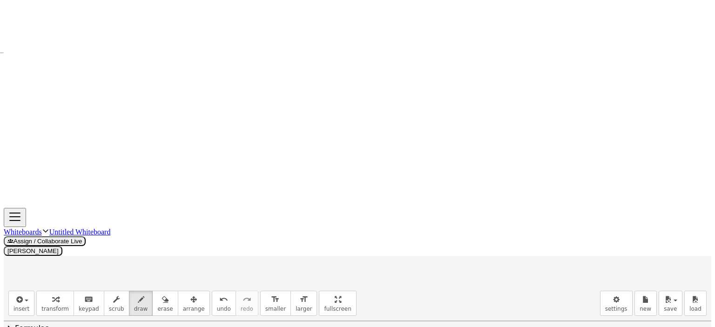
click at [356, 276] on div at bounding box center [357, 237] width 707 height 990
drag, startPoint x: 364, startPoint y: 263, endPoint x: 356, endPoint y: 276, distance: 15.0
click at [356, 276] on div at bounding box center [357, 237] width 707 height 990
drag, startPoint x: 375, startPoint y: 265, endPoint x: 372, endPoint y: 276, distance: 11.5
click at [372, 276] on div at bounding box center [357, 237] width 707 height 990
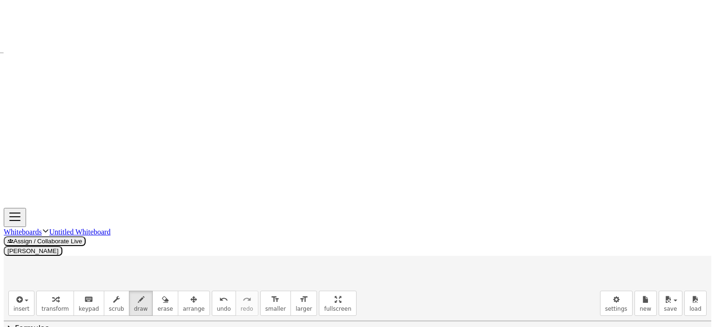
drag, startPoint x: 380, startPoint y: 259, endPoint x: 382, endPoint y: 275, distance: 16.3
click at [383, 278] on div at bounding box center [357, 237] width 707 height 990
drag, startPoint x: 374, startPoint y: 269, endPoint x: 386, endPoint y: 269, distance: 12.1
click at [381, 269] on div at bounding box center [357, 237] width 707 height 990
click at [393, 263] on div at bounding box center [357, 237] width 707 height 990
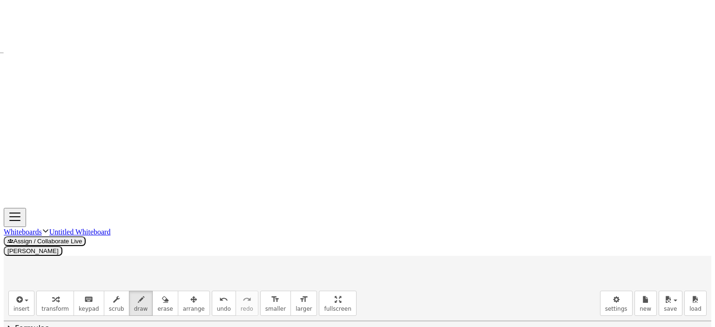
drag, startPoint x: 409, startPoint y: 261, endPoint x: 410, endPoint y: 271, distance: 10.7
click at [410, 271] on div at bounding box center [357, 237] width 707 height 990
drag, startPoint x: 433, startPoint y: 264, endPoint x: 446, endPoint y: 264, distance: 13.0
click at [446, 264] on div at bounding box center [357, 237] width 707 height 990
drag, startPoint x: 434, startPoint y: 269, endPoint x: 461, endPoint y: 266, distance: 27.7
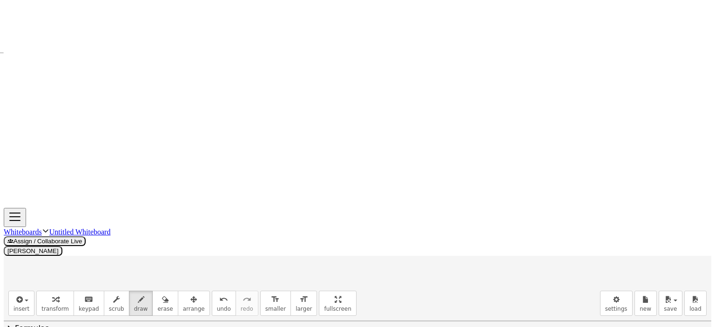
click at [445, 269] on div at bounding box center [357, 237] width 707 height 990
drag, startPoint x: 464, startPoint y: 258, endPoint x: 461, endPoint y: 271, distance: 13.3
click at [461, 271] on div at bounding box center [357, 237] width 707 height 990
drag, startPoint x: 470, startPoint y: 267, endPoint x: 460, endPoint y: 271, distance: 11.2
click at [460, 271] on div at bounding box center [357, 237] width 707 height 990
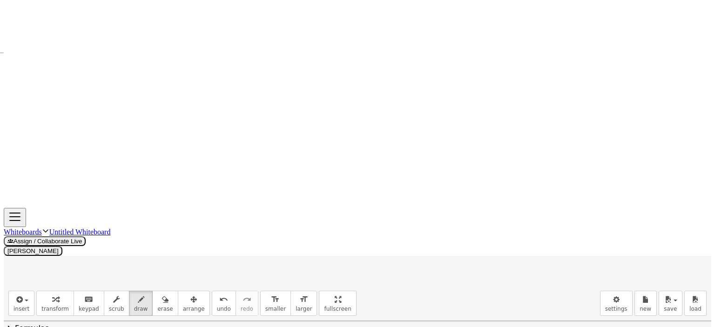
drag, startPoint x: 484, startPoint y: 258, endPoint x: 490, endPoint y: 268, distance: 10.9
click at [489, 269] on div at bounding box center [357, 237] width 707 height 990
drag, startPoint x: 492, startPoint y: 259, endPoint x: 511, endPoint y: 260, distance: 19.6
click at [491, 260] on div at bounding box center [357, 237] width 707 height 990
drag, startPoint x: 509, startPoint y: 257, endPoint x: 502, endPoint y: 256, distance: 7.0
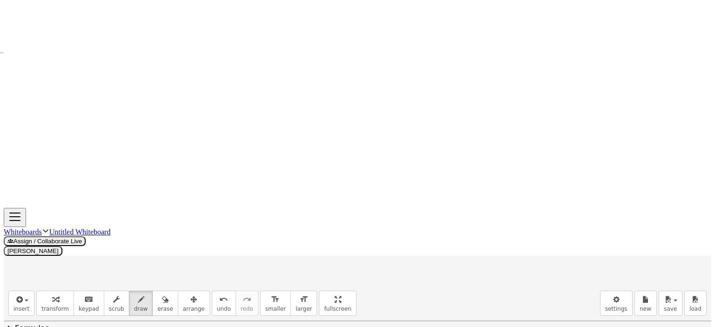
click at [504, 258] on div at bounding box center [357, 237] width 707 height 990
drag, startPoint x: 538, startPoint y: 263, endPoint x: 553, endPoint y: 263, distance: 14.4
click at [549, 263] on div at bounding box center [357, 237] width 707 height 990
drag, startPoint x: 569, startPoint y: 257, endPoint x: 606, endPoint y: 255, distance: 37.8
click at [580, 260] on div at bounding box center [357, 237] width 707 height 990
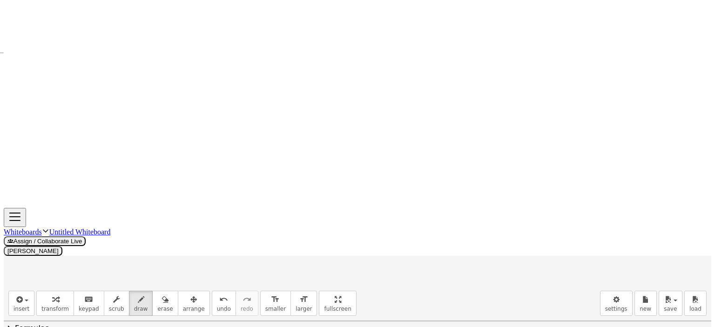
click at [606, 260] on div at bounding box center [357, 237] width 707 height 990
drag, startPoint x: 598, startPoint y: 247, endPoint x: 610, endPoint y: 247, distance: 11.6
click at [610, 247] on div at bounding box center [357, 237] width 707 height 990
drag, startPoint x: 603, startPoint y: 262, endPoint x: 614, endPoint y: 262, distance: 11.2
click at [614, 262] on div at bounding box center [357, 237] width 707 height 990
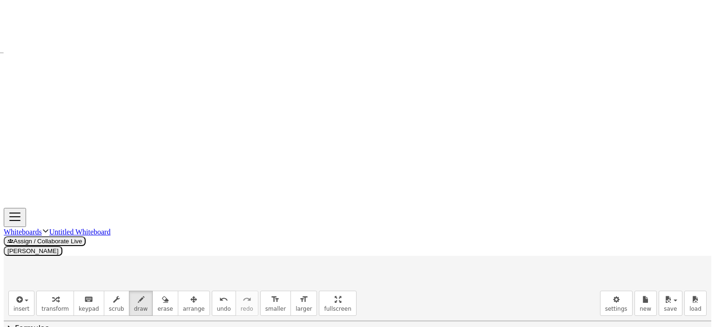
drag, startPoint x: 639, startPoint y: 251, endPoint x: 650, endPoint y: 255, distance: 11.1
click at [648, 255] on div at bounding box center [357, 237] width 707 height 990
drag, startPoint x: 660, startPoint y: 249, endPoint x: 685, endPoint y: 256, distance: 25.6
click at [685, 255] on div at bounding box center [357, 237] width 707 height 990
click at [686, 255] on div at bounding box center [357, 237] width 707 height 990
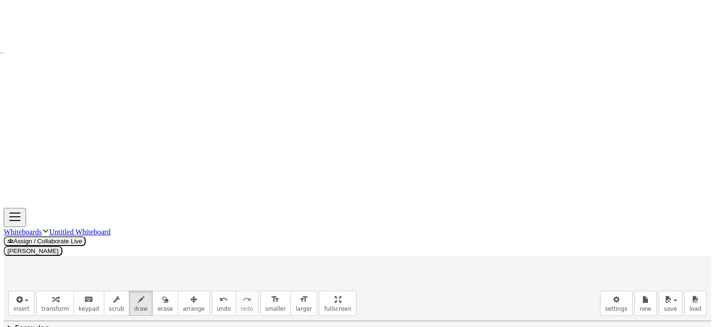
drag, startPoint x: 104, startPoint y: 137, endPoint x: 85, endPoint y: 163, distance: 32.6
click at [85, 163] on div at bounding box center [357, 237] width 707 height 990
drag, startPoint x: 346, startPoint y: 140, endPoint x: 331, endPoint y: 165, distance: 29.2
click at [331, 165] on div at bounding box center [357, 237] width 707 height 990
drag, startPoint x: 34, startPoint y: 260, endPoint x: 39, endPoint y: 269, distance: 11.3
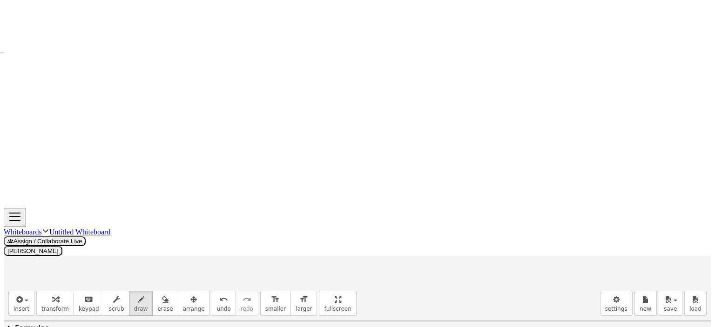
click at [39, 269] on div at bounding box center [357, 237] width 707 height 990
drag, startPoint x: 53, startPoint y: 261, endPoint x: 69, endPoint y: 266, distance: 16.5
click at [67, 265] on div at bounding box center [357, 237] width 707 height 990
drag, startPoint x: 70, startPoint y: 261, endPoint x: 108, endPoint y: 260, distance: 37.2
click at [100, 263] on div at bounding box center [357, 237] width 707 height 990
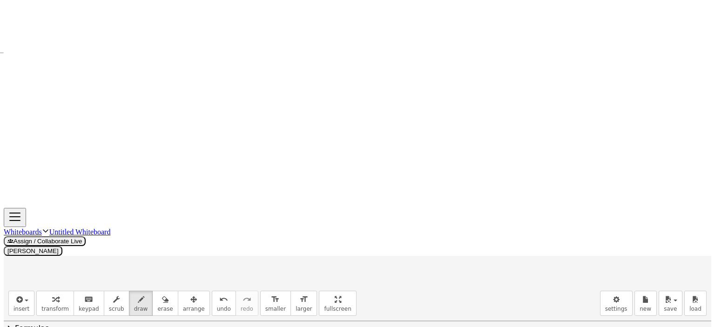
drag, startPoint x: 105, startPoint y: 258, endPoint x: 99, endPoint y: 258, distance: 6.1
click at [104, 265] on div at bounding box center [357, 237] width 707 height 990
drag, startPoint x: 98, startPoint y: 257, endPoint x: 108, endPoint y: 257, distance: 9.8
click at [108, 257] on div at bounding box center [357, 237] width 707 height 990
drag, startPoint x: 136, startPoint y: 246, endPoint x: 133, endPoint y: 259, distance: 13.6
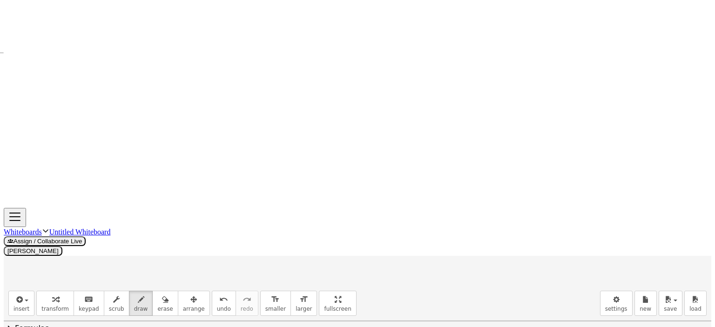
click at [130, 264] on div at bounding box center [357, 237] width 707 height 990
drag, startPoint x: 137, startPoint y: 246, endPoint x: 143, endPoint y: 261, distance: 16.3
click at [143, 261] on div at bounding box center [357, 237] width 707 height 990
drag, startPoint x: 134, startPoint y: 256, endPoint x: 141, endPoint y: 256, distance: 7.0
click at [140, 256] on div at bounding box center [357, 237] width 707 height 990
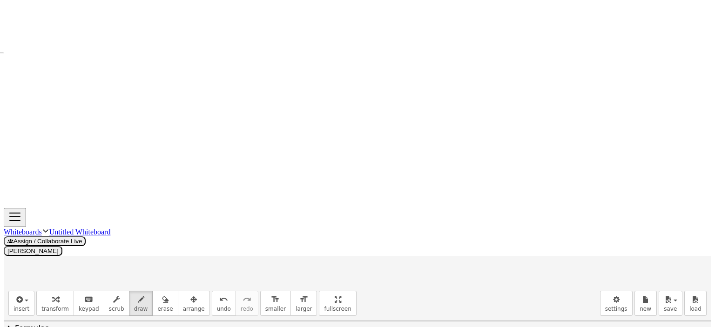
drag, startPoint x: 149, startPoint y: 247, endPoint x: 149, endPoint y: 262, distance: 14.9
click at [149, 262] on div at bounding box center [357, 237] width 707 height 990
drag, startPoint x: 165, startPoint y: 254, endPoint x: 187, endPoint y: 256, distance: 22.0
click at [187, 256] on div at bounding box center [357, 237] width 707 height 990
drag, startPoint x: 168, startPoint y: 261, endPoint x: 182, endPoint y: 261, distance: 14.9
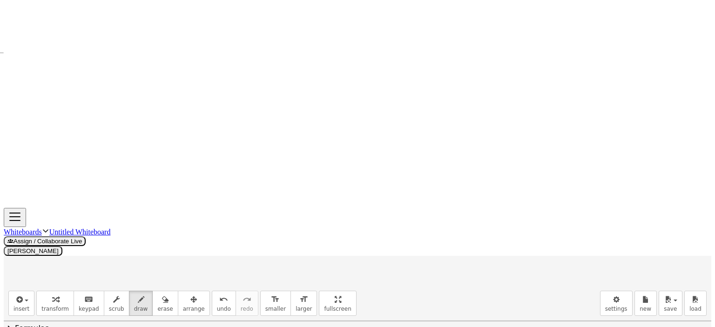
click at [182, 261] on div at bounding box center [357, 237] width 707 height 990
drag, startPoint x: 206, startPoint y: 249, endPoint x: 213, endPoint y: 255, distance: 9.2
click at [209, 258] on div at bounding box center [357, 237] width 707 height 990
drag, startPoint x: 221, startPoint y: 246, endPoint x: 216, endPoint y: 247, distance: 4.7
click at [216, 247] on div at bounding box center [357, 237] width 707 height 990
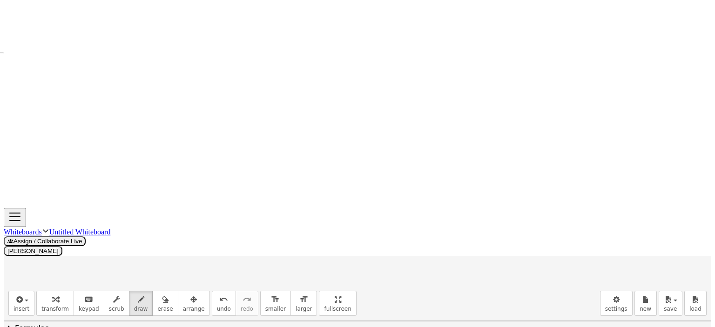
drag, startPoint x: 24, startPoint y: 281, endPoint x: 26, endPoint y: 296, distance: 15.9
click at [26, 296] on div at bounding box center [357, 237] width 707 height 990
drag, startPoint x: 24, startPoint y: 281, endPoint x: 29, endPoint y: 287, distance: 7.9
click at [29, 286] on div at bounding box center [357, 237] width 707 height 990
click at [36, 290] on div at bounding box center [357, 237] width 707 height 990
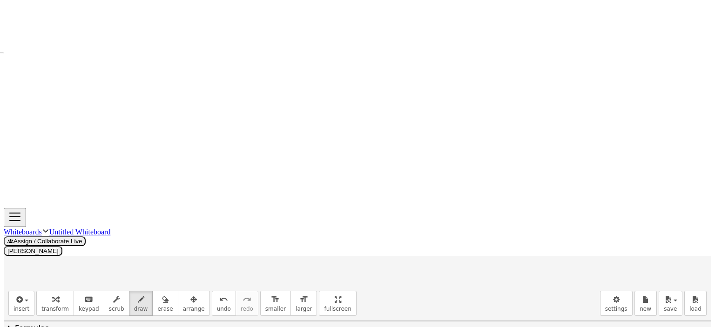
drag, startPoint x: 40, startPoint y: 290, endPoint x: 45, endPoint y: 294, distance: 6.3
click at [44, 294] on div at bounding box center [357, 237] width 707 height 990
drag, startPoint x: 48, startPoint y: 288, endPoint x: 52, endPoint y: 292, distance: 4.9
click at [50, 294] on div at bounding box center [357, 237] width 707 height 990
click at [162, 294] on icon "button" at bounding box center [165, 299] width 7 height 11
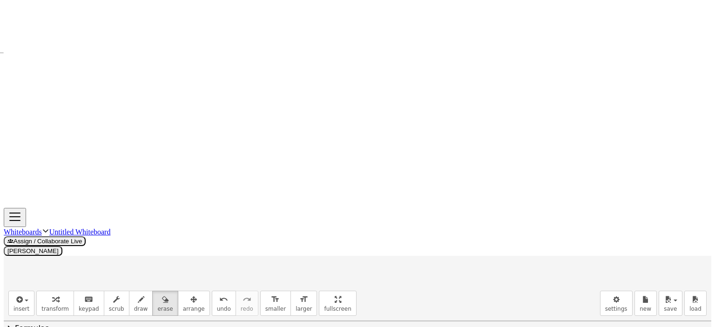
drag, startPoint x: 432, startPoint y: 251, endPoint x: 508, endPoint y: 198, distance: 92.6
click at [40, 297] on div at bounding box center [357, 237] width 707 height 990
click at [162, 294] on icon "button" at bounding box center [165, 299] width 7 height 11
drag, startPoint x: 399, startPoint y: 214, endPoint x: 401, endPoint y: 225, distance: 10.8
click at [401, 225] on div at bounding box center [357, 237] width 707 height 990
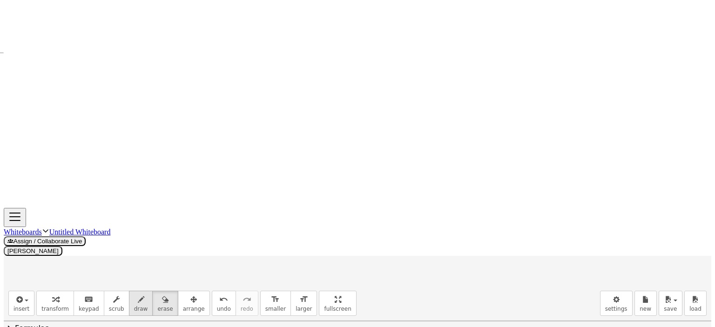
click at [138, 294] on icon "button" at bounding box center [141, 299] width 7 height 11
drag, startPoint x: 391, startPoint y: 228, endPoint x: 391, endPoint y: 234, distance: 6.5
click at [391, 234] on div at bounding box center [357, 237] width 707 height 990
drag, startPoint x: 391, startPoint y: 217, endPoint x: 392, endPoint y: 227, distance: 9.4
click at [392, 227] on div at bounding box center [357, 237] width 707 height 990
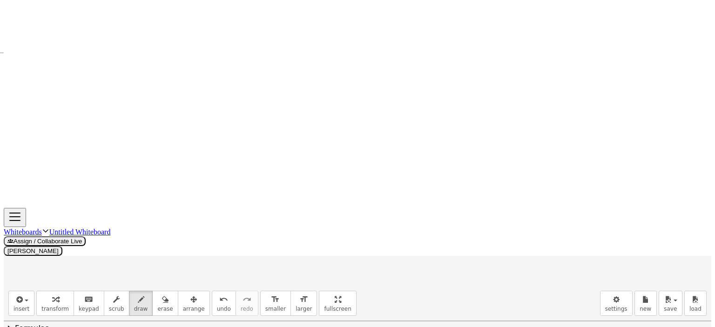
click at [401, 230] on div at bounding box center [357, 237] width 707 height 990
drag, startPoint x: 405, startPoint y: 228, endPoint x: 417, endPoint y: 230, distance: 12.3
click at [411, 233] on div at bounding box center [357, 237] width 707 height 990
drag, startPoint x: 417, startPoint y: 229, endPoint x: 442, endPoint y: 235, distance: 25.5
click at [436, 235] on div at bounding box center [357, 237] width 707 height 990
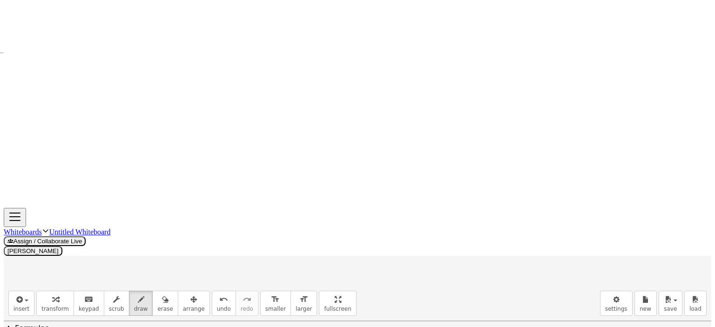
drag, startPoint x: 452, startPoint y: 223, endPoint x: 452, endPoint y: 230, distance: 6.5
click at [447, 236] on div at bounding box center [357, 237] width 707 height 990
drag, startPoint x: 453, startPoint y: 223, endPoint x: 449, endPoint y: 236, distance: 13.7
click at [449, 236] on div at bounding box center [357, 237] width 707 height 990
click at [439, 236] on div at bounding box center [357, 237] width 707 height 990
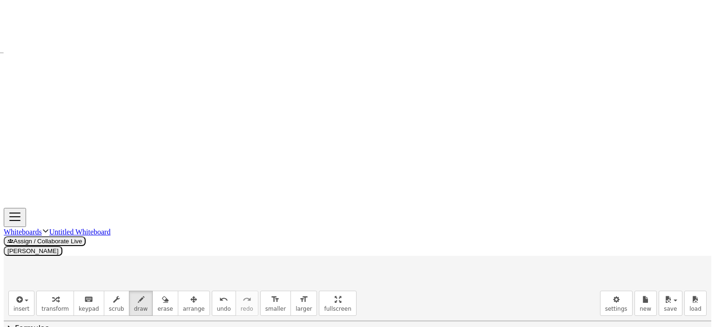
drag, startPoint x: 467, startPoint y: 220, endPoint x: 488, endPoint y: 229, distance: 23.1
click at [468, 235] on div at bounding box center [357, 237] width 707 height 990
drag, startPoint x: 487, startPoint y: 232, endPoint x: 501, endPoint y: 225, distance: 15.4
click at [489, 223] on div at bounding box center [357, 237] width 707 height 990
drag, startPoint x: 513, startPoint y: 221, endPoint x: 522, endPoint y: 232, distance: 14.6
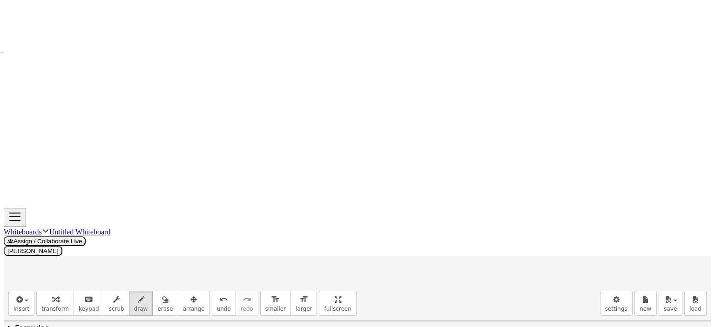
click at [512, 229] on div at bounding box center [357, 237] width 707 height 990
drag, startPoint x: 531, startPoint y: 225, endPoint x: 538, endPoint y: 234, distance: 11.9
click at [538, 234] on div at bounding box center [357, 237] width 707 height 990
click at [559, 235] on div at bounding box center [357, 237] width 707 height 990
drag, startPoint x: 566, startPoint y: 226, endPoint x: 561, endPoint y: 239, distance: 14.0
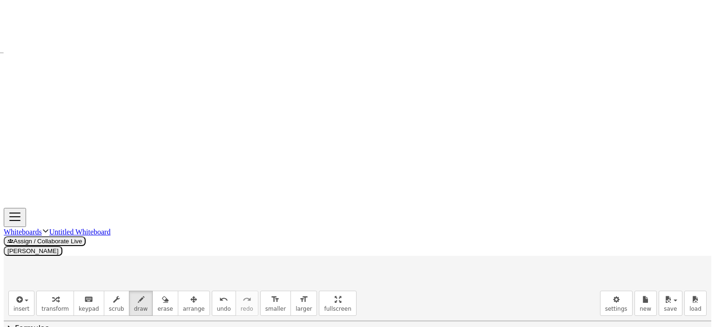
click at [561, 239] on div at bounding box center [357, 237] width 707 height 990
drag, startPoint x: 595, startPoint y: 223, endPoint x: 585, endPoint y: 226, distance: 10.6
click at [585, 226] on div at bounding box center [357, 237] width 707 height 990
drag, startPoint x: 612, startPoint y: 224, endPoint x: 636, endPoint y: 226, distance: 24.3
click at [612, 226] on div at bounding box center [357, 237] width 707 height 990
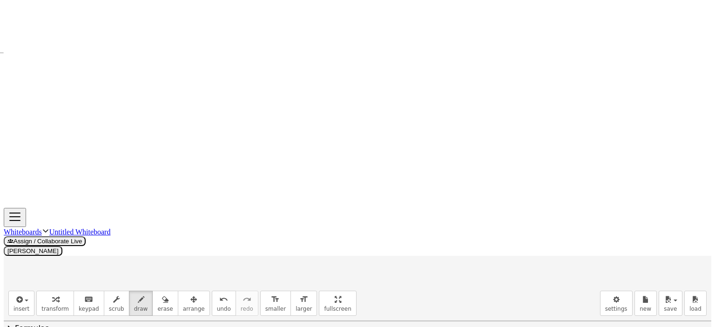
drag, startPoint x: 637, startPoint y: 220, endPoint x: 629, endPoint y: 233, distance: 15.5
click at [625, 237] on div at bounding box center [357, 237] width 707 height 990
drag, startPoint x: 637, startPoint y: 221, endPoint x: 634, endPoint y: 234, distance: 13.3
click at [641, 239] on div at bounding box center [357, 237] width 707 height 990
drag, startPoint x: 631, startPoint y: 230, endPoint x: 639, endPoint y: 231, distance: 8.0
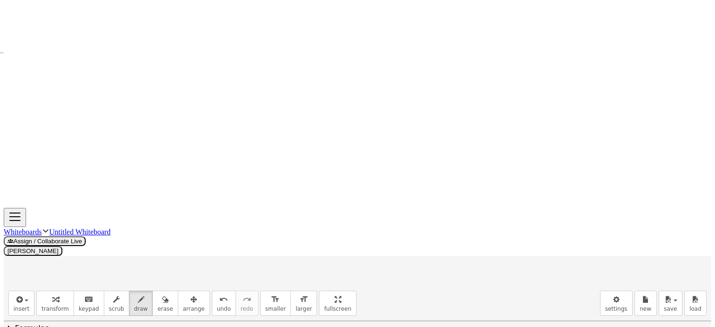
click at [639, 231] on div at bounding box center [357, 237] width 707 height 990
drag, startPoint x: 560, startPoint y: 233, endPoint x: 564, endPoint y: 240, distance: 7.7
click at [564, 239] on div at bounding box center [357, 237] width 707 height 990
drag, startPoint x: 222, startPoint y: 119, endPoint x: 226, endPoint y: 126, distance: 7.7
click at [226, 126] on div at bounding box center [357, 237] width 707 height 990
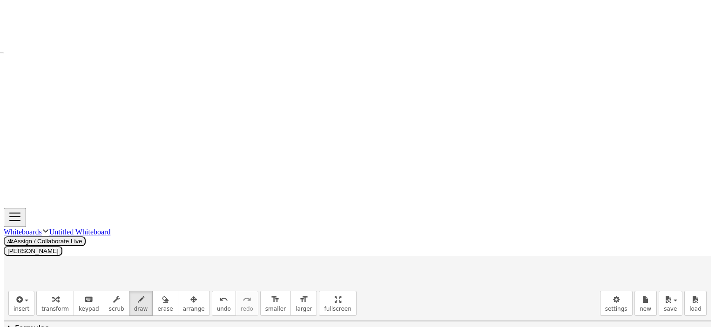
drag, startPoint x: 214, startPoint y: 175, endPoint x: 219, endPoint y: 184, distance: 10.9
click at [219, 184] on div at bounding box center [357, 237] width 707 height 990
drag, startPoint x: 219, startPoint y: 178, endPoint x: 242, endPoint y: 204, distance: 34.0
click at [218, 188] on div at bounding box center [357, 237] width 707 height 990
drag, startPoint x: 380, startPoint y: 253, endPoint x: 395, endPoint y: 258, distance: 15.5
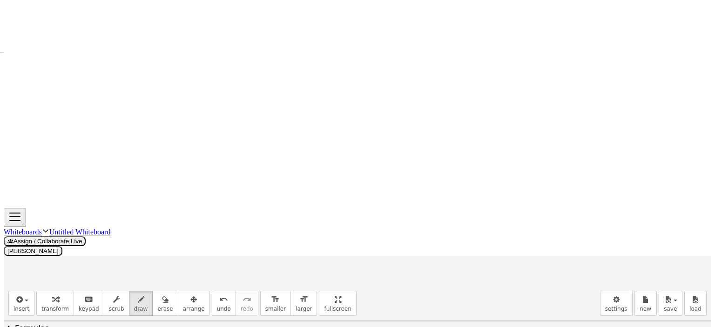
click at [383, 263] on div at bounding box center [357, 237] width 707 height 990
drag, startPoint x: 393, startPoint y: 251, endPoint x: 397, endPoint y: 260, distance: 9.2
click at [397, 260] on div at bounding box center [357, 237] width 707 height 990
drag, startPoint x: 419, startPoint y: 253, endPoint x: 429, endPoint y: 253, distance: 10.2
click at [429, 253] on div at bounding box center [357, 237] width 707 height 990
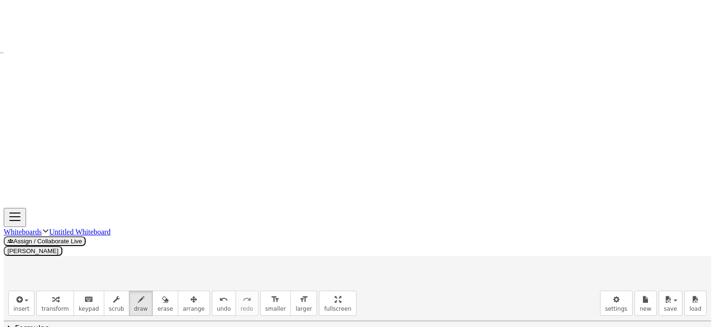
drag, startPoint x: 417, startPoint y: 258, endPoint x: 430, endPoint y: 258, distance: 13.5
click at [430, 258] on div at bounding box center [357, 237] width 707 height 990
drag, startPoint x: 445, startPoint y: 254, endPoint x: 455, endPoint y: 254, distance: 10.2
click at [449, 262] on div at bounding box center [357, 237] width 707 height 990
drag, startPoint x: 455, startPoint y: 249, endPoint x: 460, endPoint y: 256, distance: 8.8
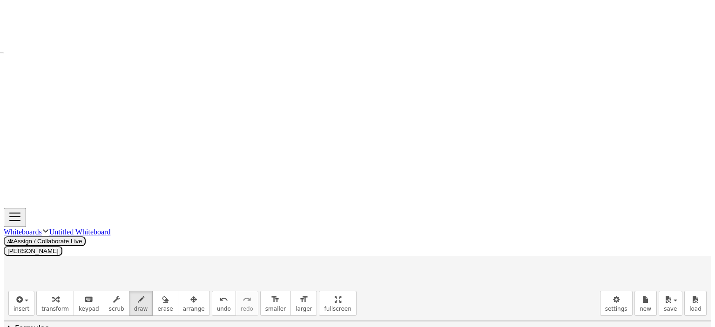
click at [460, 256] on div at bounding box center [357, 237] width 707 height 990
drag, startPoint x: 460, startPoint y: 253, endPoint x: 464, endPoint y: 260, distance: 8.1
click at [460, 260] on div at bounding box center [357, 237] width 707 height 990
click at [485, 255] on div at bounding box center [357, 237] width 707 height 990
drag, startPoint x: 501, startPoint y: 248, endPoint x: 502, endPoint y: 252, distance: 4.7
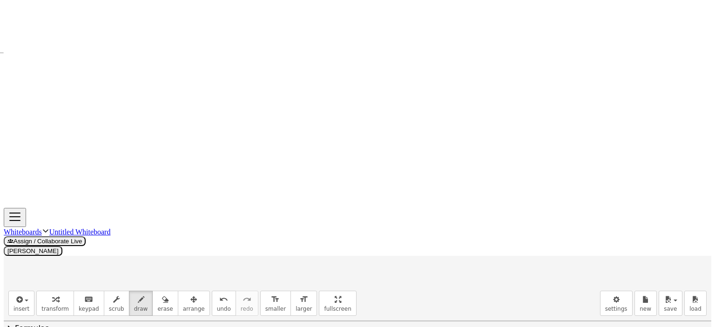
click at [506, 249] on div at bounding box center [357, 237] width 707 height 990
drag, startPoint x: 503, startPoint y: 252, endPoint x: 507, endPoint y: 255, distance: 5.0
click at [506, 255] on div at bounding box center [357, 237] width 707 height 990
click at [512, 251] on div at bounding box center [357, 237] width 707 height 990
drag, startPoint x: 518, startPoint y: 249, endPoint x: 527, endPoint y: 253, distance: 9.2
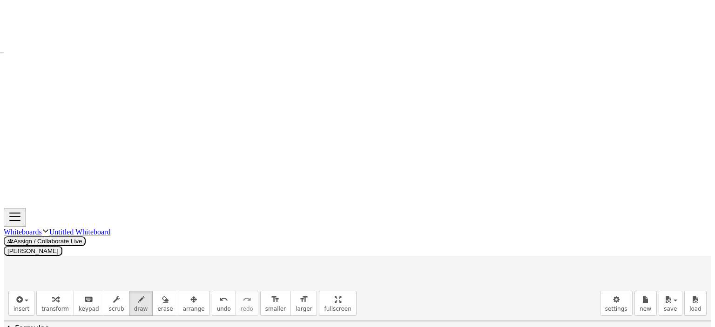
click at [530, 250] on div at bounding box center [357, 237] width 707 height 990
drag, startPoint x: 527, startPoint y: 253, endPoint x: 529, endPoint y: 257, distance: 4.8
click at [529, 257] on div at bounding box center [357, 237] width 707 height 990
click at [542, 253] on div at bounding box center [357, 237] width 707 height 990
drag, startPoint x: 549, startPoint y: 253, endPoint x: 560, endPoint y: 253, distance: 11.2
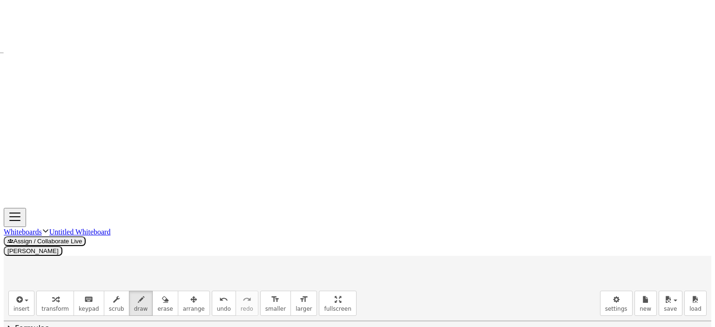
click at [559, 256] on div at bounding box center [357, 237] width 707 height 990
drag, startPoint x: 559, startPoint y: 251, endPoint x: 562, endPoint y: 255, distance: 5.0
click at [562, 255] on div at bounding box center [357, 237] width 707 height 990
drag, startPoint x: 577, startPoint y: 249, endPoint x: 576, endPoint y: 254, distance: 4.7
click at [576, 255] on div at bounding box center [357, 237] width 707 height 990
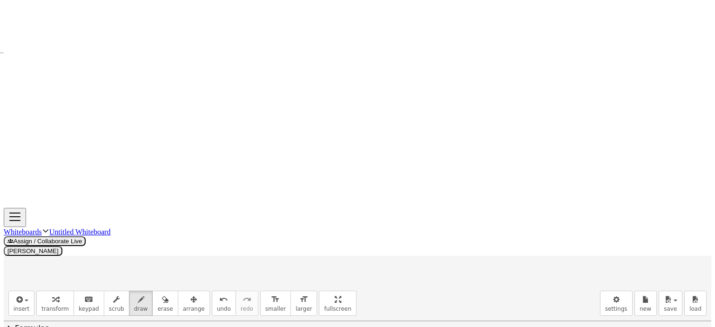
drag, startPoint x: 573, startPoint y: 249, endPoint x: 583, endPoint y: 259, distance: 14.8
click at [583, 248] on div at bounding box center [357, 237] width 707 height 990
click at [583, 258] on div at bounding box center [357, 237] width 707 height 990
drag, startPoint x: 472, startPoint y: 240, endPoint x: 491, endPoint y: 240, distance: 19.6
click at [491, 240] on div at bounding box center [357, 237] width 707 height 990
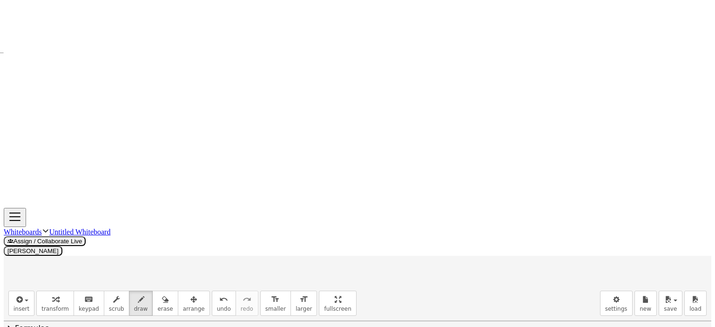
drag, startPoint x: 601, startPoint y: 242, endPoint x: 618, endPoint y: 243, distance: 16.8
click at [618, 243] on div at bounding box center [357, 237] width 707 height 990
drag, startPoint x: 374, startPoint y: 274, endPoint x: 376, endPoint y: 287, distance: 13.1
click at [376, 287] on div at bounding box center [357, 237] width 707 height 990
drag, startPoint x: 395, startPoint y: 284, endPoint x: 393, endPoint y: 277, distance: 7.1
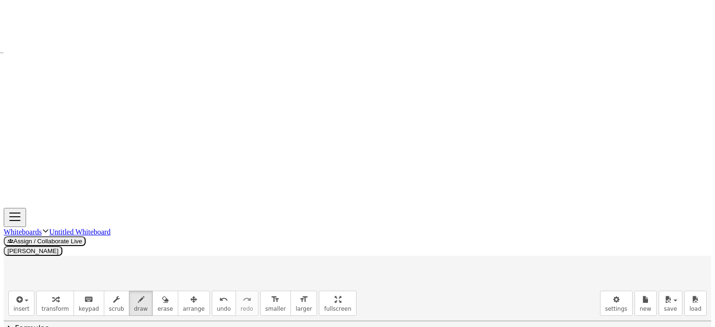
click at [393, 277] on div at bounding box center [357, 237] width 707 height 990
drag, startPoint x: 410, startPoint y: 279, endPoint x: 412, endPoint y: 283, distance: 4.9
click at [422, 278] on div at bounding box center [357, 237] width 707 height 990
drag, startPoint x: 411, startPoint y: 283, endPoint x: 433, endPoint y: 279, distance: 22.3
click at [422, 282] on div at bounding box center [357, 237] width 707 height 990
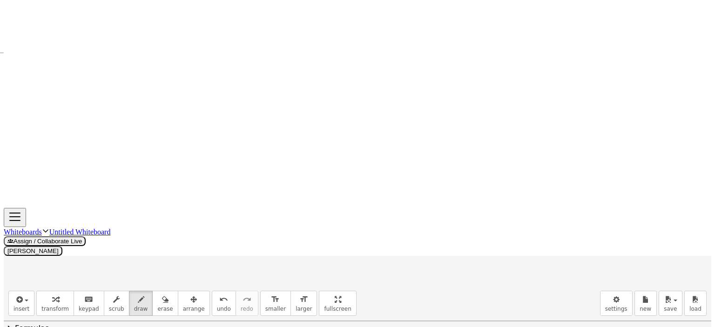
drag, startPoint x: 432, startPoint y: 276, endPoint x: 445, endPoint y: 277, distance: 12.7
click at [427, 275] on div at bounding box center [357, 237] width 707 height 990
drag, startPoint x: 449, startPoint y: 278, endPoint x: 459, endPoint y: 282, distance: 11.1
click at [450, 276] on div at bounding box center [357, 237] width 707 height 990
drag, startPoint x: 504, startPoint y: 271, endPoint x: 497, endPoint y: 288, distance: 18.5
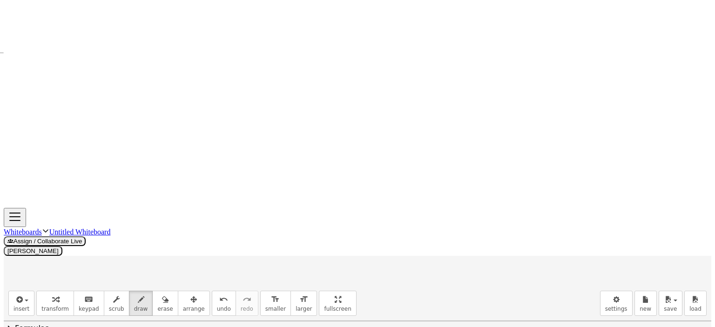
click at [497, 288] on div at bounding box center [357, 237] width 707 height 990
drag, startPoint x: 504, startPoint y: 271, endPoint x: 513, endPoint y: 287, distance: 17.9
click at [513, 287] on div at bounding box center [357, 237] width 707 height 990
drag, startPoint x: 501, startPoint y: 281, endPoint x: 512, endPoint y: 280, distance: 10.7
click at [512, 280] on div at bounding box center [357, 237] width 707 height 990
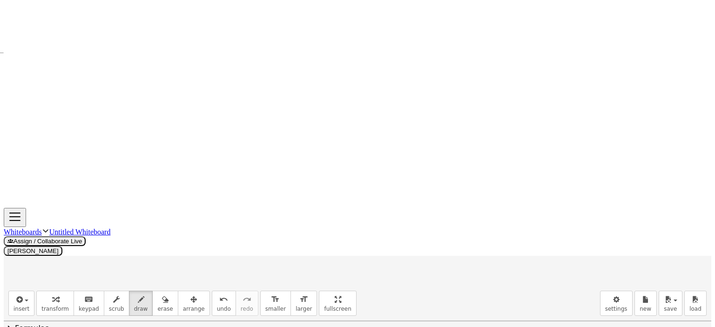
drag, startPoint x: 521, startPoint y: 273, endPoint x: 530, endPoint y: 277, distance: 9.2
click at [522, 275] on div at bounding box center [357, 237] width 707 height 990
drag, startPoint x: 540, startPoint y: 273, endPoint x: 554, endPoint y: 273, distance: 13.5
click at [554, 273] on div at bounding box center [357, 237] width 707 height 990
drag, startPoint x: 541, startPoint y: 279, endPoint x: 555, endPoint y: 278, distance: 13.5
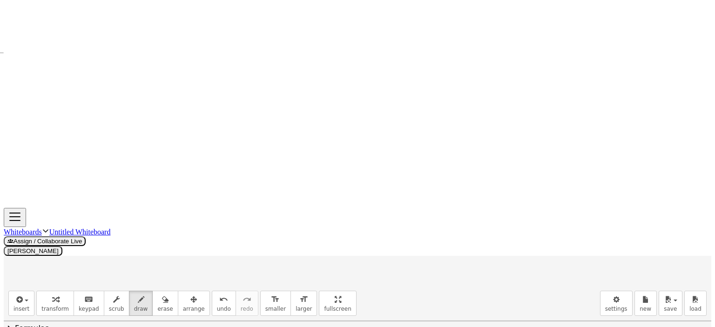
click at [554, 278] on div at bounding box center [357, 237] width 707 height 990
drag, startPoint x: 565, startPoint y: 271, endPoint x: 581, endPoint y: 272, distance: 15.9
click at [565, 271] on div at bounding box center [357, 237] width 707 height 990
drag, startPoint x: 590, startPoint y: 269, endPoint x: 596, endPoint y: 278, distance: 10.1
click at [594, 277] on div at bounding box center [357, 237] width 707 height 990
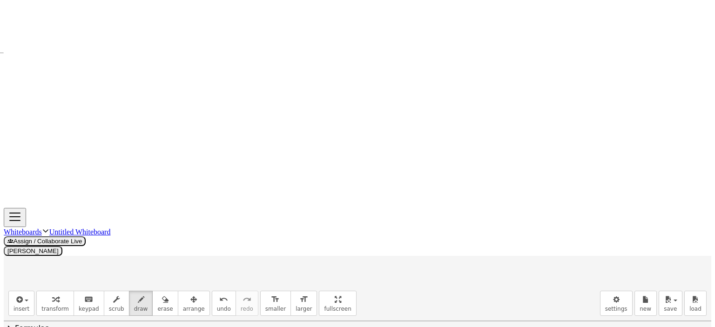
click at [374, 305] on div at bounding box center [357, 237] width 707 height 990
drag, startPoint x: 380, startPoint y: 297, endPoint x: 378, endPoint y: 309, distance: 11.3
click at [374, 309] on div at bounding box center [357, 237] width 707 height 990
drag, startPoint x: 396, startPoint y: 296, endPoint x: 409, endPoint y: 304, distance: 16.1
click at [401, 305] on div at bounding box center [357, 237] width 707 height 990
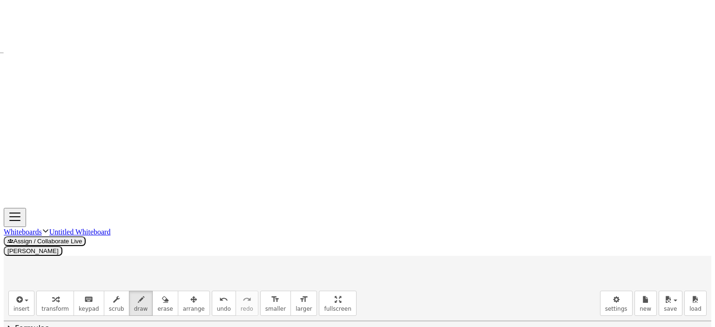
click at [415, 296] on div at bounding box center [357, 237] width 707 height 990
drag, startPoint x: 428, startPoint y: 296, endPoint x: 430, endPoint y: 303, distance: 7.8
click at [430, 303] on div at bounding box center [357, 237] width 707 height 990
drag, startPoint x: 442, startPoint y: 299, endPoint x: 443, endPoint y: 304, distance: 5.2
click at [453, 299] on div at bounding box center [357, 237] width 707 height 990
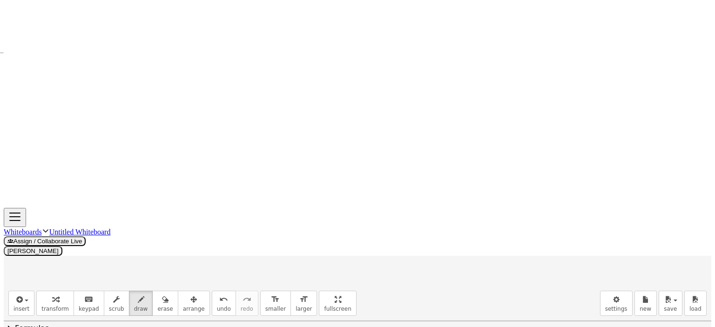
drag, startPoint x: 441, startPoint y: 305, endPoint x: 451, endPoint y: 305, distance: 10.2
click at [451, 305] on div at bounding box center [357, 237] width 707 height 990
drag, startPoint x: 464, startPoint y: 297, endPoint x: 458, endPoint y: 307, distance: 10.6
click at [458, 307] on div at bounding box center [357, 237] width 707 height 990
drag, startPoint x: 465, startPoint y: 296, endPoint x: 459, endPoint y: 307, distance: 12.9
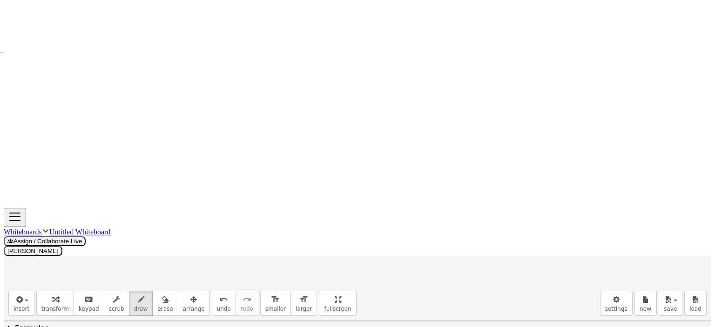
click at [459, 307] on div at bounding box center [357, 237] width 707 height 990
drag, startPoint x: 486, startPoint y: 293, endPoint x: 503, endPoint y: 300, distance: 18.3
click at [475, 299] on div at bounding box center [357, 237] width 707 height 990
drag, startPoint x: 499, startPoint y: 301, endPoint x: 504, endPoint y: 298, distance: 5.4
click at [503, 297] on div at bounding box center [357, 237] width 707 height 990
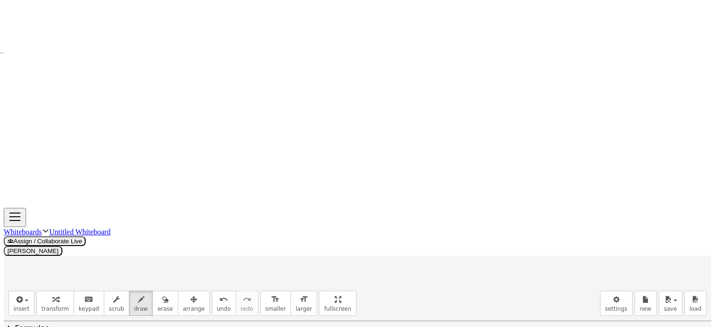
drag, startPoint x: 521, startPoint y: 294, endPoint x: 513, endPoint y: 305, distance: 14.0
click at [513, 305] on div at bounding box center [357, 237] width 707 height 990
drag, startPoint x: 521, startPoint y: 293, endPoint x: 525, endPoint y: 306, distance: 14.3
click at [526, 306] on div at bounding box center [357, 237] width 707 height 990
drag, startPoint x: 516, startPoint y: 300, endPoint x: 538, endPoint y: 301, distance: 22.3
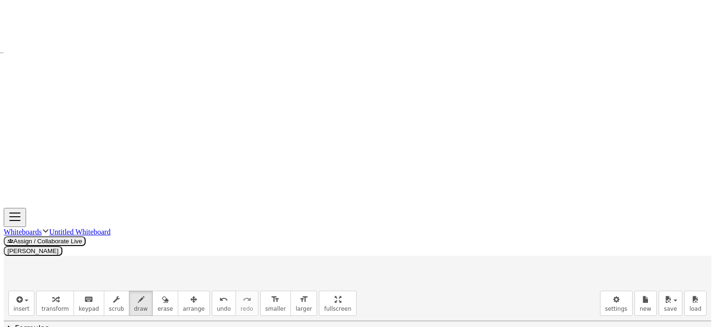
click at [524, 300] on div at bounding box center [357, 237] width 707 height 990
drag, startPoint x: 537, startPoint y: 299, endPoint x: 549, endPoint y: 298, distance: 12.6
click at [548, 298] on div at bounding box center [357, 237] width 707 height 990
drag, startPoint x: 560, startPoint y: 294, endPoint x: 578, endPoint y: 296, distance: 18.7
click at [578, 296] on div at bounding box center [357, 237] width 707 height 990
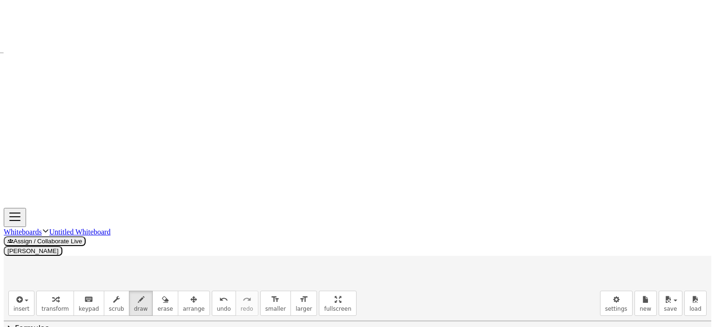
drag, startPoint x: 570, startPoint y: 294, endPoint x: 575, endPoint y: 297, distance: 6.5
click at [574, 299] on div at bounding box center [357, 237] width 707 height 990
click at [577, 297] on div at bounding box center [357, 237] width 707 height 990
drag, startPoint x: 610, startPoint y: 286, endPoint x: 603, endPoint y: 285, distance: 6.5
click at [608, 296] on div at bounding box center [357, 237] width 707 height 990
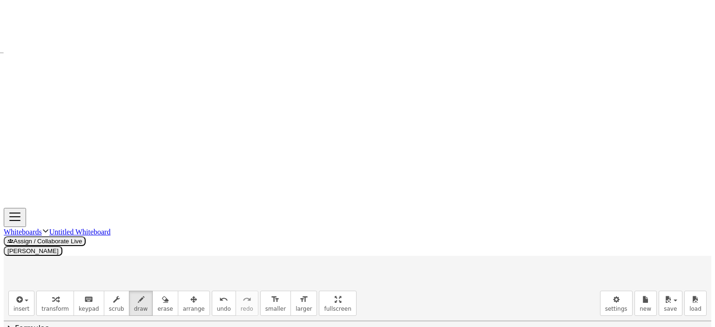
drag, startPoint x: 603, startPoint y: 285, endPoint x: 613, endPoint y: 288, distance: 10.7
click at [615, 284] on div at bounding box center [357, 237] width 707 height 990
drag, startPoint x: 601, startPoint y: 303, endPoint x: 616, endPoint y: 302, distance: 14.5
click at [614, 302] on div at bounding box center [357, 237] width 707 height 990
drag, startPoint x: 637, startPoint y: 288, endPoint x: 650, endPoint y: 296, distance: 15.0
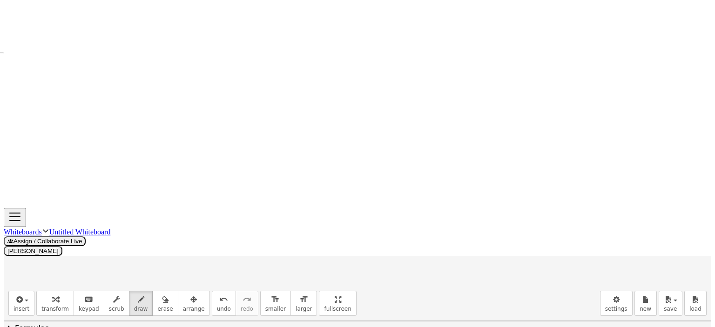
click at [650, 296] on div at bounding box center [357, 237] width 707 height 990
click at [659, 296] on div at bounding box center [357, 237] width 707 height 990
click at [162, 294] on icon "button" at bounding box center [165, 299] width 7 height 11
drag, startPoint x: 204, startPoint y: 271, endPoint x: 56, endPoint y: 262, distance: 148.7
click at [50, 268] on div at bounding box center [357, 237] width 707 height 990
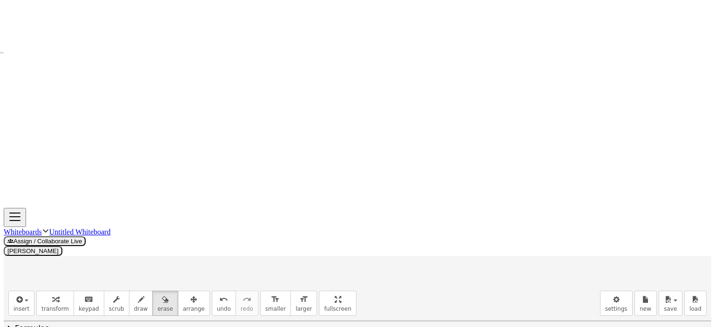
drag, startPoint x: 223, startPoint y: 97, endPoint x: 228, endPoint y: 96, distance: 5.1
click at [228, 96] on div at bounding box center [357, 237] width 707 height 990
click at [138, 294] on icon "button" at bounding box center [141, 299] width 7 height 11
drag, startPoint x: 197, startPoint y: 97, endPoint x: 252, endPoint y: 97, distance: 54.4
click at [252, 97] on div at bounding box center [357, 237] width 707 height 990
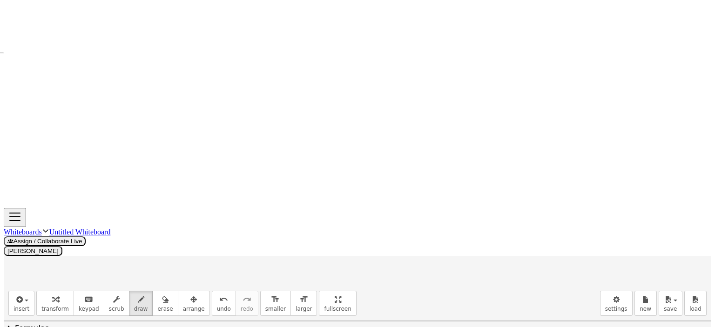
drag, startPoint x: 212, startPoint y: 88, endPoint x: 262, endPoint y: 104, distance: 51.7
click at [262, 104] on div at bounding box center [357, 237] width 707 height 990
drag, startPoint x: 185, startPoint y: 208, endPoint x: 247, endPoint y: 221, distance: 63.3
click at [247, 221] on div at bounding box center [357, 237] width 707 height 990
drag, startPoint x: 21, startPoint y: 251, endPoint x: 19, endPoint y: 264, distance: 13.7
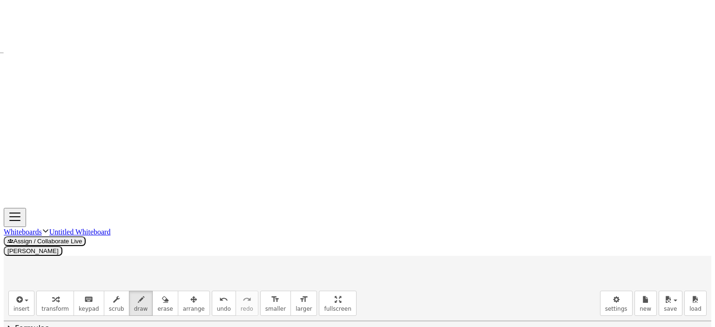
click at [19, 264] on div at bounding box center [357, 237] width 707 height 990
drag, startPoint x: 40, startPoint y: 255, endPoint x: 54, endPoint y: 259, distance: 14.9
click at [50, 258] on div at bounding box center [357, 237] width 707 height 990
drag, startPoint x: 55, startPoint y: 257, endPoint x: 89, endPoint y: 257, distance: 34.0
click at [88, 258] on div at bounding box center [357, 237] width 707 height 990
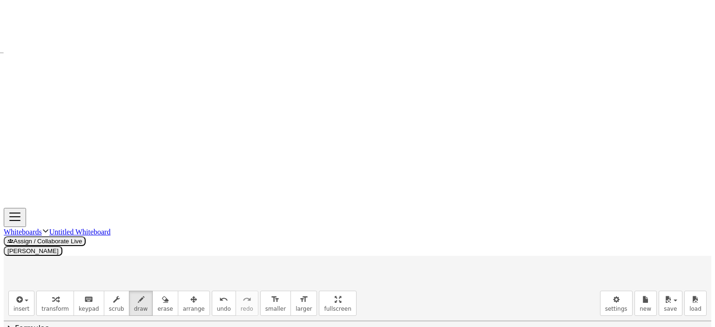
drag, startPoint x: 91, startPoint y: 254, endPoint x: 92, endPoint y: 262, distance: 7.6
click at [92, 262] on div at bounding box center [357, 237] width 707 height 990
drag, startPoint x: 89, startPoint y: 252, endPoint x: 95, endPoint y: 252, distance: 5.6
click at [95, 252] on div at bounding box center [357, 237] width 707 height 990
drag, startPoint x: 120, startPoint y: 247, endPoint x: 122, endPoint y: 258, distance: 11.1
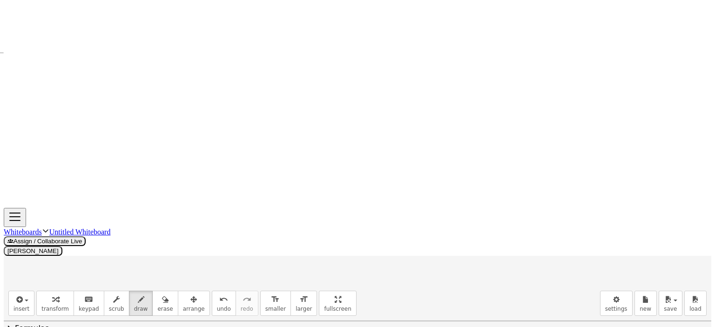
click at [122, 258] on div at bounding box center [357, 237] width 707 height 990
drag, startPoint x: 153, startPoint y: 249, endPoint x: 153, endPoint y: 254, distance: 5.1
click at [153, 254] on div at bounding box center [357, 237] width 707 height 990
drag, startPoint x: 168, startPoint y: 250, endPoint x: 183, endPoint y: 251, distance: 14.5
click at [183, 251] on div at bounding box center [357, 237] width 707 height 990
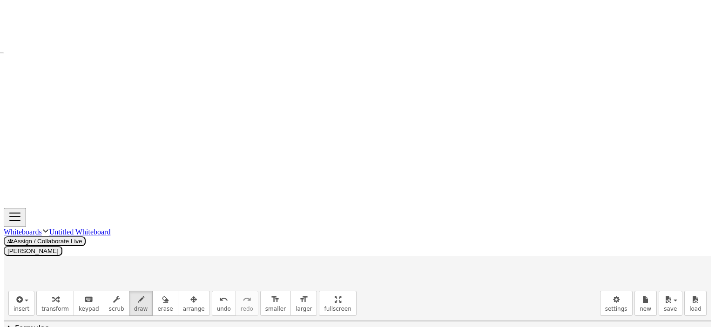
drag, startPoint x: 166, startPoint y: 257, endPoint x: 190, endPoint y: 255, distance: 24.8
click at [181, 257] on div at bounding box center [357, 237] width 707 height 990
drag, startPoint x: 197, startPoint y: 245, endPoint x: 194, endPoint y: 256, distance: 11.3
click at [191, 260] on div at bounding box center [357, 237] width 707 height 990
drag, startPoint x: 198, startPoint y: 245, endPoint x: 206, endPoint y: 257, distance: 14.1
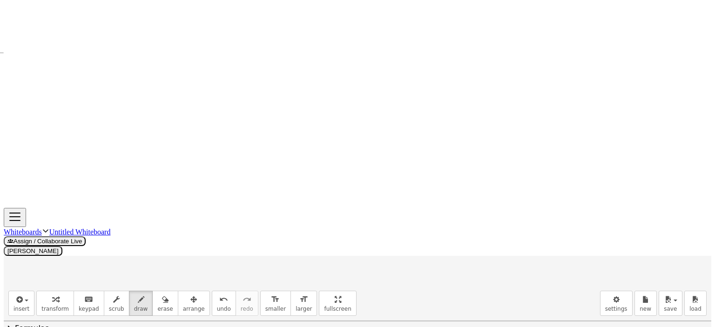
click at [206, 257] on div at bounding box center [357, 237] width 707 height 990
drag, startPoint x: 194, startPoint y: 255, endPoint x: 203, endPoint y: 255, distance: 9.3
click at [203, 255] on div at bounding box center [357, 237] width 707 height 990
drag, startPoint x: 213, startPoint y: 247, endPoint x: 208, endPoint y: 256, distance: 10.6
click at [208, 246] on div at bounding box center [357, 237] width 707 height 990
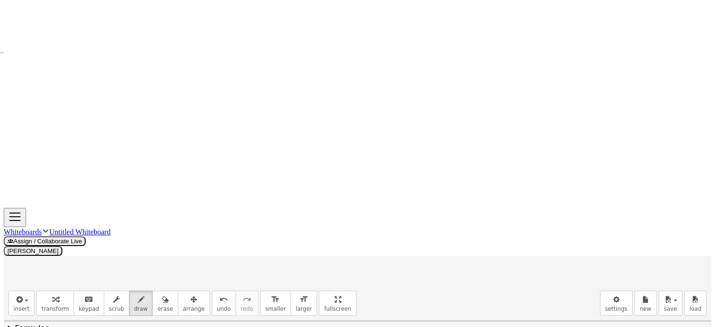
click at [209, 262] on div at bounding box center [357, 237] width 707 height 990
click at [162, 294] on icon "button" at bounding box center [165, 299] width 7 height 11
drag, startPoint x: 490, startPoint y: 247, endPoint x: 467, endPoint y: 294, distance: 51.6
click at [467, 294] on div at bounding box center [357, 237] width 707 height 990
click at [138, 294] on icon "button" at bounding box center [141, 299] width 7 height 11
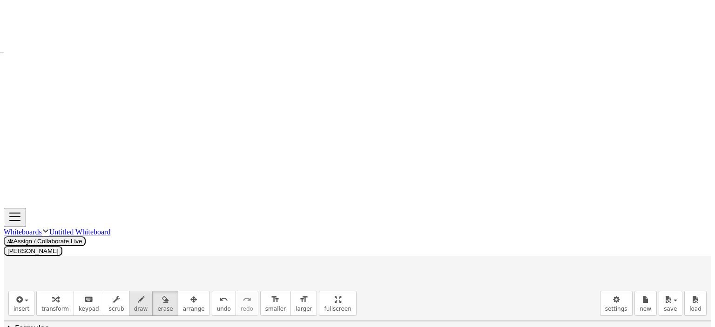
click at [138, 294] on icon "button" at bounding box center [141, 299] width 7 height 11
drag, startPoint x: 393, startPoint y: 221, endPoint x: 387, endPoint y: 232, distance: 12.3
click at [387, 232] on div at bounding box center [357, 237] width 707 height 990
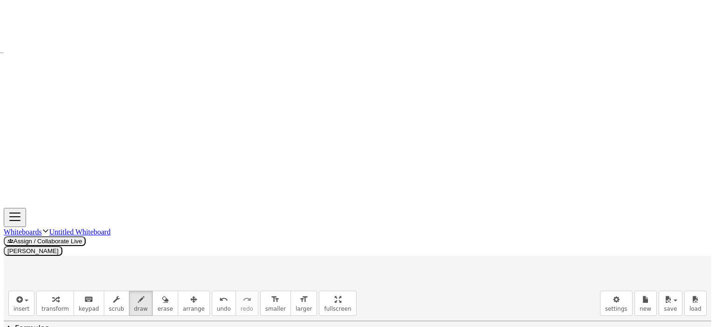
drag, startPoint x: 393, startPoint y: 221, endPoint x: 415, endPoint y: 225, distance: 22.6
click at [388, 232] on div at bounding box center [357, 237] width 707 height 990
drag, startPoint x: 417, startPoint y: 216, endPoint x: 409, endPoint y: 233, distance: 18.3
click at [409, 233] on div at bounding box center [357, 237] width 707 height 990
drag, startPoint x: 419, startPoint y: 215, endPoint x: 424, endPoint y: 234, distance: 19.0
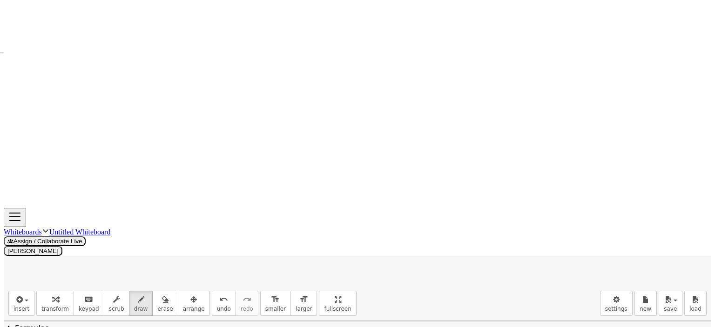
click at [424, 234] on div at bounding box center [357, 237] width 707 height 990
drag, startPoint x: 414, startPoint y: 226, endPoint x: 430, endPoint y: 223, distance: 16.2
click at [422, 227] on div at bounding box center [357, 237] width 707 height 990
drag, startPoint x: 429, startPoint y: 217, endPoint x: 433, endPoint y: 232, distance: 15.4
click at [433, 232] on div at bounding box center [357, 237] width 707 height 990
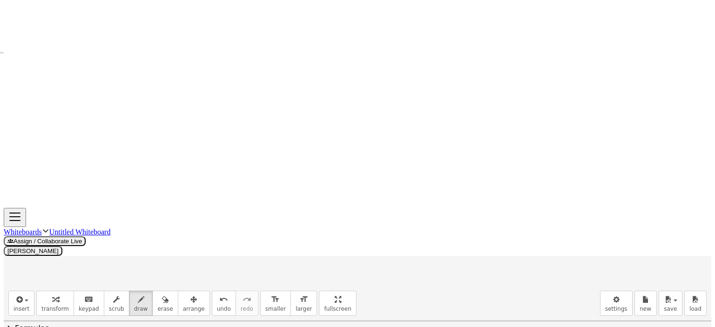
drag, startPoint x: 462, startPoint y: 221, endPoint x: 465, endPoint y: 231, distance: 10.6
click at [463, 230] on div at bounding box center [357, 237] width 707 height 990
drag, startPoint x: 491, startPoint y: 222, endPoint x: 501, endPoint y: 234, distance: 15.9
click at [500, 234] on div at bounding box center [357, 237] width 707 height 990
click at [522, 232] on div at bounding box center [357, 237] width 707 height 990
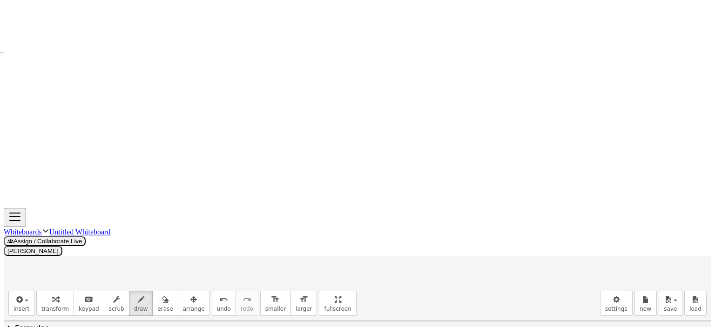
drag, startPoint x: 531, startPoint y: 221, endPoint x: 523, endPoint y: 233, distance: 14.1
click at [523, 233] on div at bounding box center [357, 237] width 707 height 990
drag, startPoint x: 560, startPoint y: 219, endPoint x: 562, endPoint y: 228, distance: 8.6
click at [562, 228] on div at bounding box center [357, 237] width 707 height 990
drag, startPoint x: 573, startPoint y: 216, endPoint x: 568, endPoint y: 219, distance: 6.1
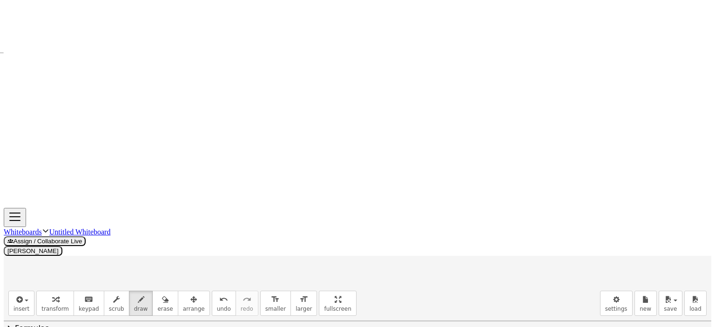
click at [566, 217] on div at bounding box center [357, 237] width 707 height 990
drag, startPoint x: 593, startPoint y: 212, endPoint x: 585, endPoint y: 229, distance: 19.4
click at [585, 229] on div at bounding box center [357, 237] width 707 height 990
drag, startPoint x: 596, startPoint y: 211, endPoint x: 601, endPoint y: 230, distance: 20.2
click at [601, 230] on div at bounding box center [357, 237] width 707 height 990
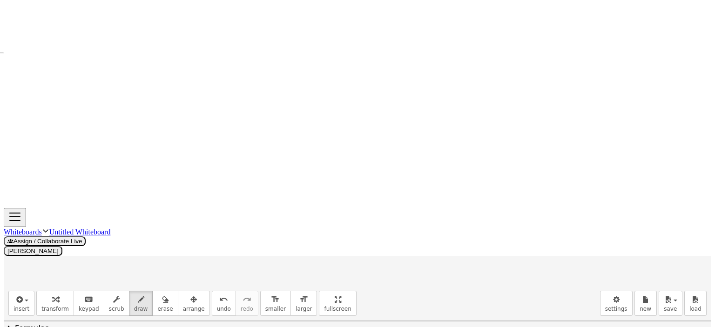
drag, startPoint x: 591, startPoint y: 223, endPoint x: 599, endPoint y: 223, distance: 8.8
click at [599, 223] on div at bounding box center [357, 237] width 707 height 990
drag, startPoint x: 89, startPoint y: 204, endPoint x: 101, endPoint y: 149, distance: 56.0
click at [97, 163] on div at bounding box center [357, 237] width 707 height 990
drag, startPoint x: 101, startPoint y: 99, endPoint x: 94, endPoint y: 203, distance: 104.1
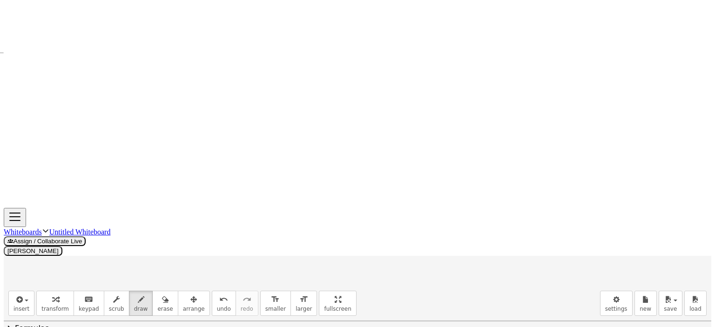
click at [92, 205] on div at bounding box center [357, 237] width 707 height 990
click at [162, 294] on icon "button" at bounding box center [165, 299] width 7 height 11
drag, startPoint x: 231, startPoint y: 271, endPoint x: 128, endPoint y: 43, distance: 250.8
click at [31, 266] on div at bounding box center [357, 237] width 707 height 990
click at [138, 294] on icon "button" at bounding box center [141, 299] width 7 height 11
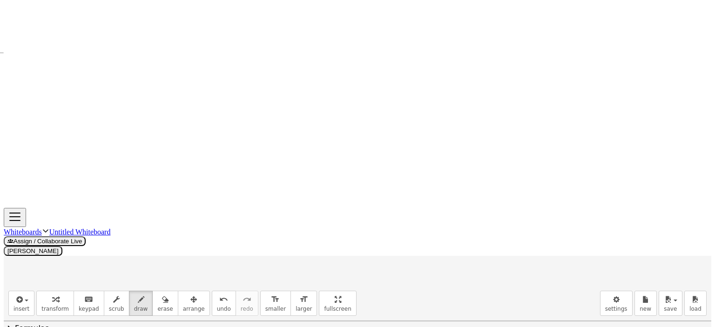
drag, startPoint x: 46, startPoint y: 253, endPoint x: 36, endPoint y: 269, distance: 19.2
click at [36, 269] on div at bounding box center [357, 237] width 707 height 990
drag, startPoint x: 47, startPoint y: 256, endPoint x: 47, endPoint y: 262, distance: 5.6
click at [48, 267] on div at bounding box center [357, 237] width 707 height 990
drag, startPoint x: 40, startPoint y: 262, endPoint x: 47, endPoint y: 262, distance: 7.0
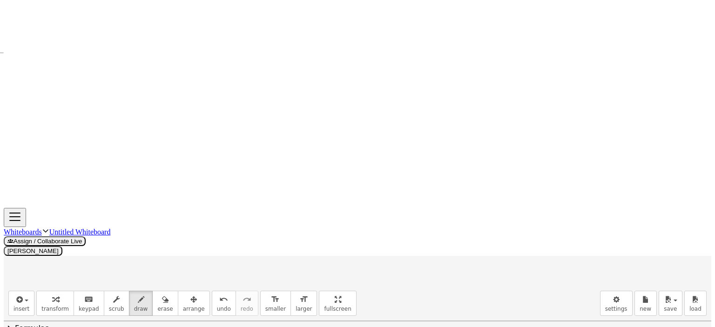
click at [47, 262] on div at bounding box center [357, 237] width 707 height 990
drag, startPoint x: 57, startPoint y: 255, endPoint x: 58, endPoint y: 266, distance: 11.3
click at [58, 266] on div at bounding box center [357, 237] width 707 height 990
drag, startPoint x: 78, startPoint y: 260, endPoint x: 85, endPoint y: 265, distance: 8.4
click at [91, 262] on div at bounding box center [357, 237] width 707 height 990
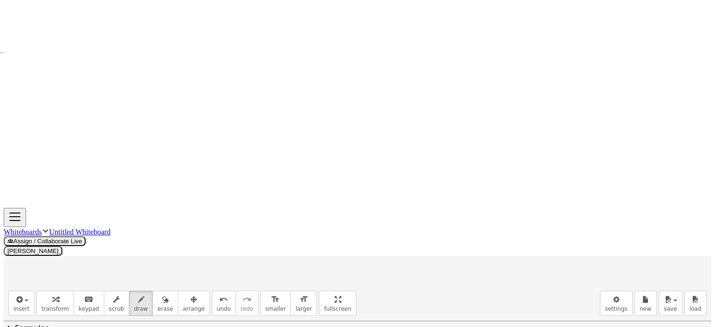
drag, startPoint x: 80, startPoint y: 266, endPoint x: 95, endPoint y: 266, distance: 14.9
click at [91, 266] on div at bounding box center [357, 237] width 707 height 990
drag, startPoint x: 114, startPoint y: 256, endPoint x: 114, endPoint y: 263, distance: 6.6
click at [112, 264] on div at bounding box center [357, 237] width 707 height 990
drag, startPoint x: 131, startPoint y: 255, endPoint x: 122, endPoint y: 251, distance: 9.9
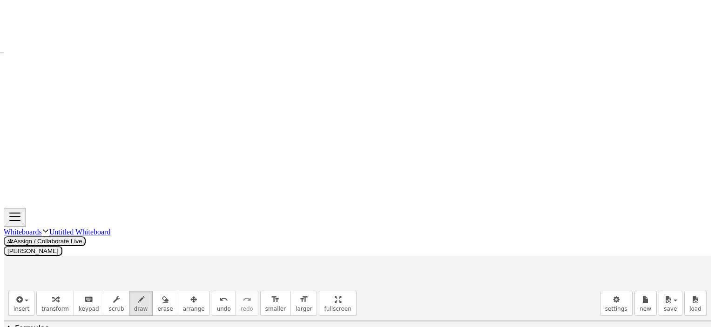
click at [122, 251] on div at bounding box center [357, 237] width 707 height 990
drag, startPoint x: 40, startPoint y: 281, endPoint x: 44, endPoint y: 296, distance: 15.8
click at [44, 296] on div at bounding box center [357, 237] width 707 height 990
drag, startPoint x: 70, startPoint y: 286, endPoint x: 69, endPoint y: 293, distance: 7.0
click at [68, 294] on div at bounding box center [357, 237] width 707 height 990
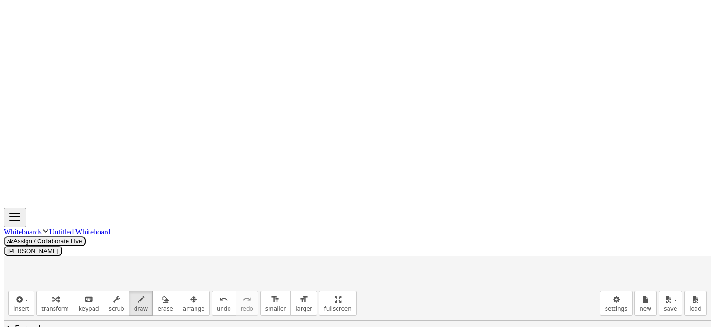
drag, startPoint x: 80, startPoint y: 286, endPoint x: 86, endPoint y: 293, distance: 8.6
click at [93, 287] on div at bounding box center [357, 237] width 707 height 990
drag, startPoint x: 80, startPoint y: 293, endPoint x: 114, endPoint y: 289, distance: 34.2
click at [91, 293] on div at bounding box center [357, 237] width 707 height 990
drag, startPoint x: 112, startPoint y: 279, endPoint x: 105, endPoint y: 294, distance: 16.9
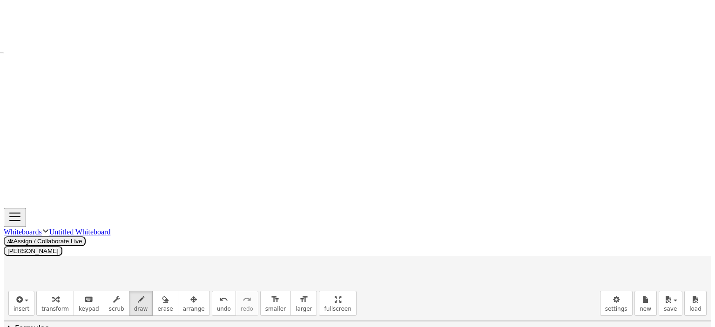
click at [105, 294] on div at bounding box center [357, 237] width 707 height 990
drag, startPoint x: 114, startPoint y: 278, endPoint x: 114, endPoint y: 291, distance: 13.0
click at [118, 296] on div at bounding box center [357, 237] width 707 height 990
drag, startPoint x: 109, startPoint y: 288, endPoint x: 118, endPoint y: 288, distance: 8.4
click at [117, 288] on div at bounding box center [357, 237] width 707 height 990
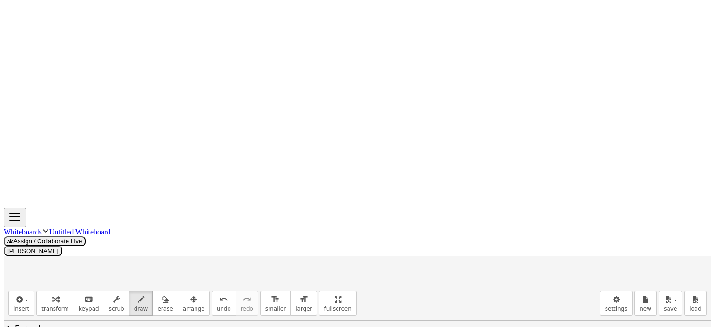
drag, startPoint x: 127, startPoint y: 279, endPoint x: 120, endPoint y: 278, distance: 7.0
click at [120, 278] on div at bounding box center [357, 237] width 707 height 990
drag, startPoint x: 120, startPoint y: 99, endPoint x: 104, endPoint y: 118, distance: 24.7
click at [104, 118] on div at bounding box center [357, 237] width 707 height 990
click at [332, 199] on div at bounding box center [357, 237] width 707 height 990
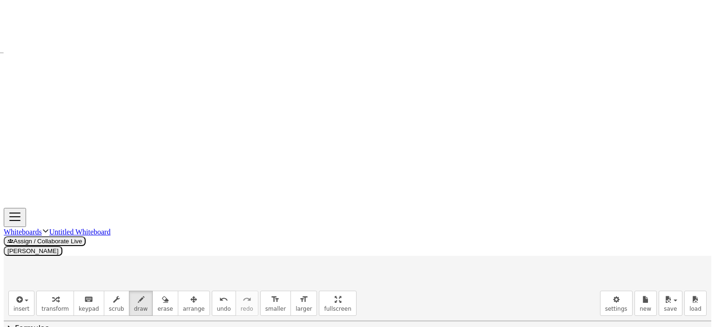
click at [113, 132] on div at bounding box center [357, 237] width 707 height 990
drag, startPoint x: 115, startPoint y: 121, endPoint x: 122, endPoint y: 120, distance: 7.0
click at [122, 120] on div at bounding box center [357, 237] width 707 height 990
drag, startPoint x: 320, startPoint y: 180, endPoint x: 313, endPoint y: 186, distance: 9.6
click at [313, 186] on div at bounding box center [357, 237] width 707 height 990
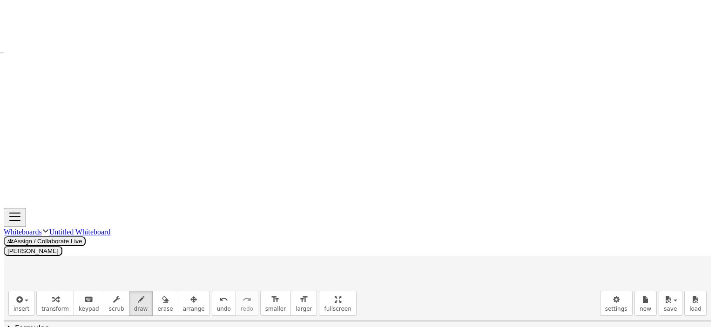
drag, startPoint x: 215, startPoint y: 253, endPoint x: 219, endPoint y: 263, distance: 10.9
click at [216, 264] on div at bounding box center [357, 237] width 707 height 990
drag, startPoint x: 232, startPoint y: 254, endPoint x: 229, endPoint y: 262, distance: 8.4
click at [229, 262] on div at bounding box center [357, 237] width 707 height 990
drag, startPoint x: 233, startPoint y: 248, endPoint x: 249, endPoint y: 252, distance: 17.3
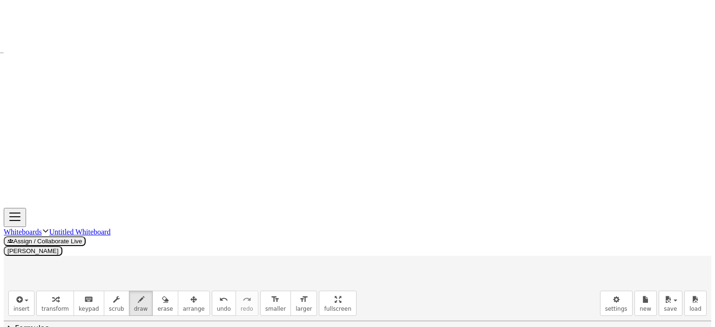
click at [242, 248] on div at bounding box center [357, 237] width 707 height 990
drag, startPoint x: 246, startPoint y: 253, endPoint x: 255, endPoint y: 255, distance: 9.9
click at [256, 253] on div at bounding box center [357, 237] width 707 height 990
drag, startPoint x: 246, startPoint y: 258, endPoint x: 262, endPoint y: 258, distance: 16.8
click at [258, 258] on div at bounding box center [357, 237] width 707 height 990
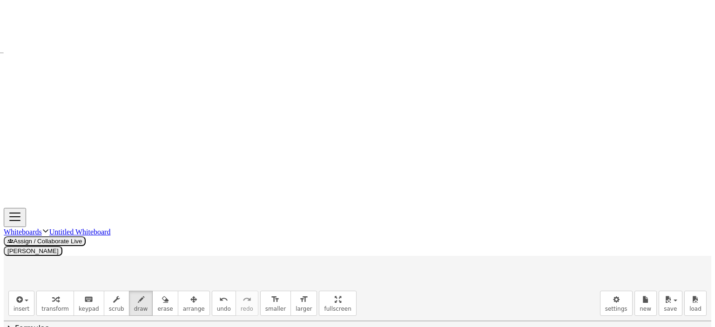
drag, startPoint x: 267, startPoint y: 252, endPoint x: 281, endPoint y: 256, distance: 14.4
click at [273, 260] on div at bounding box center [357, 237] width 707 height 990
drag, startPoint x: 289, startPoint y: 248, endPoint x: 281, endPoint y: 256, distance: 11.9
click at [281, 256] on div at bounding box center [357, 237] width 707 height 990
drag, startPoint x: 131, startPoint y: 107, endPoint x: 136, endPoint y: 114, distance: 9.4
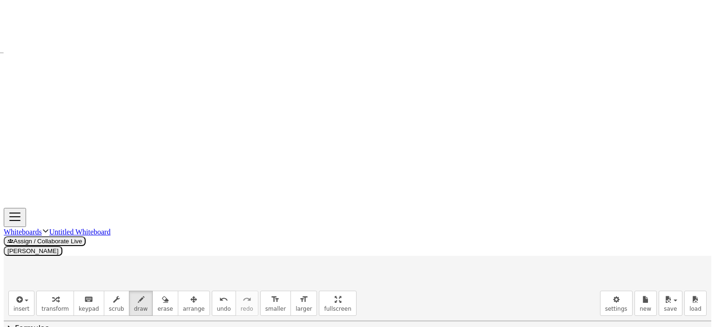
click at [136, 114] on div at bounding box center [357, 237] width 707 height 990
drag, startPoint x: 134, startPoint y: 109, endPoint x: 141, endPoint y: 109, distance: 7.4
click at [141, 109] on div at bounding box center [357, 237] width 707 height 990
click at [292, 206] on div at bounding box center [357, 237] width 707 height 990
drag, startPoint x: 226, startPoint y: 277, endPoint x: 231, endPoint y: 286, distance: 10.2
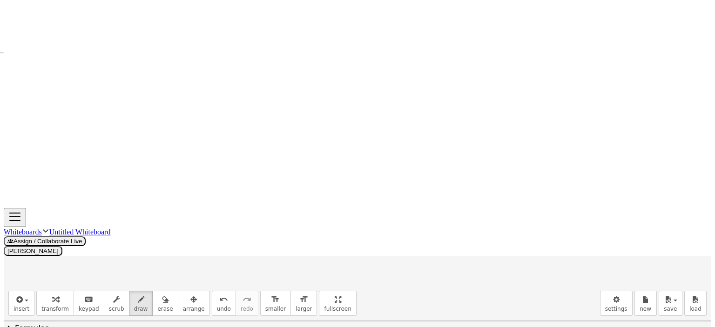
click at [229, 287] on div at bounding box center [357, 237] width 707 height 990
drag, startPoint x: 236, startPoint y: 274, endPoint x: 240, endPoint y: 282, distance: 9.6
click at [242, 287] on div at bounding box center [357, 237] width 707 height 990
drag, startPoint x: 240, startPoint y: 282, endPoint x: 259, endPoint y: 280, distance: 19.6
click at [249, 281] on div at bounding box center [357, 237] width 707 height 990
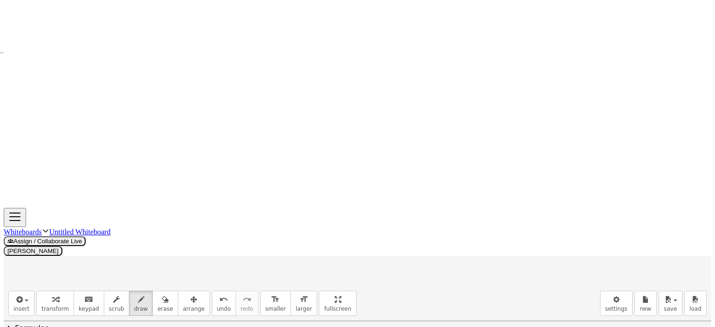
drag, startPoint x: 255, startPoint y: 279, endPoint x: 265, endPoint y: 278, distance: 9.8
click at [265, 278] on div at bounding box center [357, 237] width 707 height 990
drag, startPoint x: 256, startPoint y: 282, endPoint x: 266, endPoint y: 281, distance: 9.9
click at [266, 281] on div at bounding box center [357, 237] width 707 height 990
drag, startPoint x: 281, startPoint y: 272, endPoint x: 284, endPoint y: 282, distance: 10.7
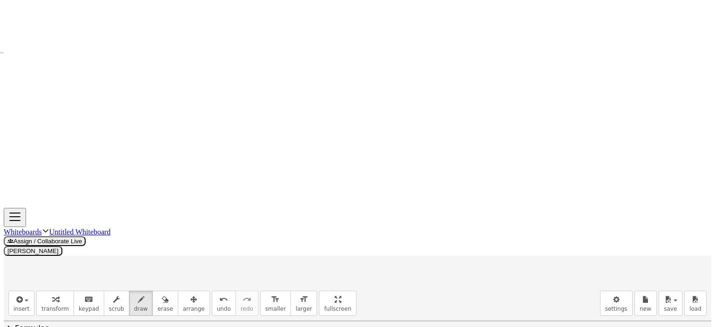
click at [284, 283] on div at bounding box center [357, 237] width 707 height 990
click at [291, 271] on div at bounding box center [357, 237] width 707 height 990
drag, startPoint x: 367, startPoint y: 257, endPoint x: 375, endPoint y: 267, distance: 12.2
click at [373, 268] on div at bounding box center [357, 237] width 707 height 990
drag, startPoint x: 379, startPoint y: 254, endPoint x: 376, endPoint y: 266, distance: 12.3
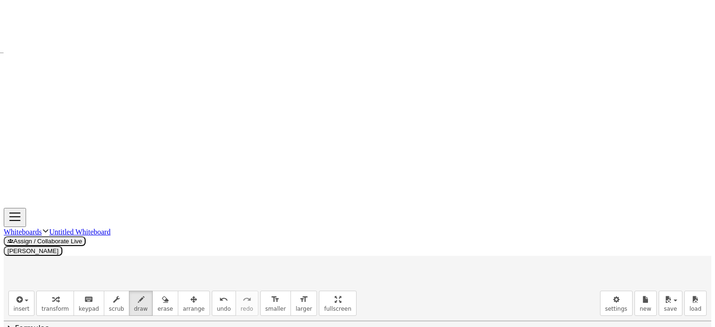
click at [376, 266] on div at bounding box center [357, 237] width 707 height 990
drag, startPoint x: 380, startPoint y: 252, endPoint x: 390, endPoint y: 252, distance: 10.2
click at [390, 252] on div at bounding box center [357, 237] width 707 height 990
drag, startPoint x: 398, startPoint y: 260, endPoint x: 406, endPoint y: 258, distance: 8.0
click at [407, 259] on div at bounding box center [357, 237] width 707 height 990
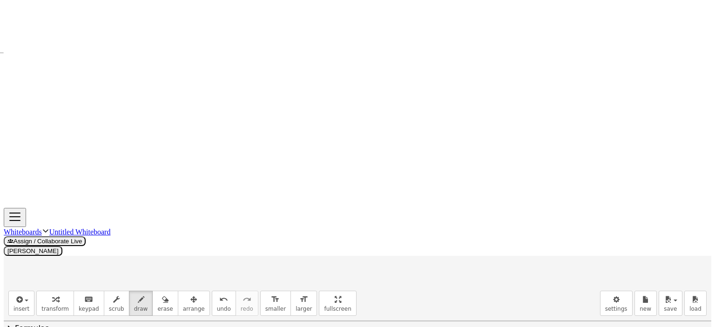
drag, startPoint x: 403, startPoint y: 256, endPoint x: 403, endPoint y: 263, distance: 6.5
click at [403, 263] on div at bounding box center [357, 237] width 707 height 990
drag, startPoint x: 419, startPoint y: 255, endPoint x: 421, endPoint y: 263, distance: 9.0
click at [421, 264] on div at bounding box center [357, 237] width 707 height 990
drag, startPoint x: 426, startPoint y: 250, endPoint x: 430, endPoint y: 262, distance: 12.4
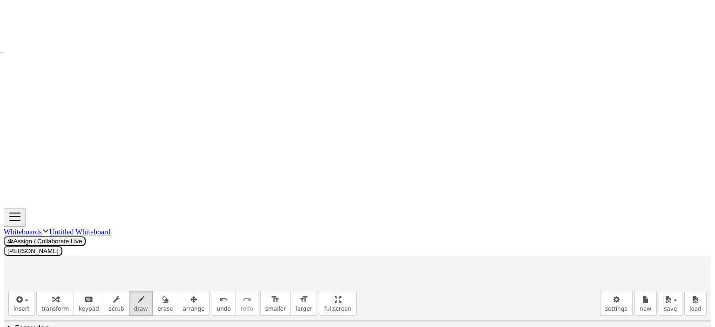
click at [430, 264] on div at bounding box center [357, 237] width 707 height 990
drag, startPoint x: 427, startPoint y: 258, endPoint x: 436, endPoint y: 258, distance: 8.8
click at [436, 258] on div at bounding box center [357, 237] width 707 height 990
drag, startPoint x: 445, startPoint y: 254, endPoint x: 450, endPoint y: 260, distance: 7.4
click at [458, 254] on div at bounding box center [357, 237] width 707 height 990
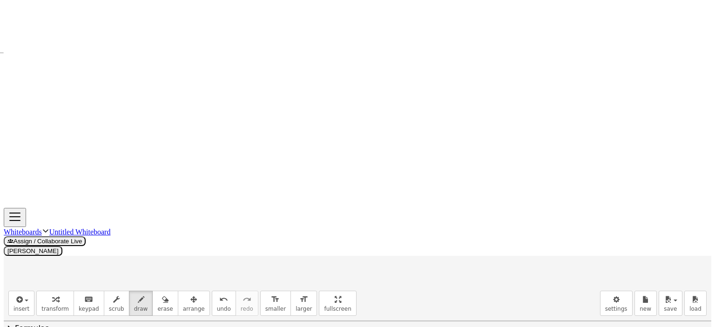
drag, startPoint x: 447, startPoint y: 259, endPoint x: 458, endPoint y: 258, distance: 11.2
click at [457, 258] on div at bounding box center [357, 237] width 707 height 990
drag, startPoint x: 468, startPoint y: 254, endPoint x: 470, endPoint y: 262, distance: 9.3
click at [470, 262] on div at bounding box center [357, 237] width 707 height 990
drag, startPoint x: 492, startPoint y: 249, endPoint x: 482, endPoint y: 261, distance: 15.5
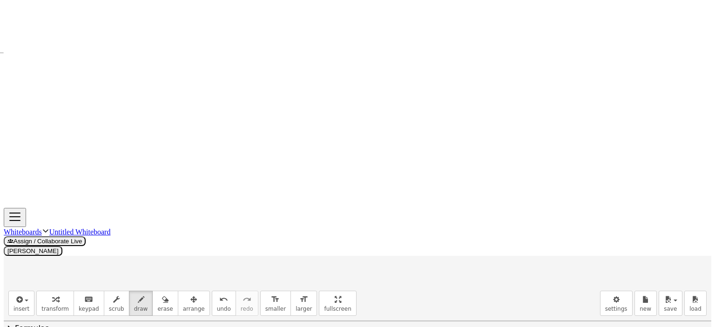
click at [482, 260] on div at bounding box center [357, 237] width 707 height 990
click at [504, 256] on div at bounding box center [357, 237] width 707 height 990
drag, startPoint x: 499, startPoint y: 251, endPoint x: 500, endPoint y: 260, distance: 8.4
click at [500, 260] on div at bounding box center [357, 237] width 707 height 990
click at [521, 262] on div at bounding box center [357, 237] width 707 height 990
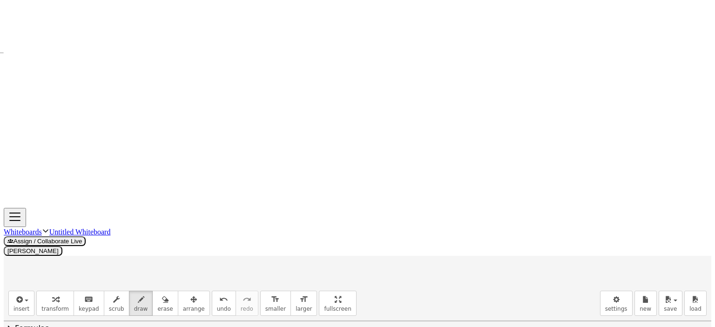
click at [527, 247] on div at bounding box center [357, 237] width 707 height 990
click at [374, 290] on div at bounding box center [357, 237] width 707 height 990
click at [50, 273] on div at bounding box center [357, 191] width 707 height 990
click at [59, 273] on div at bounding box center [357, 191] width 707 height 990
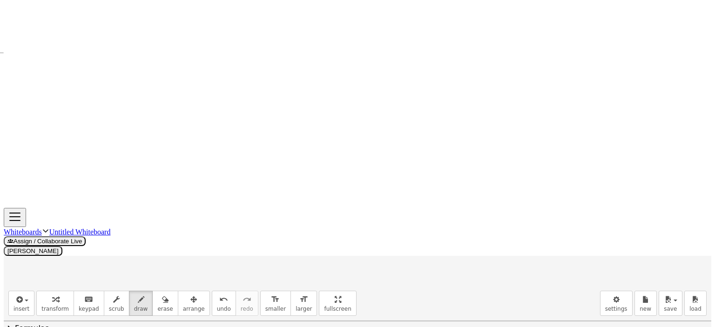
click at [94, 266] on div at bounding box center [357, 191] width 707 height 990
click at [95, 272] on div at bounding box center [357, 191] width 707 height 990
click at [115, 272] on div at bounding box center [357, 191] width 707 height 990
click at [122, 261] on div at bounding box center [357, 191] width 707 height 990
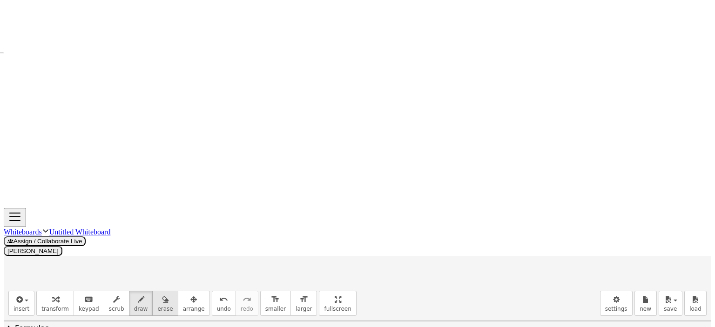
click at [162, 294] on icon "button" at bounding box center [165, 299] width 7 height 11
drag, startPoint x: 386, startPoint y: 279, endPoint x: 383, endPoint y: 284, distance: 5.8
click at [383, 284] on div at bounding box center [357, 228] width 707 height 990
click at [138, 294] on icon "button" at bounding box center [141, 299] width 7 height 11
drag, startPoint x: 316, startPoint y: 285, endPoint x: 308, endPoint y: 297, distance: 14.2
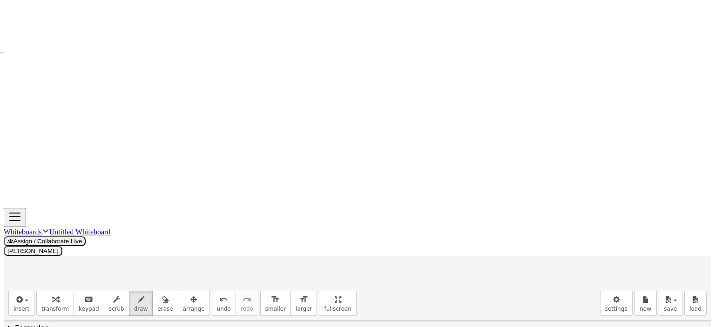
click at [308, 297] on div at bounding box center [357, 228] width 707 height 990
drag, startPoint x: 315, startPoint y: 285, endPoint x: 306, endPoint y: 297, distance: 15.4
click at [306, 297] on div at bounding box center [357, 228] width 707 height 990
click at [331, 296] on div at bounding box center [357, 228] width 707 height 990
click at [341, 295] on div at bounding box center [357, 228] width 707 height 990
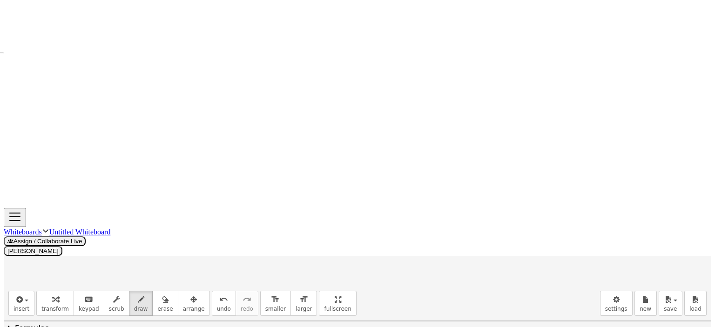
click at [342, 290] on div at bounding box center [357, 228] width 707 height 990
click at [350, 292] on div at bounding box center [357, 228] width 707 height 990
click at [380, 289] on div at bounding box center [357, 228] width 707 height 990
click at [404, 282] on div at bounding box center [357, 228] width 707 height 990
click at [405, 286] on div at bounding box center [357, 228] width 707 height 990
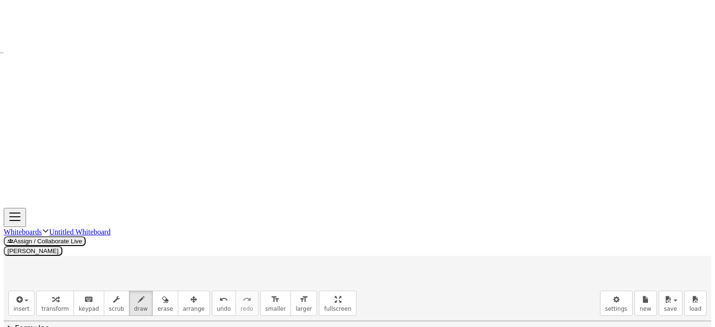
click at [411, 295] on div at bounding box center [357, 228] width 707 height 990
click at [412, 294] on div at bounding box center [357, 228] width 707 height 990
click at [445, 289] on div at bounding box center [357, 228] width 707 height 990
click at [450, 282] on div at bounding box center [357, 228] width 707 height 990
click at [471, 295] on div at bounding box center [357, 228] width 707 height 990
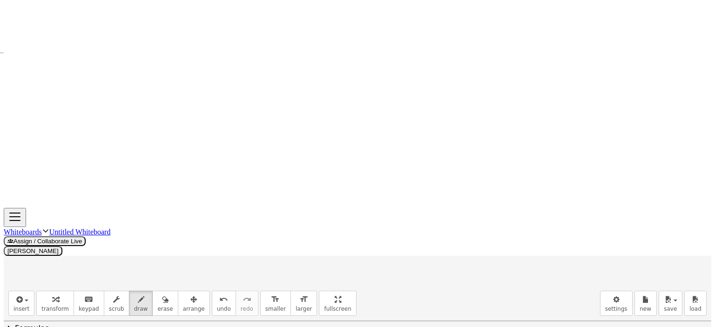
click at [490, 296] on div at bounding box center [357, 228] width 707 height 990
click at [486, 289] on div at bounding box center [357, 228] width 707 height 990
click at [500, 294] on div at bounding box center [357, 228] width 707 height 990
click at [521, 286] on div at bounding box center [357, 228] width 707 height 990
click at [540, 282] on div at bounding box center [357, 228] width 707 height 990
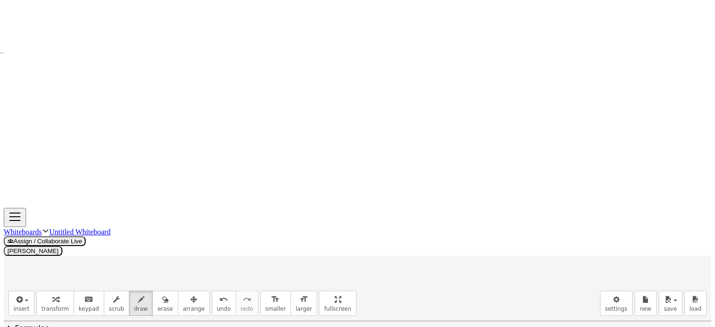
click at [570, 285] on div at bounding box center [357, 228] width 707 height 990
click at [575, 270] on div at bounding box center [357, 228] width 707 height 990
click at [575, 290] on div at bounding box center [357, 228] width 707 height 990
click at [608, 283] on div at bounding box center [357, 228] width 707 height 990
click at [621, 284] on div at bounding box center [357, 228] width 707 height 990
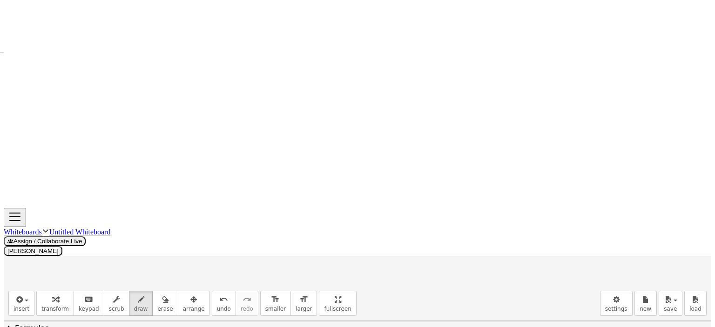
scroll to position [836, 0]
click at [20, 77] on div at bounding box center [357, 104] width 707 height 1238
drag, startPoint x: 26, startPoint y: 73, endPoint x: 24, endPoint y: 92, distance: 19.2
click at [24, 92] on div at bounding box center [357, 104] width 707 height 1238
drag, startPoint x: 43, startPoint y: 71, endPoint x: 45, endPoint y: 76, distance: 5.3
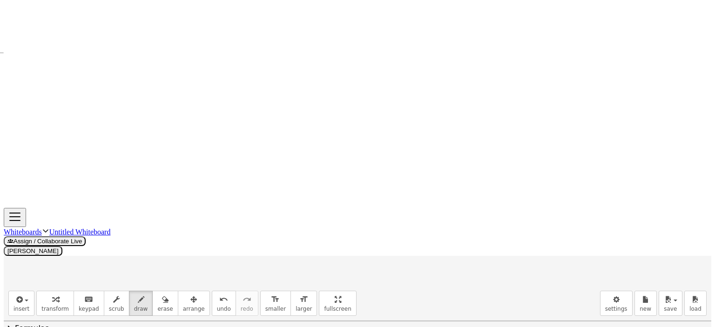
click at [45, 76] on div at bounding box center [357, 104] width 707 height 1238
drag, startPoint x: 68, startPoint y: 68, endPoint x: 79, endPoint y: 97, distance: 30.3
click at [24, 109] on div at bounding box center [357, 104] width 707 height 1238
drag, startPoint x: 122, startPoint y: 80, endPoint x: 74, endPoint y: 177, distance: 108.2
click at [74, 178] on div at bounding box center [357, 104] width 707 height 1238
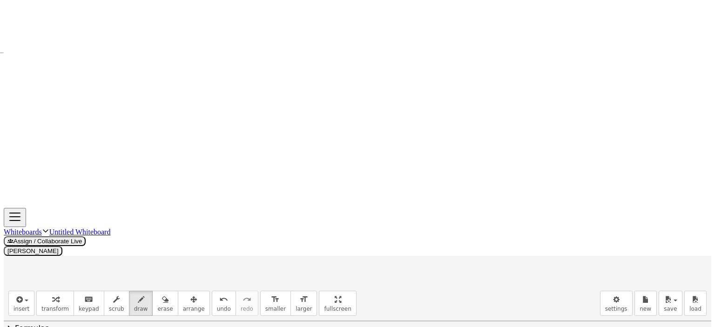
drag, startPoint x: 121, startPoint y: 81, endPoint x: 99, endPoint y: 175, distance: 97.1
click at [236, 165] on div at bounding box center [357, 104] width 707 height 1238
drag, startPoint x: 77, startPoint y: 178, endPoint x: 238, endPoint y: 166, distance: 161.5
click at [247, 177] on div at bounding box center [357, 104] width 707 height 1238
drag, startPoint x: 235, startPoint y: 164, endPoint x: 251, endPoint y: 177, distance: 20.5
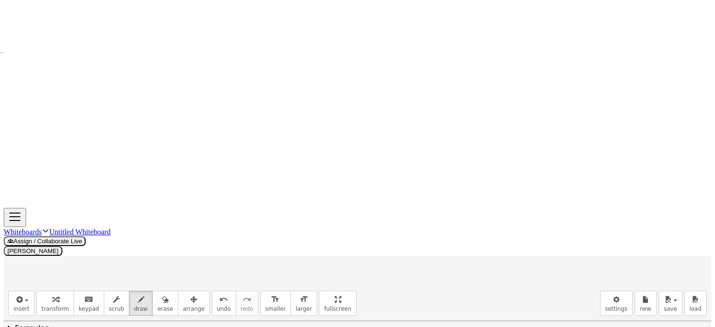
click at [251, 178] on div at bounding box center [357, 104] width 707 height 1238
drag, startPoint x: 56, startPoint y: 197, endPoint x: 60, endPoint y: 193, distance: 5.3
click at [53, 203] on div at bounding box center [357, 104] width 707 height 1238
drag, startPoint x: 60, startPoint y: 187, endPoint x: 62, endPoint y: 202, distance: 15.5
click at [63, 203] on div at bounding box center [357, 104] width 707 height 1238
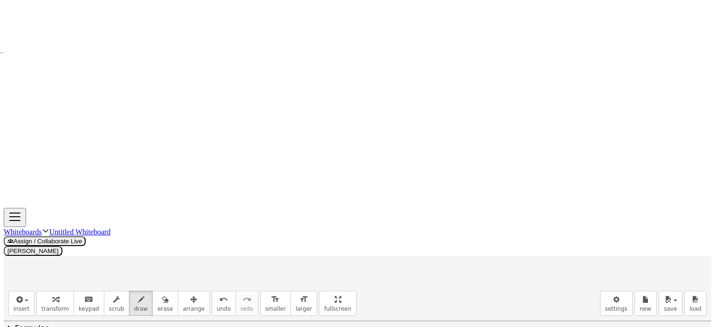
drag, startPoint x: 56, startPoint y: 198, endPoint x: 91, endPoint y: 93, distance: 111.4
click at [64, 198] on div at bounding box center [357, 104] width 707 height 1238
click at [134, 79] on div at bounding box center [357, 104] width 707 height 1238
drag, startPoint x: 264, startPoint y: 191, endPoint x: 265, endPoint y: 198, distance: 6.5
click at [264, 199] on div at bounding box center [357, 104] width 707 height 1238
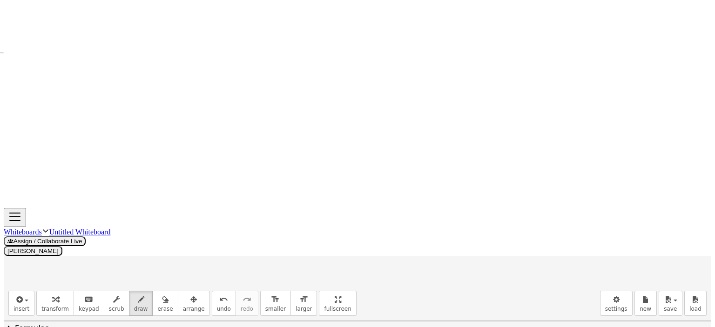
drag, startPoint x: 388, startPoint y: 76, endPoint x: 382, endPoint y: 91, distance: 16.3
click at [322, 174] on div at bounding box center [357, 104] width 707 height 1238
drag, startPoint x: 387, startPoint y: 74, endPoint x: 417, endPoint y: 166, distance: 96.4
click at [518, 172] on div at bounding box center [357, 104] width 707 height 1238
drag, startPoint x: 321, startPoint y: 178, endPoint x: 529, endPoint y: 175, distance: 208.1
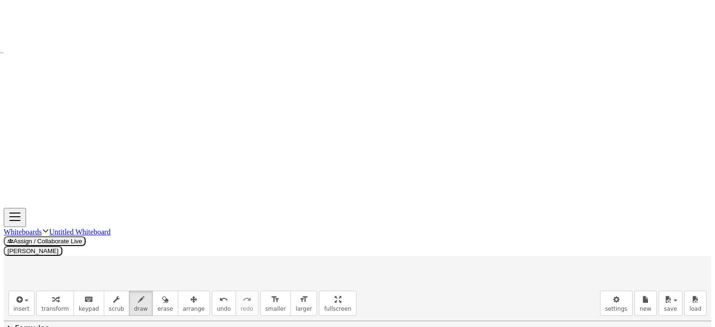
click at [530, 175] on div at bounding box center [357, 104] width 707 height 1238
click at [306, 211] on div at bounding box center [357, 104] width 707 height 1238
drag, startPoint x: 312, startPoint y: 197, endPoint x: 315, endPoint y: 215, distance: 18.3
click at [317, 217] on div at bounding box center [357, 104] width 707 height 1238
drag, startPoint x: 307, startPoint y: 211, endPoint x: 318, endPoint y: 210, distance: 10.7
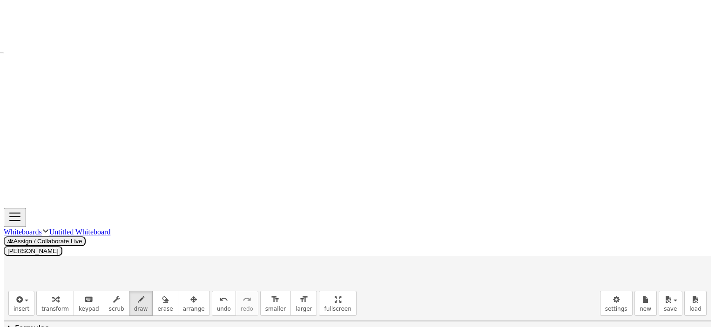
click at [318, 210] on div at bounding box center [357, 104] width 707 height 1238
drag, startPoint x: 323, startPoint y: 207, endPoint x: 323, endPoint y: 215, distance: 7.9
click at [323, 216] on div at bounding box center [357, 104] width 707 height 1238
drag, startPoint x: 401, startPoint y: 67, endPoint x: 430, endPoint y: 84, distance: 33.6
click at [404, 77] on div at bounding box center [357, 104] width 707 height 1238
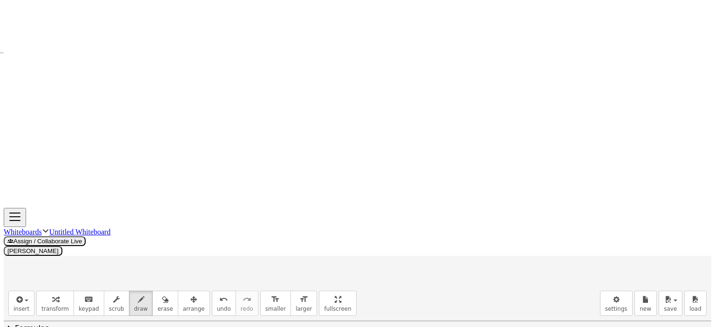
drag, startPoint x: 422, startPoint y: 76, endPoint x: 422, endPoint y: 83, distance: 7.0
click at [421, 83] on div at bounding box center [357, 104] width 707 height 1238
drag, startPoint x: 546, startPoint y: 182, endPoint x: 547, endPoint y: 191, distance: 9.4
click at [545, 190] on div at bounding box center [357, 104] width 707 height 1238
drag, startPoint x: 553, startPoint y: 190, endPoint x: 273, endPoint y: 196, distance: 280.7
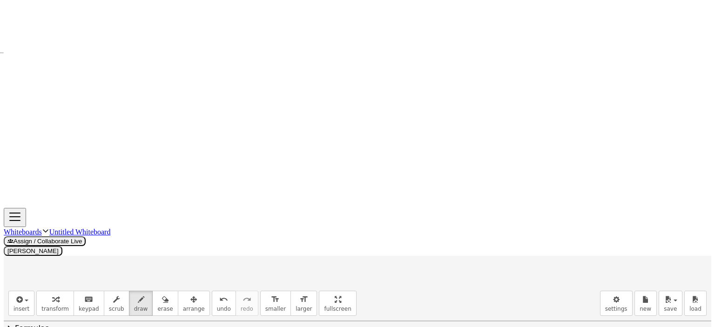
click at [551, 196] on div at bounding box center [357, 104] width 707 height 1238
drag, startPoint x: 27, startPoint y: 221, endPoint x: 22, endPoint y: 224, distance: 6.1
click at [15, 221] on div at bounding box center [357, 104] width 707 height 1238
drag, startPoint x: 36, startPoint y: 225, endPoint x: 42, endPoint y: 227, distance: 6.8
click at [36, 227] on div at bounding box center [357, 104] width 707 height 1238
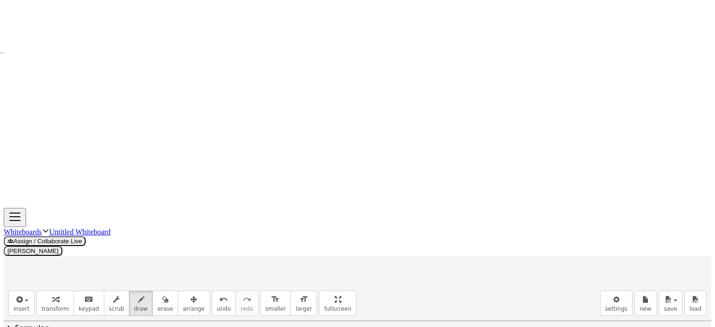
drag, startPoint x: 43, startPoint y: 225, endPoint x: 66, endPoint y: 223, distance: 23.3
click at [61, 222] on div at bounding box center [357, 104] width 707 height 1238
click at [71, 220] on div at bounding box center [357, 104] width 707 height 1238
drag, startPoint x: 69, startPoint y: 225, endPoint x: 86, endPoint y: 227, distance: 16.4
click at [69, 225] on div at bounding box center [357, 104] width 707 height 1238
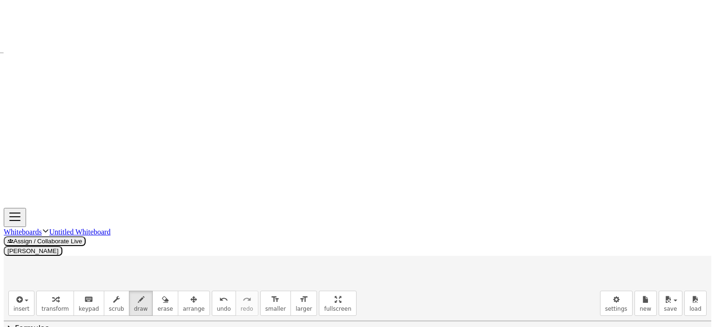
click at [84, 227] on div at bounding box center [357, 104] width 707 height 1238
drag, startPoint x: 92, startPoint y: 212, endPoint x: 89, endPoint y: 225, distance: 13.2
click at [95, 228] on div at bounding box center [357, 104] width 707 height 1238
drag, startPoint x: 87, startPoint y: 222, endPoint x: 94, endPoint y: 222, distance: 7.0
click at [94, 222] on div at bounding box center [357, 104] width 707 height 1238
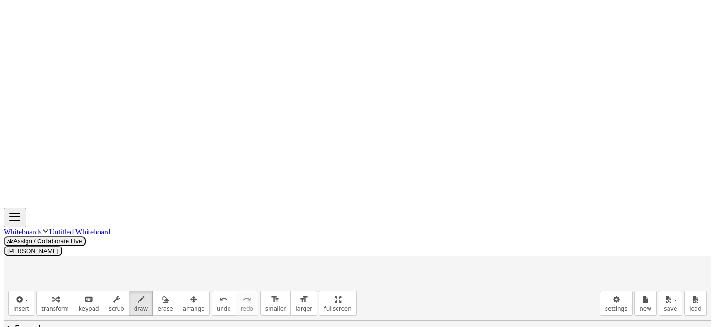
drag, startPoint x: 101, startPoint y: 210, endPoint x: 119, endPoint y: 221, distance: 20.9
click at [100, 227] on div at bounding box center [357, 104] width 707 height 1238
drag, startPoint x: 121, startPoint y: 218, endPoint x: 131, endPoint y: 218, distance: 9.8
click at [131, 218] on div at bounding box center [357, 104] width 707 height 1238
drag, startPoint x: 121, startPoint y: 224, endPoint x: 131, endPoint y: 223, distance: 9.3
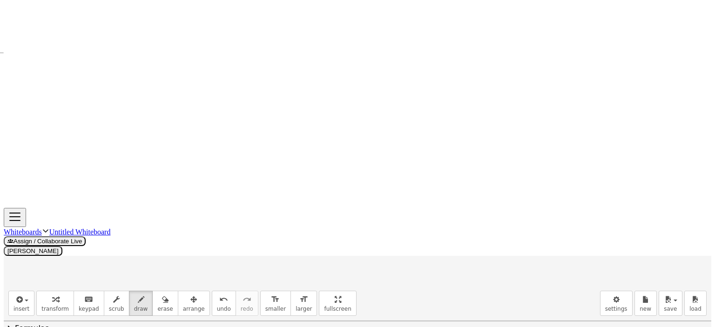
click at [131, 223] on div at bounding box center [357, 104] width 707 height 1238
drag, startPoint x: 147, startPoint y: 208, endPoint x: 136, endPoint y: 228, distance: 22.1
click at [136, 228] on div at bounding box center [357, 104] width 707 height 1238
drag, startPoint x: 146, startPoint y: 208, endPoint x: 149, endPoint y: 230, distance: 22.6
click at [149, 230] on div at bounding box center [357, 104] width 707 height 1238
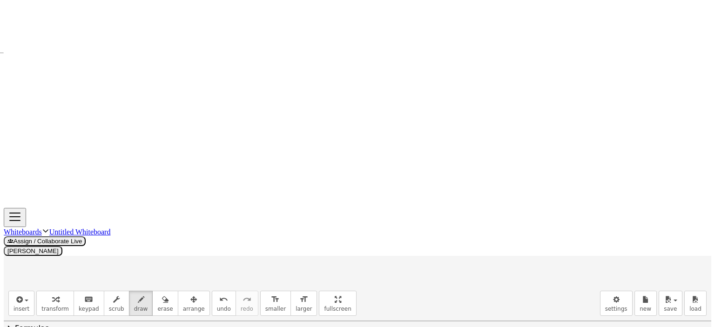
click at [150, 221] on div at bounding box center [357, 104] width 707 height 1238
click at [156, 232] on div at bounding box center [357, 104] width 707 height 1238
click at [168, 229] on div at bounding box center [357, 104] width 707 height 1238
click at [181, 232] on div at bounding box center [357, 104] width 707 height 1238
click at [80, 260] on div at bounding box center [357, 104] width 707 height 1238
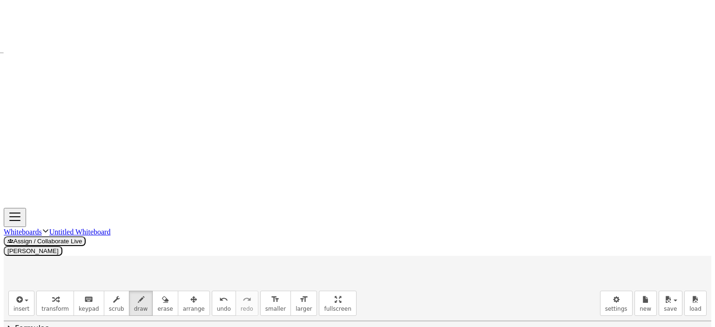
click at [92, 262] on div at bounding box center [357, 104] width 707 height 1238
click at [92, 253] on div at bounding box center [357, 104] width 707 height 1238
click at [110, 254] on div at bounding box center [357, 104] width 707 height 1238
click at [128, 247] on div at bounding box center [357, 104] width 707 height 1238
click at [129, 252] on div at bounding box center [357, 104] width 707 height 1238
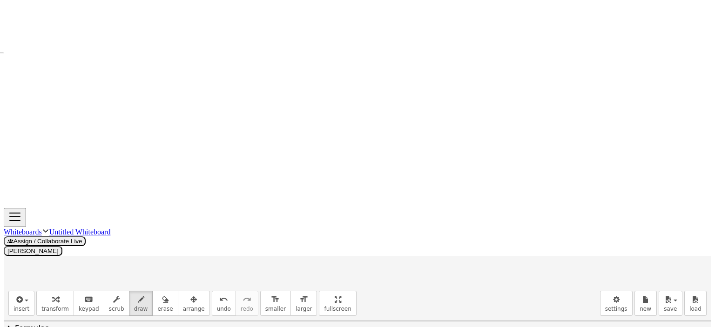
click at [136, 258] on div at bounding box center [357, 104] width 707 height 1238
click at [147, 258] on div at bounding box center [357, 104] width 707 height 1238
click at [145, 253] on div at bounding box center [357, 104] width 707 height 1238
click at [153, 259] on div at bounding box center [357, 104] width 707 height 1238
click at [168, 255] on div at bounding box center [357, 104] width 707 height 1238
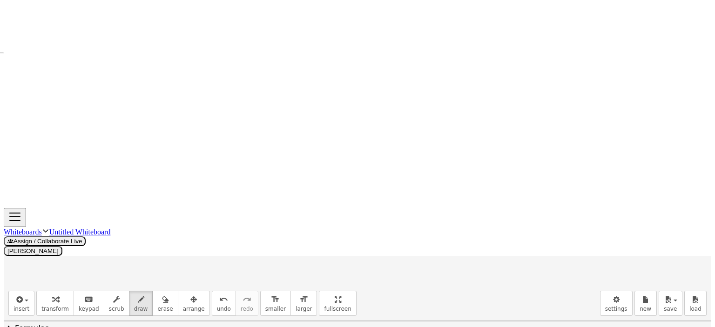
click at [172, 259] on div at bounding box center [357, 104] width 707 height 1238
click at [109, 128] on div at bounding box center [357, 104] width 707 height 1238
click at [368, 128] on div at bounding box center [357, 104] width 707 height 1238
click at [147, 187] on div at bounding box center [357, 104] width 707 height 1238
click at [155, 187] on div at bounding box center [357, 104] width 707 height 1238
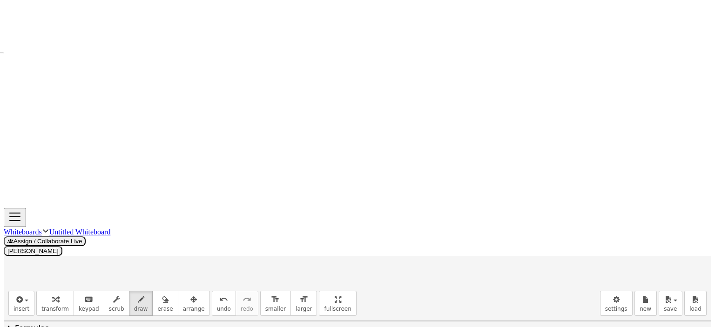
click at [418, 187] on div at bounding box center [357, 104] width 707 height 1238
click at [427, 184] on div at bounding box center [357, 104] width 707 height 1238
click at [92, 282] on div at bounding box center [357, 104] width 707 height 1238
click at [97, 282] on div at bounding box center [357, 104] width 707 height 1238
click at [109, 282] on div at bounding box center [357, 104] width 707 height 1238
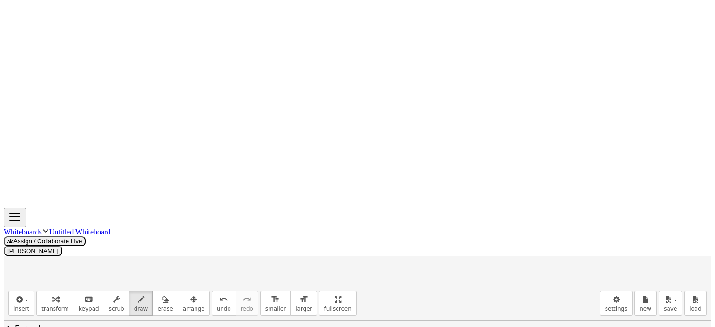
click at [108, 276] on div at bounding box center [357, 104] width 707 height 1238
click at [128, 273] on div at bounding box center [357, 104] width 707 height 1238
click at [130, 279] on div at bounding box center [357, 104] width 707 height 1238
click at [149, 280] on div at bounding box center [357, 104] width 707 height 1238
click at [160, 279] on div at bounding box center [357, 104] width 707 height 1238
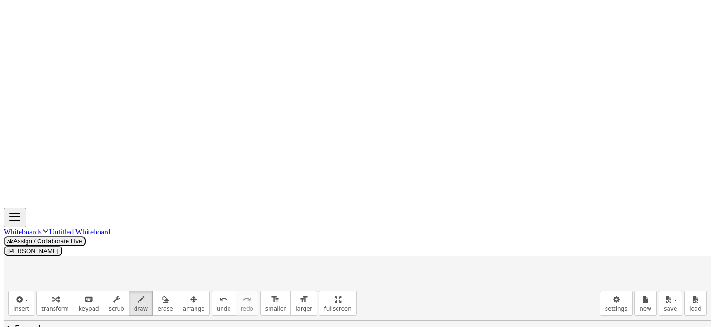
click at [168, 282] on div at bounding box center [357, 104] width 707 height 1238
click at [166, 276] on div at bounding box center [357, 104] width 707 height 1238
click at [173, 282] on div at bounding box center [357, 104] width 707 height 1238
click at [108, 112] on div at bounding box center [357, 104] width 707 height 1238
click at [101, 102] on div at bounding box center [357, 104] width 707 height 1238
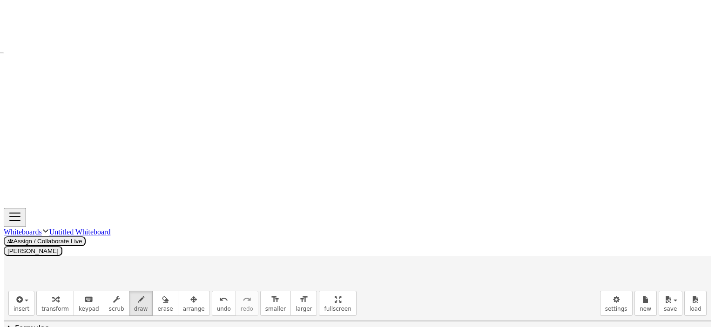
click at [100, 96] on div at bounding box center [357, 104] width 707 height 1238
click at [372, 102] on div at bounding box center [357, 104] width 707 height 1238
click at [363, 96] on div at bounding box center [357, 104] width 707 height 1238
click at [363, 91] on div at bounding box center [357, 104] width 707 height 1238
click at [371, 93] on div at bounding box center [357, 104] width 707 height 1238
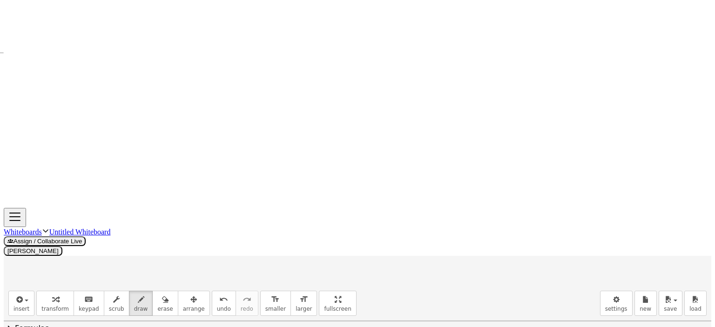
click at [80, 302] on div at bounding box center [357, 104] width 707 height 1238
click at [92, 301] on div at bounding box center [357, 104] width 707 height 1238
click at [88, 297] on div at bounding box center [357, 104] width 707 height 1238
click at [105, 296] on div at bounding box center [357, 104] width 707 height 1238
click at [134, 296] on div at bounding box center [357, 104] width 707 height 1238
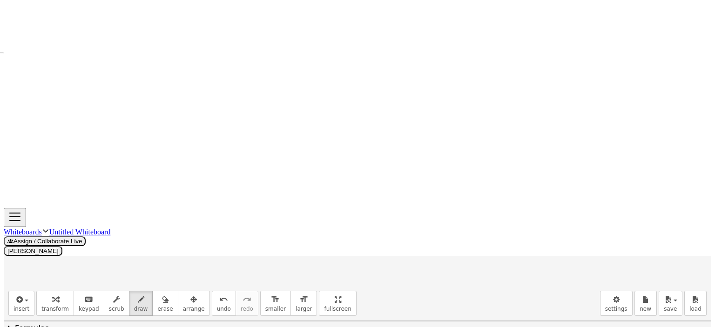
click at [133, 301] on div at bounding box center [357, 104] width 707 height 1238
click at [142, 302] on div at bounding box center [357, 104] width 707 height 1238
click at [153, 304] on div at bounding box center [357, 104] width 707 height 1238
click at [152, 299] on div at bounding box center [357, 104] width 707 height 1238
click at [160, 305] on div at bounding box center [357, 104] width 707 height 1238
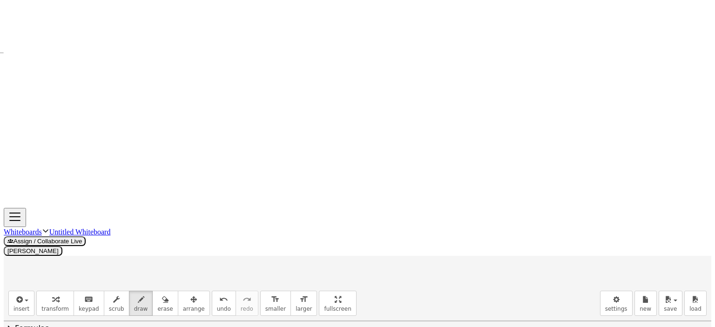
click at [169, 298] on div at bounding box center [357, 104] width 707 height 1238
click at [179, 305] on div at bounding box center [357, 104] width 707 height 1238
click at [203, 308] on div at bounding box center [357, 104] width 707 height 1238
click at [216, 233] on div at bounding box center [357, 104] width 707 height 1238
click at [224, 240] on div at bounding box center [357, 104] width 707 height 1238
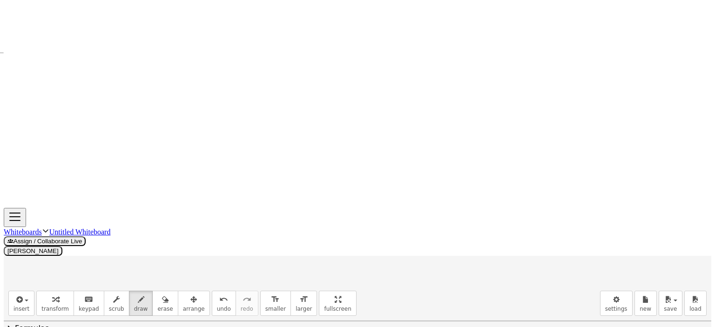
click at [236, 234] on div at bounding box center [357, 104] width 707 height 1238
click at [239, 238] on div at bounding box center [357, 104] width 707 height 1238
click at [242, 229] on div at bounding box center [357, 104] width 707 height 1238
click at [246, 234] on div at bounding box center [357, 104] width 707 height 1238
click at [217, 262] on div at bounding box center [357, 104] width 707 height 1238
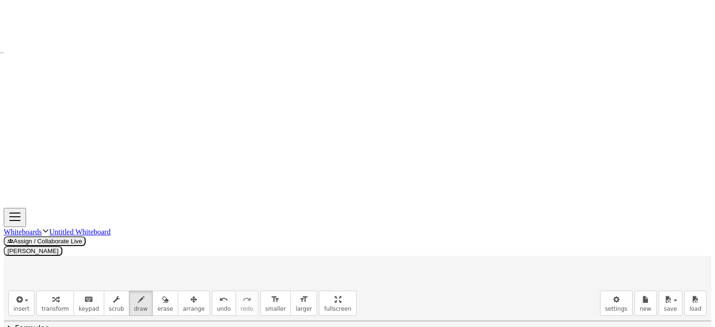
click at [216, 264] on div at bounding box center [357, 104] width 707 height 1238
click at [237, 263] on div at bounding box center [357, 104] width 707 height 1238
click at [258, 258] on div at bounding box center [357, 104] width 707 height 1238
click at [276, 260] on div at bounding box center [357, 104] width 707 height 1238
click at [296, 255] on div at bounding box center [357, 104] width 707 height 1238
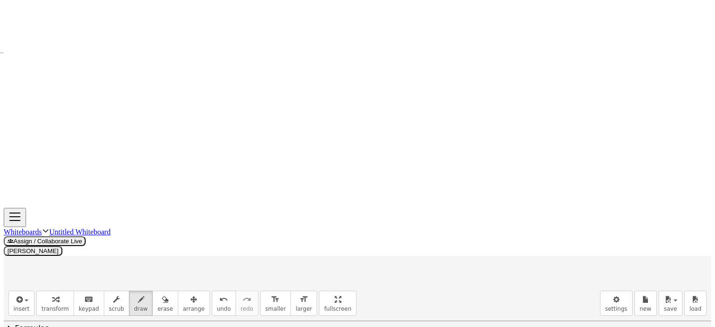
click at [297, 259] on div at bounding box center [357, 104] width 707 height 1238
click at [305, 262] on div at bounding box center [357, 104] width 707 height 1238
click at [307, 262] on div at bounding box center [357, 104] width 707 height 1238
drag, startPoint x: 323, startPoint y: 246, endPoint x: 329, endPoint y: 258, distance: 13.7
click at [328, 258] on div at bounding box center [357, 104] width 707 height 1238
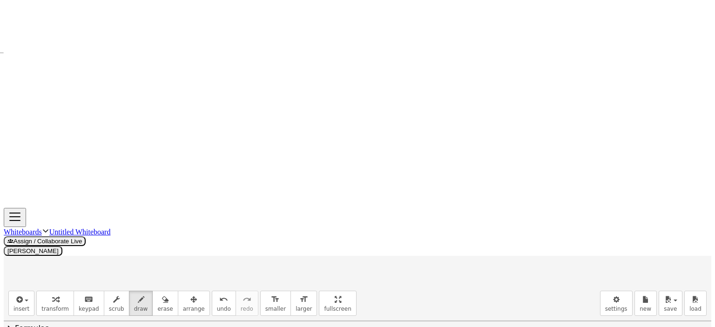
click at [342, 260] on div at bounding box center [357, 104] width 707 height 1238
drag, startPoint x: 346, startPoint y: 246, endPoint x: 348, endPoint y: 254, distance: 8.1
click at [348, 254] on div at bounding box center [357, 104] width 707 height 1238
drag, startPoint x: 356, startPoint y: 255, endPoint x: 356, endPoint y: 261, distance: 6.0
click at [356, 261] on div at bounding box center [357, 104] width 707 height 1238
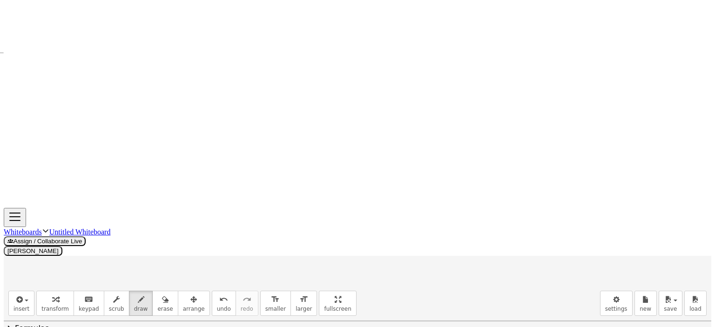
click at [370, 258] on div at bounding box center [357, 104] width 707 height 1238
click at [376, 261] on div at bounding box center [357, 104] width 707 height 1238
click at [406, 292] on div at bounding box center [357, 104] width 707 height 1238
click at [514, 208] on div at bounding box center [357, 104] width 707 height 1238
click at [540, 210] on div at bounding box center [357, 104] width 707 height 1238
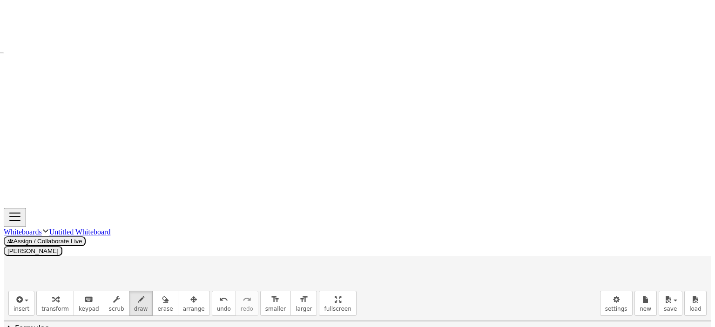
click at [557, 208] on div at bounding box center [357, 104] width 707 height 1238
click at [559, 218] on div at bounding box center [357, 104] width 707 height 1238
click at [508, 207] on div at bounding box center [357, 104] width 707 height 1238
click at [573, 212] on div at bounding box center [357, 104] width 707 height 1238
click at [598, 211] on div at bounding box center [357, 104] width 707 height 1238
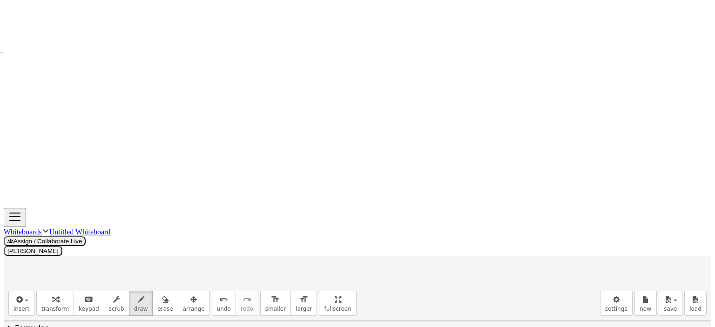
click at [610, 224] on div at bounding box center [357, 104] width 707 height 1238
drag, startPoint x: 79, startPoint y: 165, endPoint x: 86, endPoint y: 176, distance: 12.5
click at [86, 176] on div at bounding box center [357, 104] width 707 height 1238
drag, startPoint x: 333, startPoint y: 163, endPoint x: 336, endPoint y: 177, distance: 13.7
click at [336, 177] on div at bounding box center [357, 104] width 707 height 1238
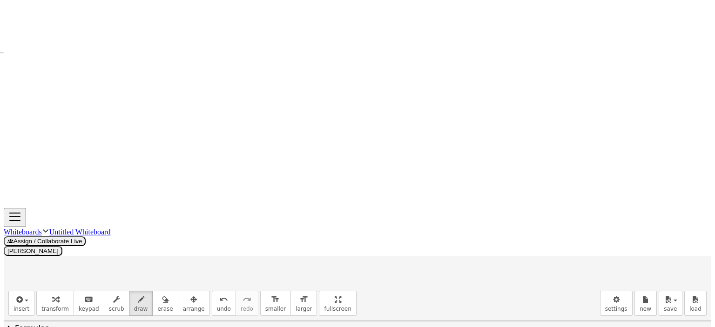
drag, startPoint x: 419, startPoint y: 243, endPoint x: 414, endPoint y: 252, distance: 10.2
click at [414, 252] on div at bounding box center [357, 104] width 707 height 1238
drag, startPoint x: 420, startPoint y: 242, endPoint x: 413, endPoint y: 253, distance: 12.4
click at [413, 253] on div at bounding box center [357, 104] width 707 height 1238
drag, startPoint x: 436, startPoint y: 237, endPoint x: 433, endPoint y: 246, distance: 9.3
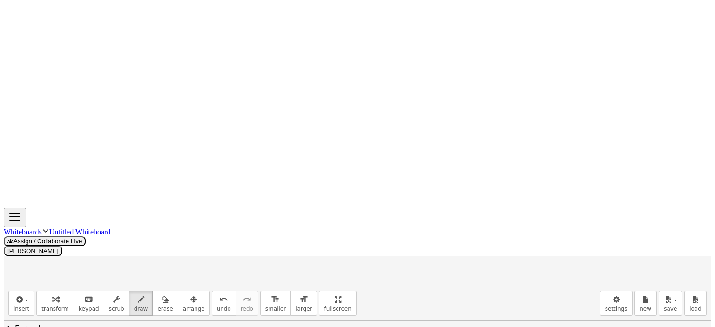
click at [428, 254] on div at bounding box center [357, 104] width 707 height 1238
drag, startPoint x: 435, startPoint y: 237, endPoint x: 441, endPoint y: 253, distance: 17.1
click at [442, 253] on div at bounding box center [357, 104] width 707 height 1238
drag, startPoint x: 432, startPoint y: 247, endPoint x: 450, endPoint y: 243, distance: 17.6
click at [439, 247] on div at bounding box center [357, 104] width 707 height 1238
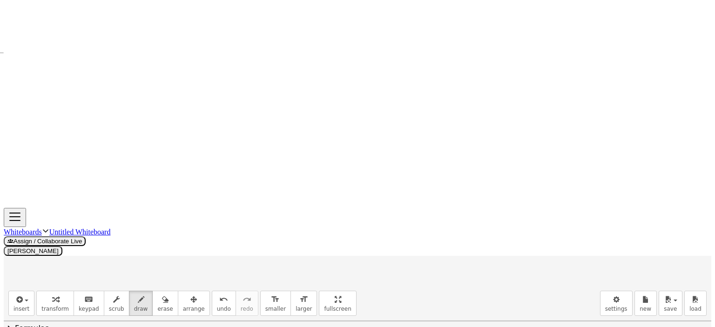
drag, startPoint x: 449, startPoint y: 238, endPoint x: 449, endPoint y: 251, distance: 13.0
click at [449, 251] on div at bounding box center [357, 104] width 707 height 1238
drag, startPoint x: 479, startPoint y: 242, endPoint x: 477, endPoint y: 250, distance: 8.2
click at [474, 250] on div at bounding box center [357, 104] width 707 height 1238
drag, startPoint x: 487, startPoint y: 244, endPoint x: 501, endPoint y: 244, distance: 14.0
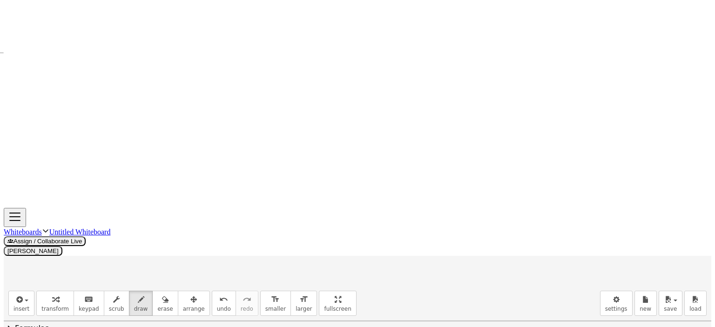
click at [501, 244] on div at bounding box center [357, 104] width 707 height 1238
drag, startPoint x: 489, startPoint y: 250, endPoint x: 504, endPoint y: 250, distance: 15.8
click at [504, 250] on div at bounding box center [357, 104] width 707 height 1238
click at [515, 253] on div at bounding box center [357, 104] width 707 height 1238
drag, startPoint x: 523, startPoint y: 242, endPoint x: 556, endPoint y: 244, distance: 33.1
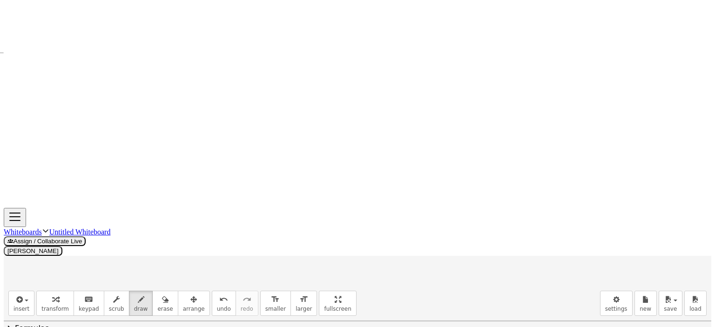
click at [516, 253] on div at bounding box center [357, 104] width 707 height 1238
drag, startPoint x: 549, startPoint y: 236, endPoint x: 538, endPoint y: 250, distance: 17.9
click at [533, 254] on div at bounding box center [357, 104] width 707 height 1238
drag, startPoint x: 548, startPoint y: 235, endPoint x: 543, endPoint y: 253, distance: 17.8
click at [544, 255] on div at bounding box center [357, 104] width 707 height 1238
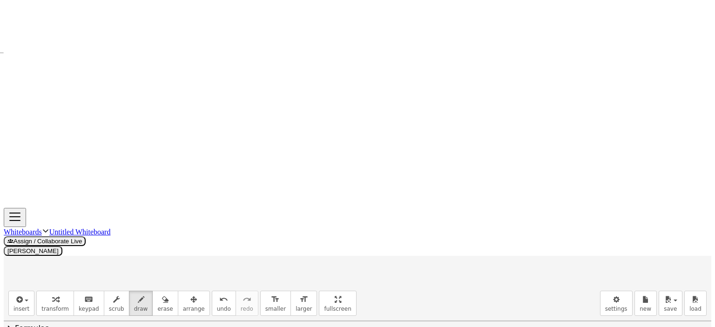
drag, startPoint x: 539, startPoint y: 248, endPoint x: 545, endPoint y: 248, distance: 6.5
click at [545, 248] on div at bounding box center [357, 104] width 707 height 1238
drag, startPoint x: 552, startPoint y: 249, endPoint x: 551, endPoint y: 254, distance: 5.3
click at [551, 254] on div at bounding box center [357, 104] width 707 height 1238
drag, startPoint x: 560, startPoint y: 237, endPoint x: 564, endPoint y: 251, distance: 14.9
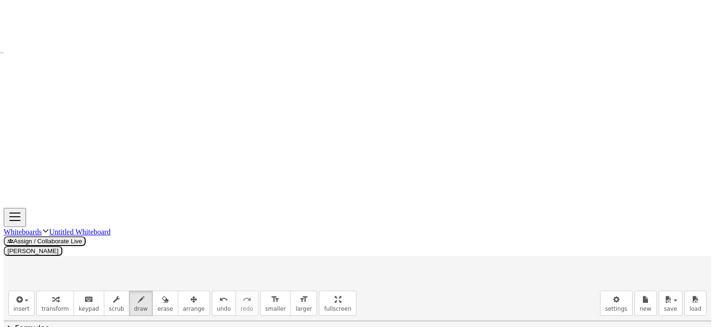
click at [561, 251] on div at bounding box center [357, 104] width 707 height 1238
drag, startPoint x: 577, startPoint y: 248, endPoint x: 583, endPoint y: 247, distance: 5.7
click at [574, 255] on div at bounding box center [357, 104] width 707 height 1238
drag, startPoint x: 589, startPoint y: 240, endPoint x: 587, endPoint y: 249, distance: 9.5
click at [586, 249] on div at bounding box center [357, 104] width 707 height 1238
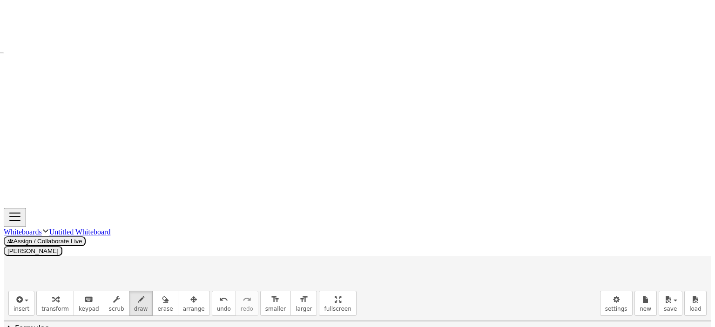
drag, startPoint x: 591, startPoint y: 247, endPoint x: 588, endPoint y: 253, distance: 6.9
click at [588, 253] on div at bounding box center [357, 104] width 707 height 1238
drag, startPoint x: 604, startPoint y: 243, endPoint x: 616, endPoint y: 243, distance: 12.1
click at [616, 243] on div at bounding box center [357, 104] width 707 height 1238
drag, startPoint x: 634, startPoint y: 233, endPoint x: 668, endPoint y: 231, distance: 34.0
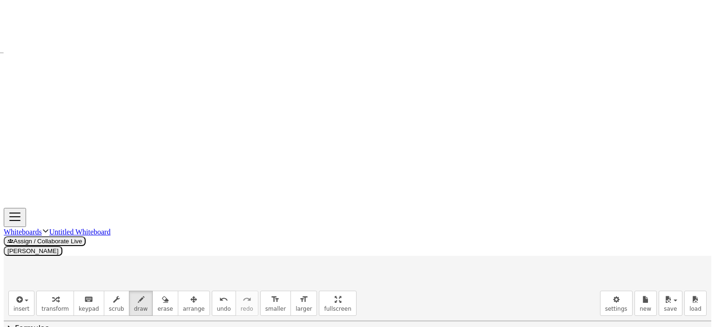
click at [643, 233] on div at bounding box center [357, 104] width 707 height 1238
drag, startPoint x: 669, startPoint y: 227, endPoint x: 671, endPoint y: 234, distance: 7.7
click at [671, 234] on div at bounding box center [357, 104] width 707 height 1238
click at [677, 223] on div at bounding box center [357, 104] width 707 height 1238
drag, startPoint x: 664, startPoint y: 237, endPoint x: 676, endPoint y: 236, distance: 11.7
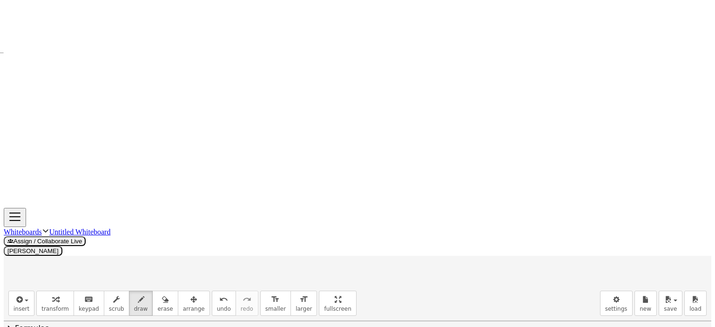
click at [676, 236] on div at bounding box center [357, 104] width 707 height 1238
drag, startPoint x: 647, startPoint y: 249, endPoint x: 663, endPoint y: 249, distance: 16.3
click at [661, 249] on div at bounding box center [357, 104] width 707 height 1238
drag, startPoint x: 671, startPoint y: 249, endPoint x: 703, endPoint y: 253, distance: 31.9
click at [696, 253] on div at bounding box center [357, 104] width 707 height 1238
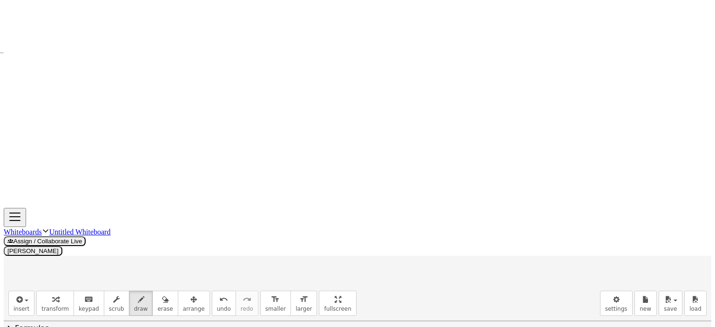
click at [703, 252] on div at bounding box center [357, 104] width 707 height 1238
drag, startPoint x: 106, startPoint y: 109, endPoint x: 216, endPoint y: 98, distance: 110.9
click at [108, 108] on div at bounding box center [357, 104] width 707 height 1238
click at [370, 103] on div at bounding box center [357, 104] width 707 height 1238
drag, startPoint x: 108, startPoint y: 111, endPoint x: 247, endPoint y: 175, distance: 152.8
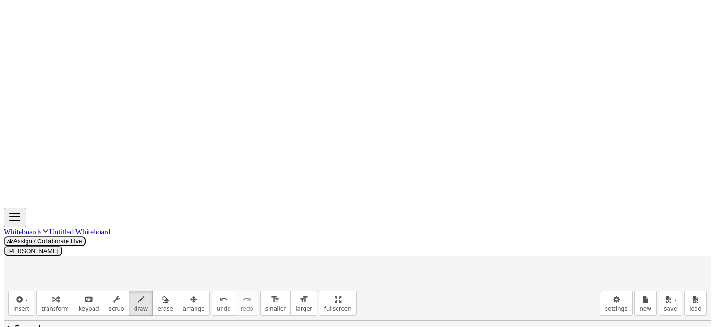
click at [247, 175] on div at bounding box center [357, 104] width 707 height 1238
drag, startPoint x: 128, startPoint y: 90, endPoint x: 134, endPoint y: 104, distance: 16.0
click at [115, 110] on div at bounding box center [357, 104] width 707 height 1238
drag, startPoint x: 139, startPoint y: 100, endPoint x: 145, endPoint y: 112, distance: 13.5
click at [127, 117] on div at bounding box center [357, 104] width 707 height 1238
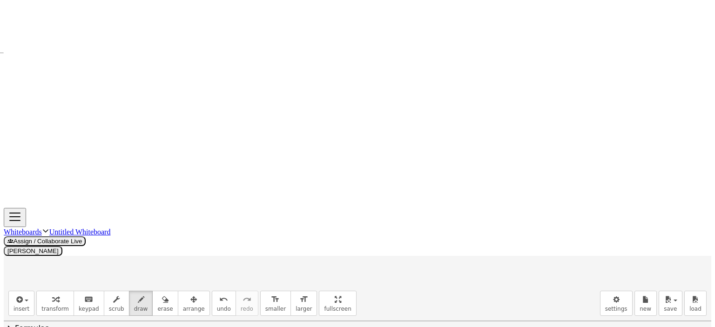
drag, startPoint x: 149, startPoint y: 107, endPoint x: 139, endPoint y: 123, distance: 19.4
click at [138, 124] on div at bounding box center [357, 104] width 707 height 1238
drag, startPoint x: 162, startPoint y: 113, endPoint x: 153, endPoint y: 127, distance: 16.8
click at [153, 127] on div at bounding box center [357, 104] width 707 height 1238
drag, startPoint x: 175, startPoint y: 122, endPoint x: 179, endPoint y: 140, distance: 18.0
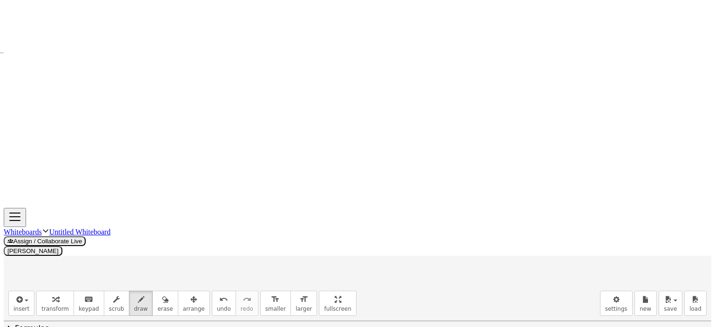
click at [166, 139] on div at bounding box center [357, 104] width 707 height 1238
drag, startPoint x: 187, startPoint y: 132, endPoint x: 181, endPoint y: 141, distance: 11.7
click at [181, 141] on div at bounding box center [357, 104] width 707 height 1238
click at [192, 152] on div at bounding box center [357, 104] width 707 height 1238
click at [203, 156] on div at bounding box center [357, 104] width 707 height 1238
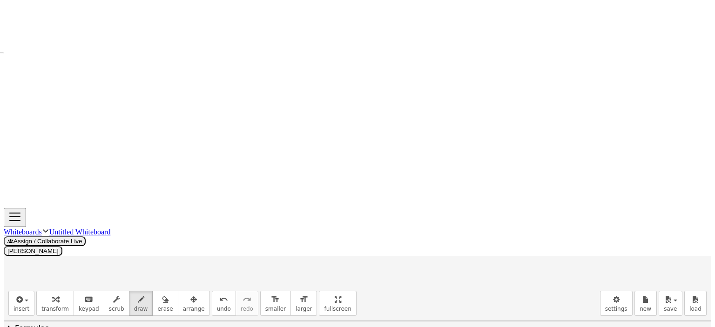
click at [214, 161] on div at bounding box center [357, 104] width 707 height 1238
drag, startPoint x: 374, startPoint y: 102, endPoint x: 402, endPoint y: 130, distance: 39.8
click at [519, 170] on div at bounding box center [357, 104] width 707 height 1238
drag, startPoint x: 403, startPoint y: 85, endPoint x: 386, endPoint y: 109, distance: 29.2
click at [385, 108] on div at bounding box center [357, 104] width 707 height 1238
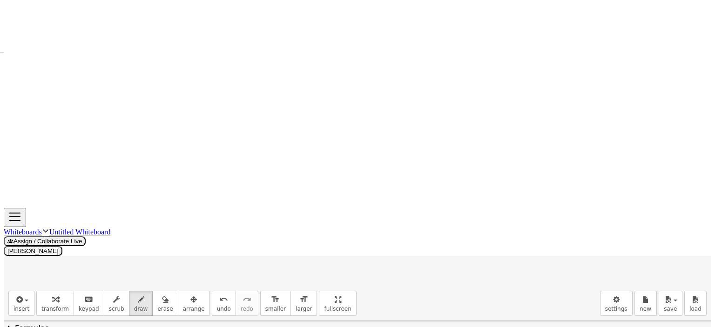
drag, startPoint x: 414, startPoint y: 92, endPoint x: 400, endPoint y: 112, distance: 23.8
click at [400, 112] on div at bounding box center [357, 104] width 707 height 1238
drag, startPoint x: 429, startPoint y: 116, endPoint x: 426, endPoint y: 120, distance: 4.8
click at [426, 119] on div at bounding box center [357, 104] width 707 height 1238
drag, startPoint x: 447, startPoint y: 114, endPoint x: 436, endPoint y: 130, distance: 19.1
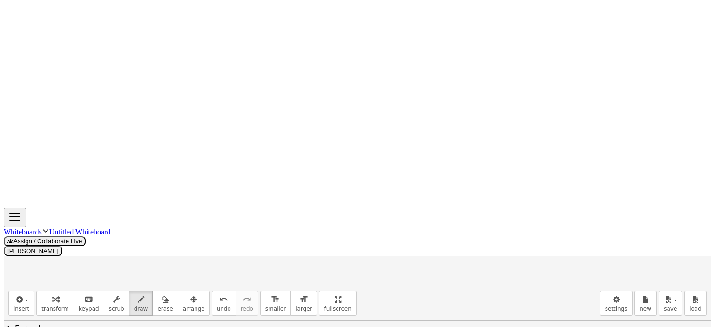
click at [436, 129] on div at bounding box center [357, 104] width 707 height 1238
drag, startPoint x: 419, startPoint y: 97, endPoint x: 411, endPoint y: 117, distance: 21.8
click at [411, 117] on div at bounding box center [357, 104] width 707 height 1238
drag, startPoint x: 460, startPoint y: 124, endPoint x: 451, endPoint y: 137, distance: 15.5
click at [451, 137] on div at bounding box center [357, 104] width 707 height 1238
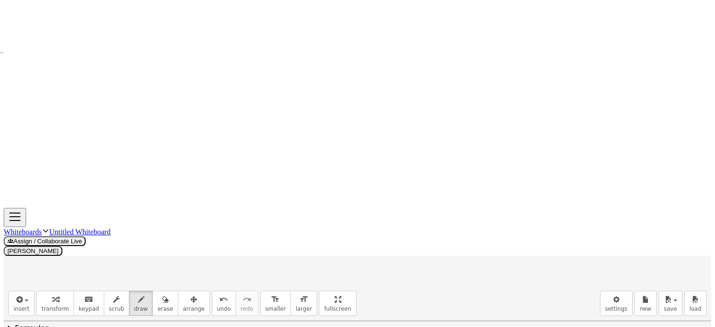
drag, startPoint x: 473, startPoint y: 134, endPoint x: 466, endPoint y: 144, distance: 12.1
click at [466, 145] on div at bounding box center [357, 104] width 707 height 1238
drag, startPoint x: 493, startPoint y: 145, endPoint x: 488, endPoint y: 153, distance: 10.1
click at [488, 153] on div at bounding box center [357, 104] width 707 height 1238
drag, startPoint x: 503, startPoint y: 157, endPoint x: 497, endPoint y: 162, distance: 7.6
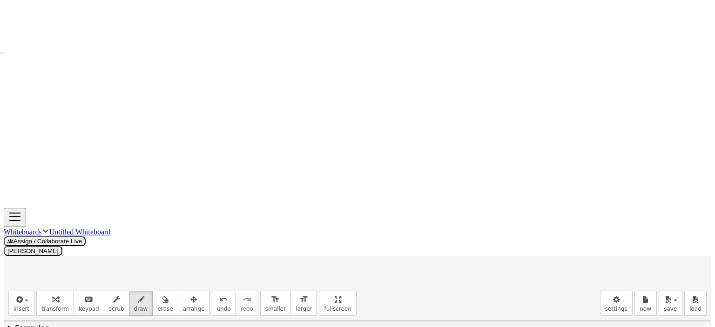
click at [497, 162] on div at bounding box center [357, 104] width 707 height 1238
click at [162, 294] on icon "button" at bounding box center [165, 299] width 7 height 11
drag, startPoint x: 378, startPoint y: 287, endPoint x: 124, endPoint y: 42, distance: 352.5
click at [145, 282] on div at bounding box center [357, 104] width 707 height 1238
click at [138, 294] on icon "button" at bounding box center [141, 299] width 7 height 11
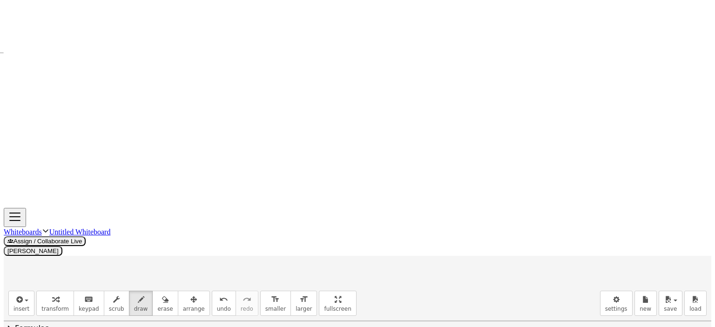
drag, startPoint x: 24, startPoint y: 224, endPoint x: 25, endPoint y: 241, distance: 16.3
click at [25, 241] on div at bounding box center [357, 104] width 707 height 1238
drag, startPoint x: 51, startPoint y: 227, endPoint x: 58, endPoint y: 240, distance: 14.4
click at [57, 240] on div at bounding box center [357, 104] width 707 height 1238
drag, startPoint x: 70, startPoint y: 234, endPoint x: 84, endPoint y: 236, distance: 14.6
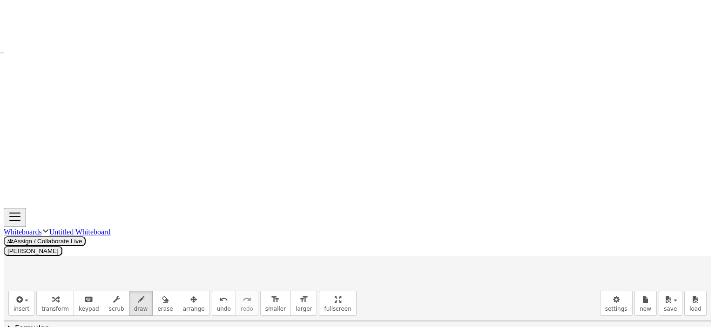
click at [87, 233] on div at bounding box center [357, 104] width 707 height 1238
drag, startPoint x: 90, startPoint y: 240, endPoint x: 95, endPoint y: 240, distance: 5.1
click at [96, 241] on div at bounding box center [357, 104] width 707 height 1238
drag, startPoint x: 101, startPoint y: 225, endPoint x: 107, endPoint y: 242, distance: 17.4
click at [104, 242] on div at bounding box center [357, 104] width 707 height 1238
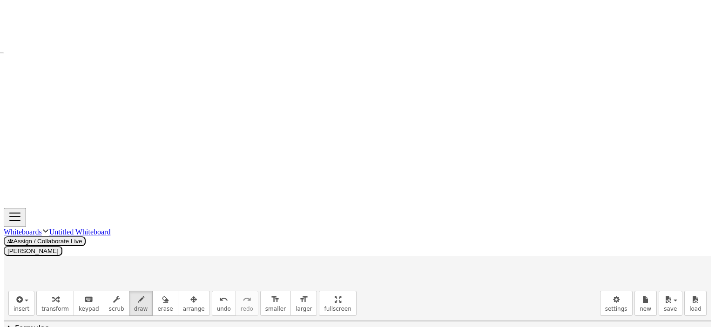
drag, startPoint x: 122, startPoint y: 238, endPoint x: 122, endPoint y: 243, distance: 5.6
click at [122, 243] on div at bounding box center [357, 104] width 707 height 1238
drag, startPoint x: 141, startPoint y: 225, endPoint x: 148, endPoint y: 239, distance: 15.4
click at [143, 238] on div at bounding box center [357, 104] width 707 height 1238
click at [148, 242] on div at bounding box center [357, 104] width 707 height 1238
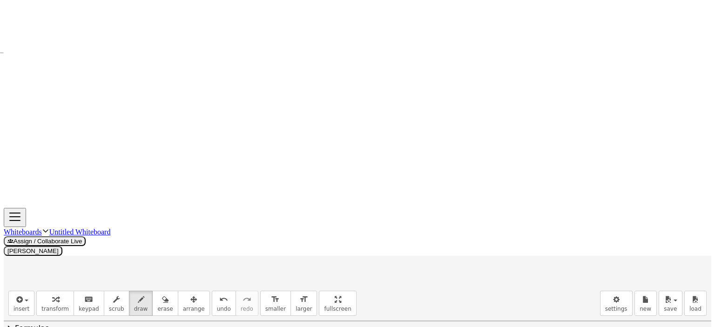
drag, startPoint x: 27, startPoint y: 256, endPoint x: 34, endPoint y: 263, distance: 9.5
click at [34, 263] on div at bounding box center [357, 104] width 707 height 1238
drag, startPoint x: 48, startPoint y: 256, endPoint x: 49, endPoint y: 269, distance: 13.1
click at [49, 269] on div at bounding box center [357, 104] width 707 height 1238
drag, startPoint x: 73, startPoint y: 262, endPoint x: 74, endPoint y: 268, distance: 6.7
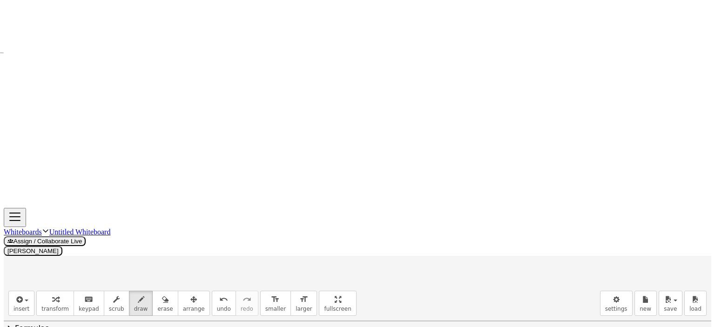
click at [85, 262] on div at bounding box center [357, 104] width 707 height 1238
drag, startPoint x: 74, startPoint y: 268, endPoint x: 101, endPoint y: 264, distance: 27.6
click at [85, 268] on div at bounding box center [357, 104] width 707 height 1238
drag, startPoint x: 97, startPoint y: 257, endPoint x: 97, endPoint y: 264, distance: 6.5
click at [97, 264] on div at bounding box center [357, 104] width 707 height 1238
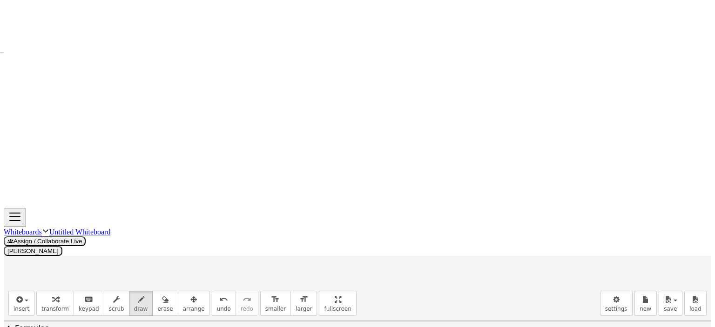
drag, startPoint x: 108, startPoint y: 266, endPoint x: 121, endPoint y: 265, distance: 13.1
click at [110, 271] on div at bounding box center [357, 104] width 707 height 1238
click at [119, 266] on div at bounding box center [357, 104] width 707 height 1238
drag, startPoint x: 140, startPoint y: 265, endPoint x: 141, endPoint y: 270, distance: 5.2
click at [141, 270] on div at bounding box center [357, 104] width 707 height 1238
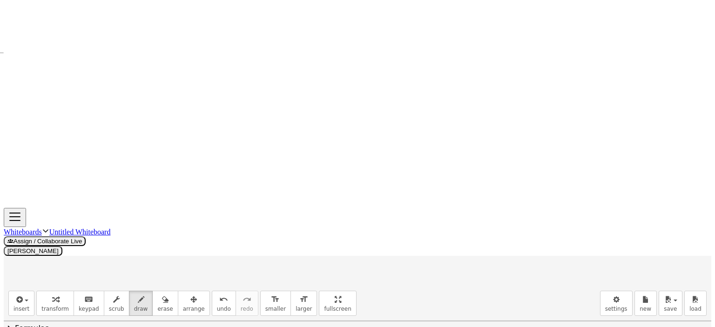
drag, startPoint x: 215, startPoint y: 70, endPoint x: 208, endPoint y: 85, distance: 16.1
click at [208, 87] on div at bounding box center [357, 104] width 707 height 1238
drag, startPoint x: 215, startPoint y: 69, endPoint x: 214, endPoint y: 80, distance: 10.8
click at [220, 84] on div at bounding box center [357, 104] width 707 height 1238
drag, startPoint x: 211, startPoint y: 79, endPoint x: 225, endPoint y: 76, distance: 14.2
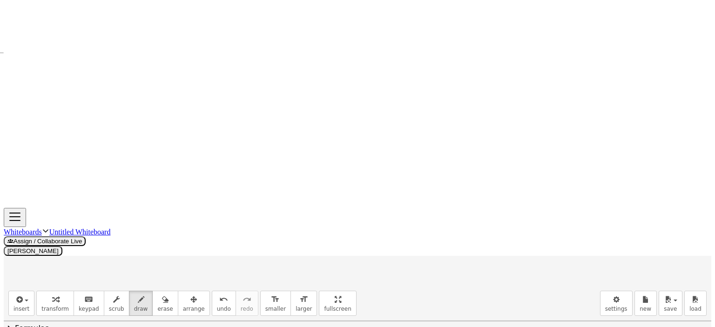
click at [219, 78] on div at bounding box center [357, 104] width 707 height 1238
drag, startPoint x: 226, startPoint y: 71, endPoint x: 229, endPoint y: 83, distance: 12.4
click at [229, 83] on div at bounding box center [357, 104] width 707 height 1238
drag, startPoint x: 240, startPoint y: 76, endPoint x: 251, endPoint y: 78, distance: 11.7
click at [251, 78] on div at bounding box center [357, 104] width 707 height 1238
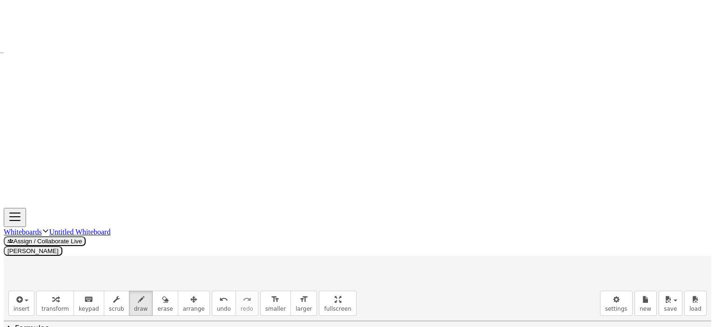
drag, startPoint x: 245, startPoint y: 81, endPoint x: 255, endPoint y: 80, distance: 10.3
click at [254, 81] on div at bounding box center [357, 104] width 707 height 1238
drag, startPoint x: 274, startPoint y: 68, endPoint x: 274, endPoint y: 74, distance: 6.1
click at [267, 81] on div at bounding box center [357, 104] width 707 height 1238
drag, startPoint x: 277, startPoint y: 67, endPoint x: 277, endPoint y: 81, distance: 14.4
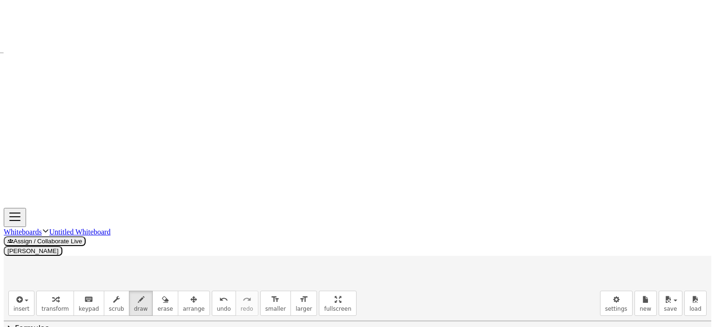
click at [278, 81] on div at bounding box center [357, 104] width 707 height 1238
drag, startPoint x: 270, startPoint y: 78, endPoint x: 276, endPoint y: 78, distance: 5.6
click at [276, 78] on div at bounding box center [357, 104] width 707 height 1238
drag, startPoint x: 282, startPoint y: 78, endPoint x: 281, endPoint y: 83, distance: 5.3
click at [281, 83] on div at bounding box center [357, 104] width 707 height 1238
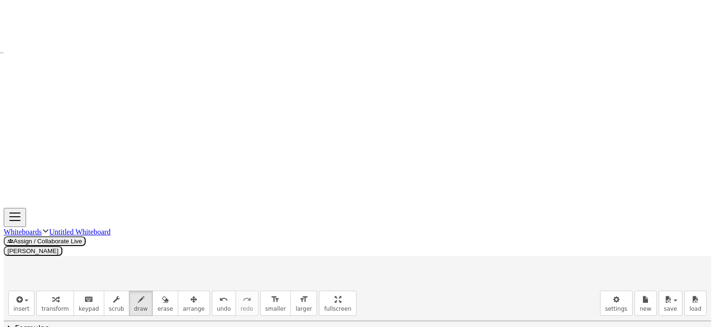
drag, startPoint x: 289, startPoint y: 70, endPoint x: 299, endPoint y: 81, distance: 15.5
click at [291, 82] on div at bounding box center [357, 104] width 707 height 1238
drag, startPoint x: 303, startPoint y: 78, endPoint x: 304, endPoint y: 86, distance: 7.5
click at [304, 86] on div at bounding box center [357, 104] width 707 height 1238
drag, startPoint x: 213, startPoint y: 96, endPoint x: 208, endPoint y: 109, distance: 14.1
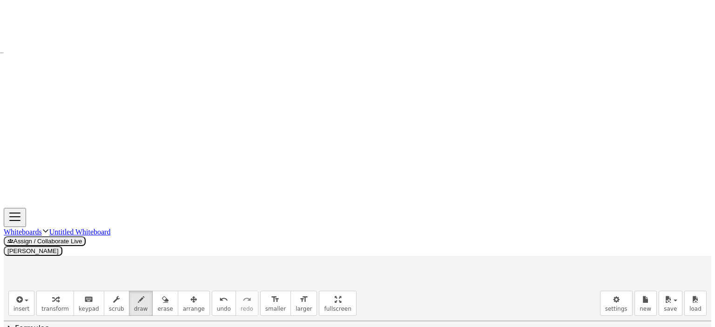
click at [207, 111] on div at bounding box center [357, 104] width 707 height 1238
drag, startPoint x: 215, startPoint y: 94, endPoint x: 214, endPoint y: 104, distance: 9.8
click at [218, 110] on div at bounding box center [357, 104] width 707 height 1238
drag, startPoint x: 210, startPoint y: 103, endPoint x: 227, endPoint y: 98, distance: 17.1
click at [218, 103] on div at bounding box center [357, 104] width 707 height 1238
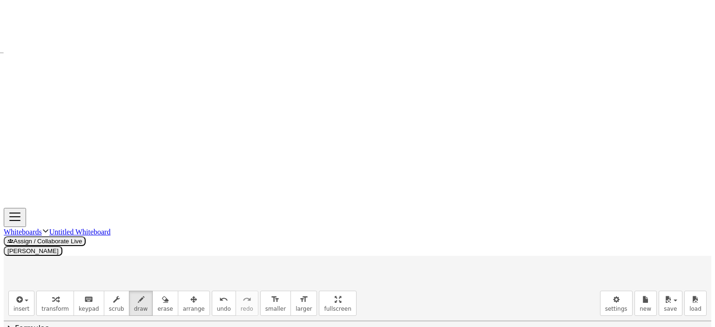
click at [227, 103] on div at bounding box center [357, 104] width 707 height 1238
click at [255, 103] on div at bounding box center [357, 104] width 707 height 1238
click at [255, 108] on div at bounding box center [357, 104] width 707 height 1238
click at [266, 108] on div at bounding box center [357, 104] width 707 height 1238
click at [273, 108] on div at bounding box center [357, 104] width 707 height 1238
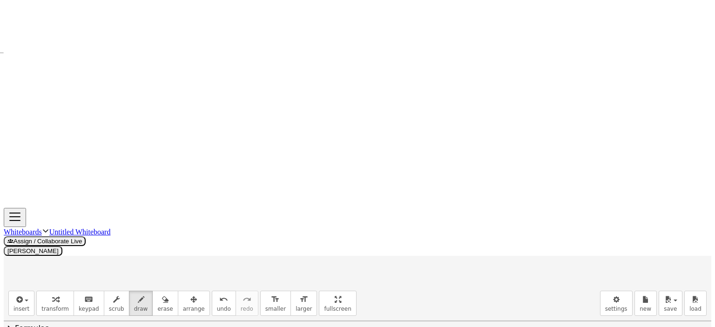
click at [272, 103] on div at bounding box center [357, 104] width 707 height 1238
click at [280, 110] on div at bounding box center [357, 104] width 707 height 1238
click at [290, 103] on div at bounding box center [357, 104] width 707 height 1238
click at [298, 109] on div at bounding box center [357, 104] width 707 height 1238
drag, startPoint x: 40, startPoint y: 285, endPoint x: 43, endPoint y: 295, distance: 10.0
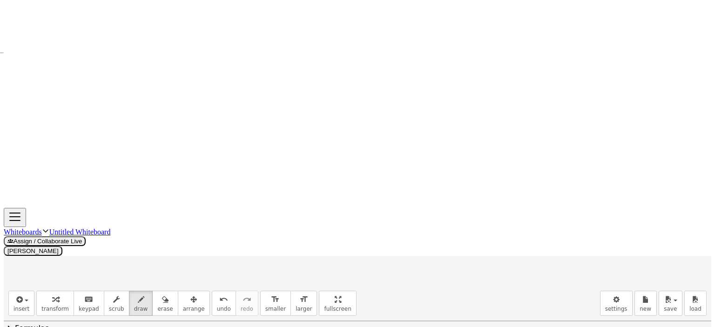
click at [41, 296] on div at bounding box center [357, 104] width 707 height 1238
drag, startPoint x: 50, startPoint y: 280, endPoint x: 54, endPoint y: 294, distance: 14.1
click at [54, 294] on div at bounding box center [357, 104] width 707 height 1238
drag, startPoint x: 82, startPoint y: 286, endPoint x: 91, endPoint y: 286, distance: 9.3
click at [91, 286] on div at bounding box center [357, 104] width 707 height 1238
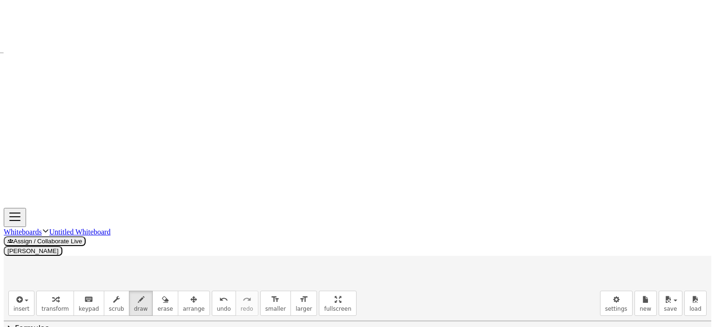
drag, startPoint x: 80, startPoint y: 291, endPoint x: 104, endPoint y: 291, distance: 24.2
click at [91, 291] on div at bounding box center [357, 104] width 707 height 1238
drag, startPoint x: 107, startPoint y: 283, endPoint x: 110, endPoint y: 294, distance: 11.1
click at [109, 295] on div at bounding box center [357, 104] width 707 height 1238
drag, startPoint x: 118, startPoint y: 282, endPoint x: 119, endPoint y: 294, distance: 12.6
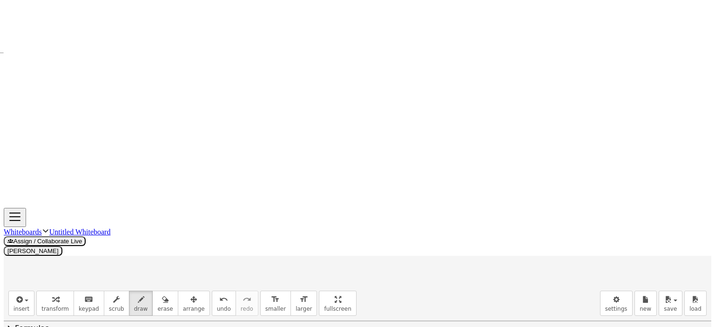
click at [119, 294] on div at bounding box center [357, 104] width 707 height 1238
drag, startPoint x: 139, startPoint y: 287, endPoint x: 137, endPoint y: 296, distance: 8.5
click at [137, 296] on div at bounding box center [357, 104] width 707 height 1238
drag, startPoint x: 119, startPoint y: 90, endPoint x: 274, endPoint y: 99, distance: 155.2
click at [123, 91] on div at bounding box center [357, 104] width 707 height 1238
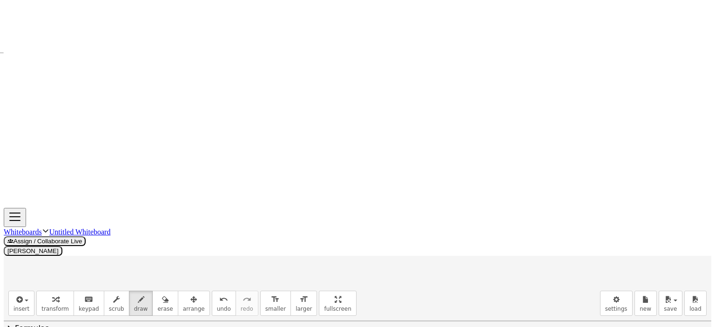
drag, startPoint x: 384, startPoint y: 83, endPoint x: 397, endPoint y: 80, distance: 13.0
click at [395, 81] on div at bounding box center [357, 104] width 707 height 1238
drag, startPoint x: 397, startPoint y: 80, endPoint x: 384, endPoint y: 85, distance: 14.2
click at [384, 85] on div at bounding box center [357, 104] width 707 height 1238
click at [121, 93] on div at bounding box center [357, 104] width 707 height 1238
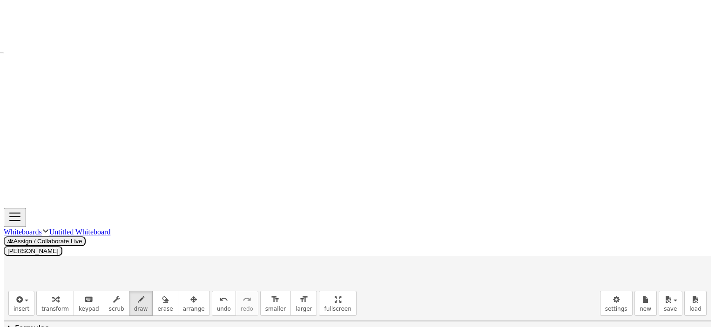
drag, startPoint x: 176, startPoint y: 254, endPoint x: 186, endPoint y: 262, distance: 12.7
click at [183, 262] on div at bounding box center [357, 104] width 707 height 1238
drag, startPoint x: 197, startPoint y: 255, endPoint x: 239, endPoint y: 253, distance: 41.9
click at [238, 253] on div at bounding box center [357, 104] width 707 height 1238
click at [245, 256] on div at bounding box center [357, 104] width 707 height 1238
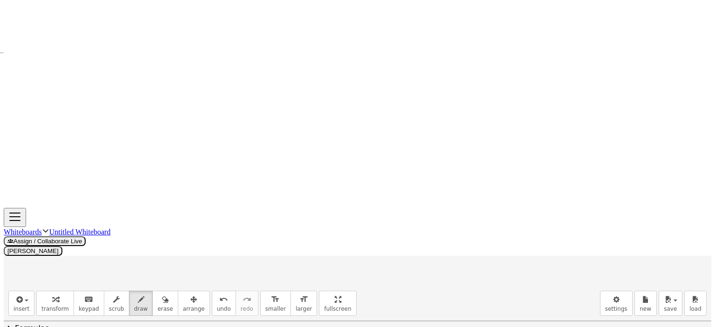
drag, startPoint x: 240, startPoint y: 249, endPoint x: 248, endPoint y: 255, distance: 9.3
click at [252, 250] on div at bounding box center [357, 104] width 707 height 1238
click at [187, 285] on div at bounding box center [357, 104] width 707 height 1238
drag, startPoint x: 192, startPoint y: 276, endPoint x: 188, endPoint y: 285, distance: 9.9
click at [188, 285] on div at bounding box center [357, 104] width 707 height 1238
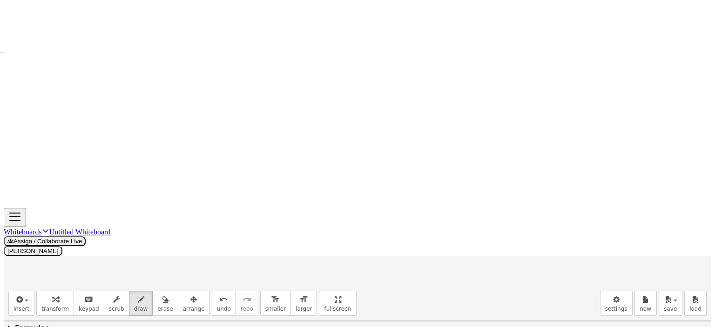
drag, startPoint x: 208, startPoint y: 275, endPoint x: 208, endPoint y: 281, distance: 6.0
click at [208, 281] on div at bounding box center [357, 104] width 707 height 1238
drag, startPoint x: 227, startPoint y: 271, endPoint x: 230, endPoint y: 275, distance: 4.9
click at [230, 275] on div at bounding box center [357, 104] width 707 height 1238
drag, startPoint x: 248, startPoint y: 272, endPoint x: 260, endPoint y: 278, distance: 13.8
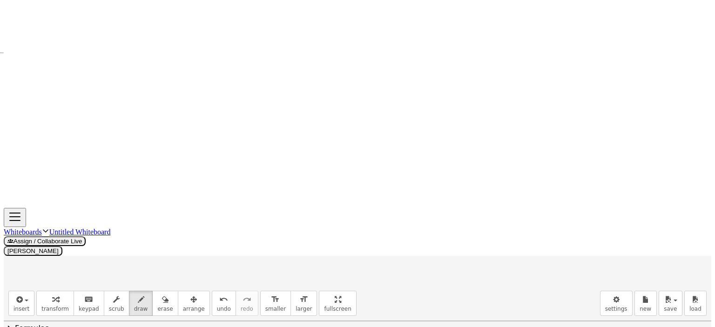
click at [249, 277] on div at bounding box center [357, 104] width 707 height 1238
drag, startPoint x: 261, startPoint y: 272, endPoint x: 275, endPoint y: 272, distance: 13.5
click at [275, 271] on div at bounding box center [357, 104] width 707 height 1238
drag, startPoint x: 264, startPoint y: 277, endPoint x: 274, endPoint y: 277, distance: 9.3
click at [274, 277] on div at bounding box center [357, 104] width 707 height 1238
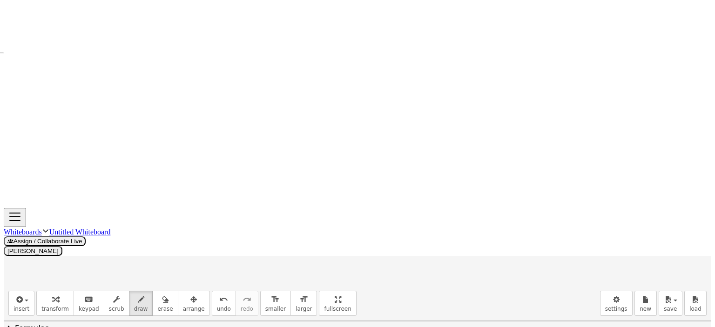
drag, startPoint x: 286, startPoint y: 267, endPoint x: 284, endPoint y: 274, distance: 7.4
click at [283, 276] on div at bounding box center [357, 104] width 707 height 1238
drag, startPoint x: 288, startPoint y: 268, endPoint x: 296, endPoint y: 270, distance: 8.8
click at [283, 278] on div at bounding box center [357, 104] width 707 height 1238
drag, startPoint x: 300, startPoint y: 263, endPoint x: 303, endPoint y: 272, distance: 9.4
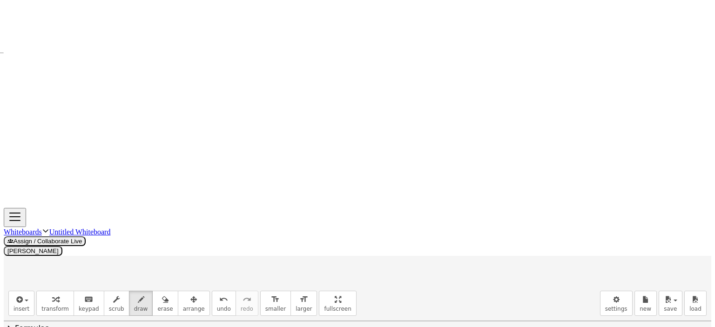
click at [303, 272] on div at bounding box center [357, 104] width 707 height 1238
drag, startPoint x: 314, startPoint y: 271, endPoint x: 318, endPoint y: 267, distance: 5.6
click at [314, 276] on div at bounding box center [357, 104] width 707 height 1238
drag, startPoint x: 322, startPoint y: 262, endPoint x: 326, endPoint y: 269, distance: 8.0
click at [323, 267] on div at bounding box center [357, 104] width 707 height 1238
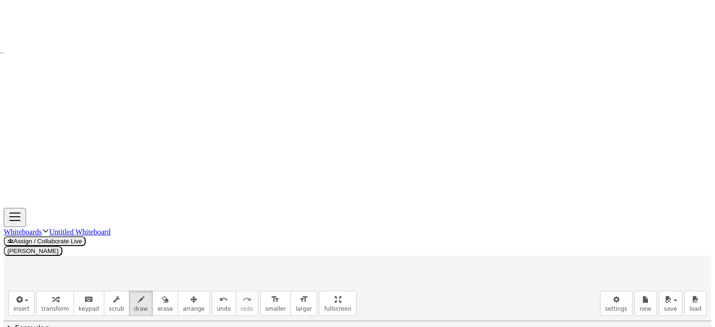
drag, startPoint x: 331, startPoint y: 269, endPoint x: 330, endPoint y: 274, distance: 5.1
click at [330, 274] on div at bounding box center [357, 104] width 707 height 1238
drag, startPoint x: 344, startPoint y: 262, endPoint x: 346, endPoint y: 270, distance: 8.6
click at [343, 270] on div at bounding box center [357, 104] width 707 height 1238
click at [348, 273] on div at bounding box center [357, 104] width 707 height 1238
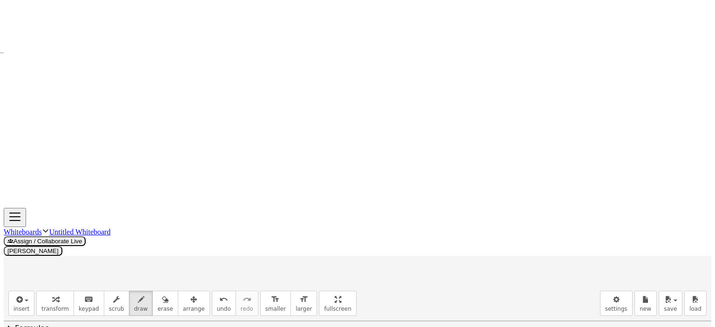
click at [581, 125] on div at bounding box center [357, 104] width 707 height 1238
